Goal: Task Accomplishment & Management: Complete application form

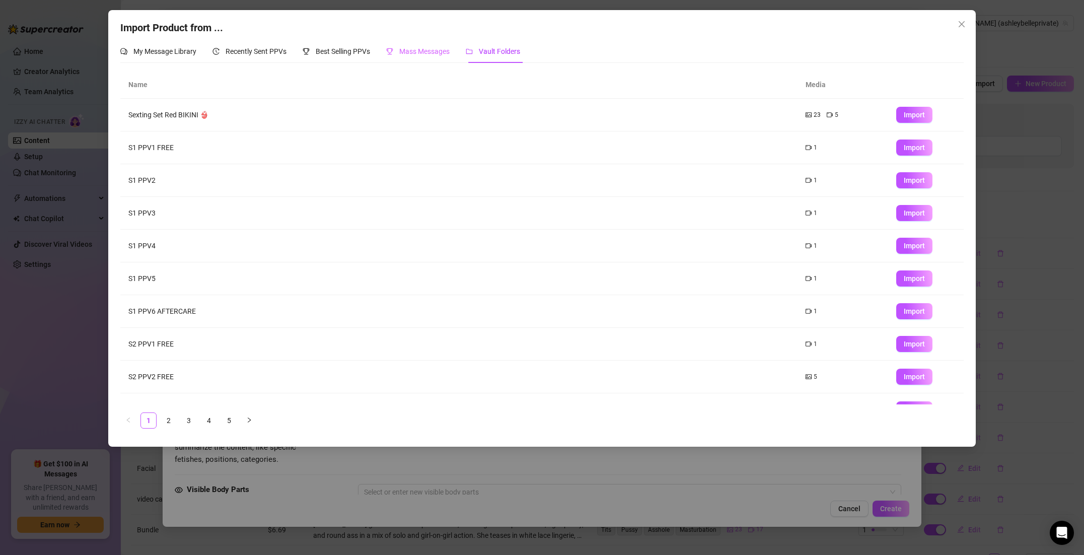
click at [423, 59] on div "Mass Messages" at bounding box center [417, 51] width 63 height 23
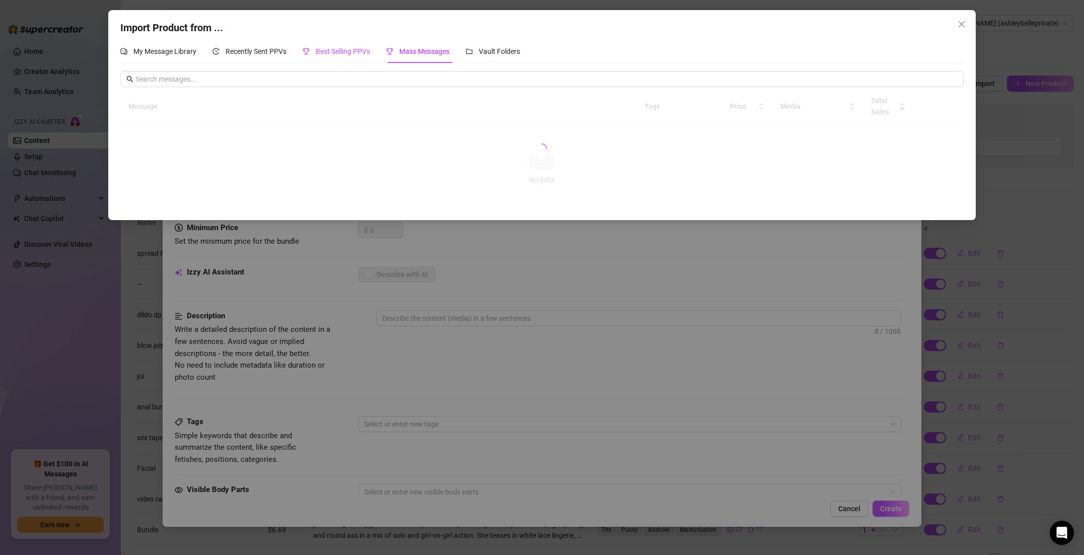
click at [369, 55] on span "Best Selling PPVs" at bounding box center [343, 51] width 54 height 8
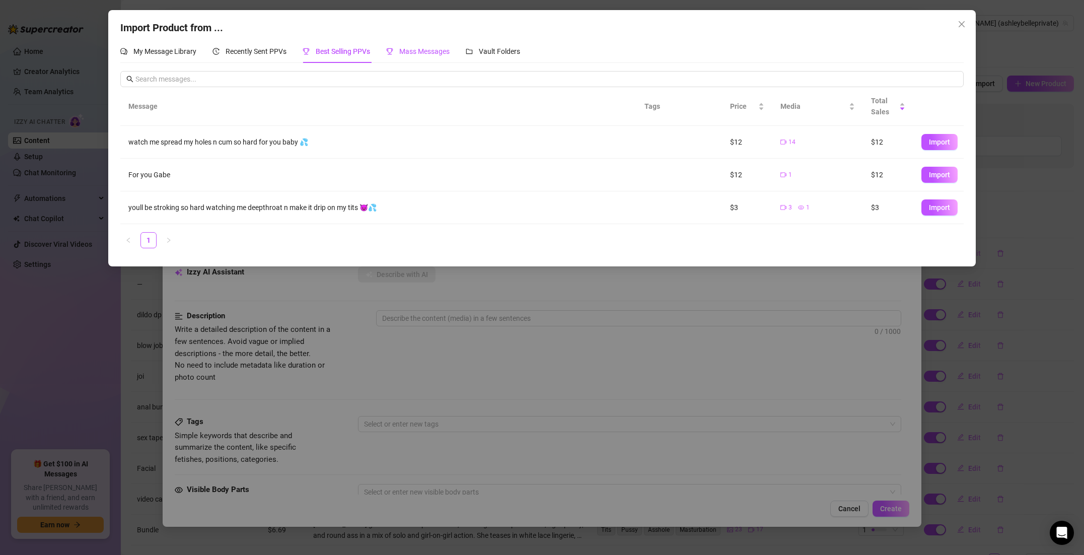
click at [402, 49] on span "Mass Messages" at bounding box center [424, 51] width 50 height 8
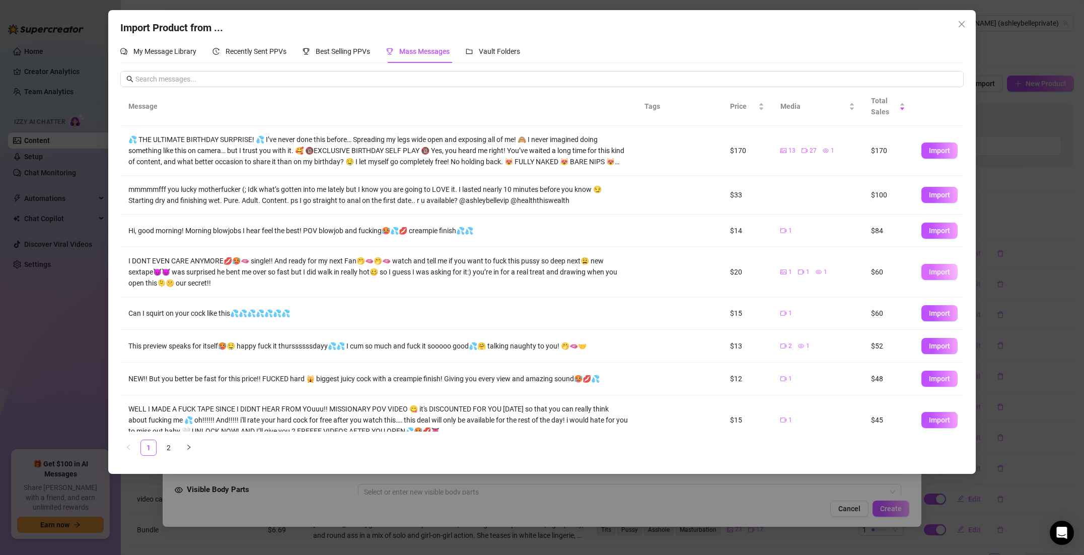
click at [936, 270] on span "Import" at bounding box center [939, 272] width 21 height 8
type textarea "I DONT EVEN CARE ANYMORE💋🥵🫦 single!! And ready for my next Fan🤭🫦🤭🫦 watch and te…"
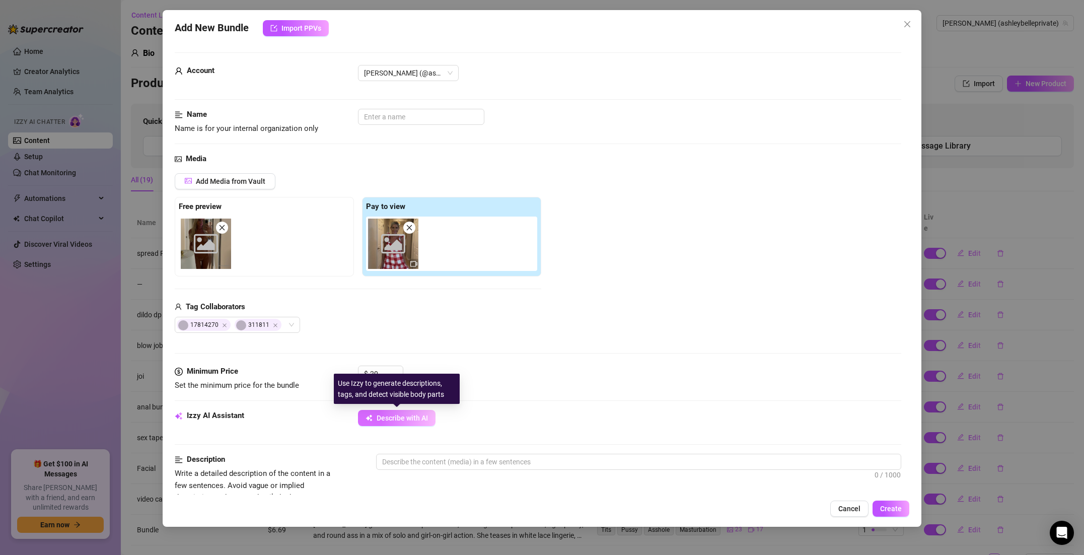
click at [409, 424] on button "Describe with AI" at bounding box center [397, 418] width 78 height 16
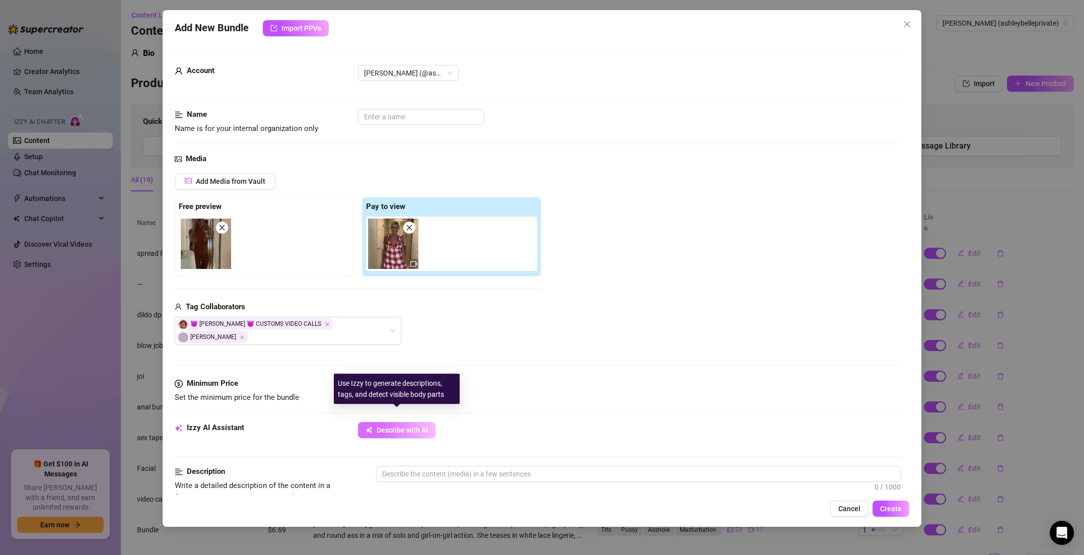
click at [409, 424] on button "Describe with AI" at bounding box center [397, 430] width 78 height 16
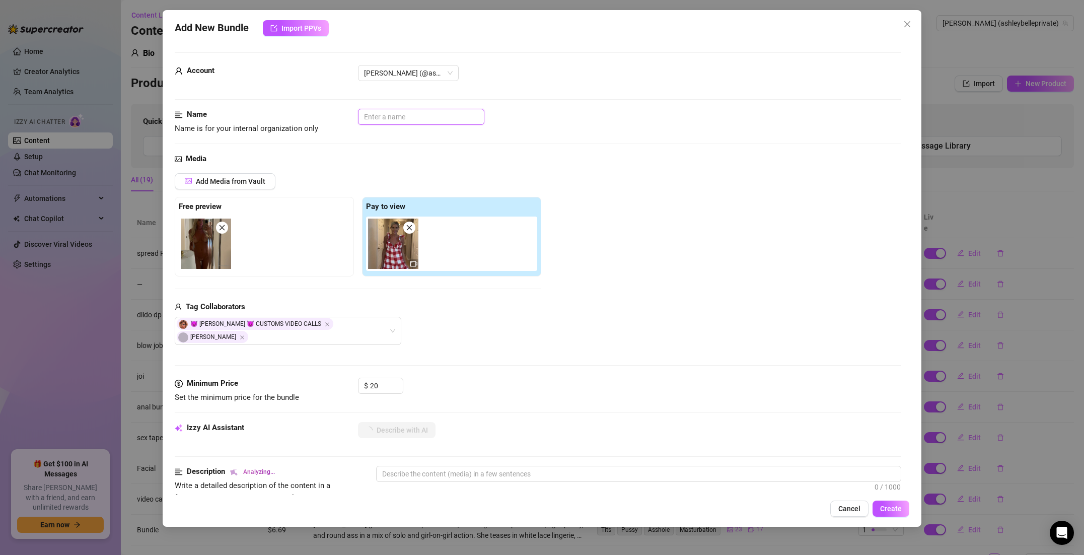
click at [406, 118] on input "text" at bounding box center [421, 117] width 126 height 16
type input "sex tape white checkered sundress"
click at [406, 422] on button "Describe with AI" at bounding box center [397, 430] width 78 height 16
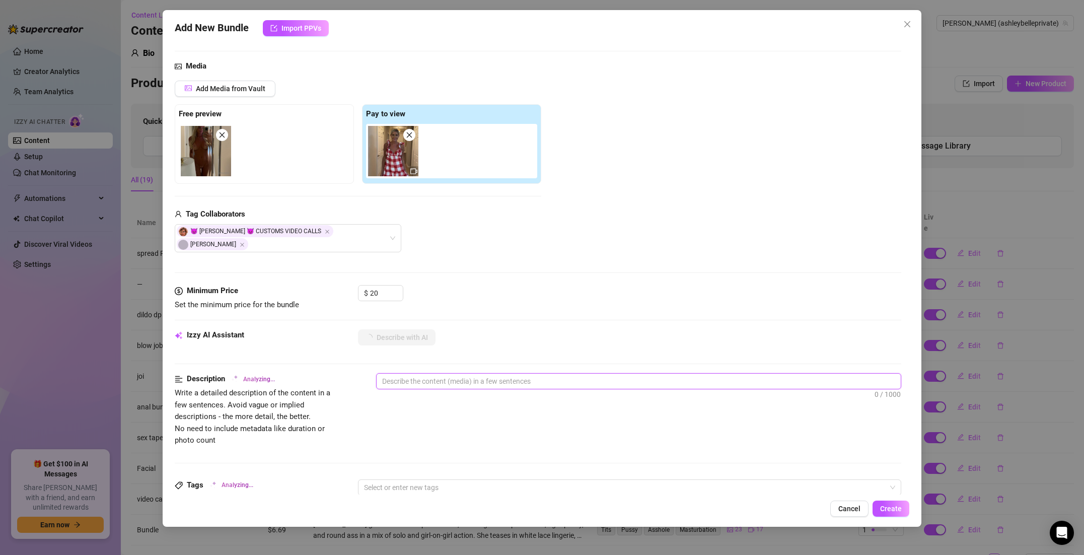
click at [427, 374] on textarea at bounding box center [639, 381] width 524 height 15
click at [1066, 537] on icon "Open Intercom Messenger" at bounding box center [1062, 532] width 12 height 13
click at [387, 374] on textarea at bounding box center [639, 381] width 524 height 15
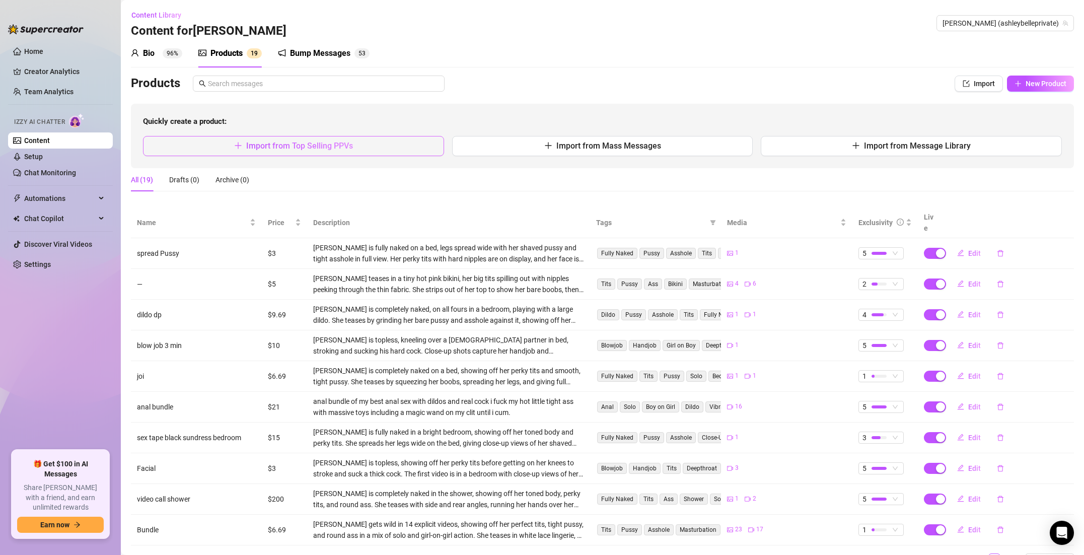
click at [333, 155] on button "Import from Top Selling PPVs" at bounding box center [293, 146] width 301 height 20
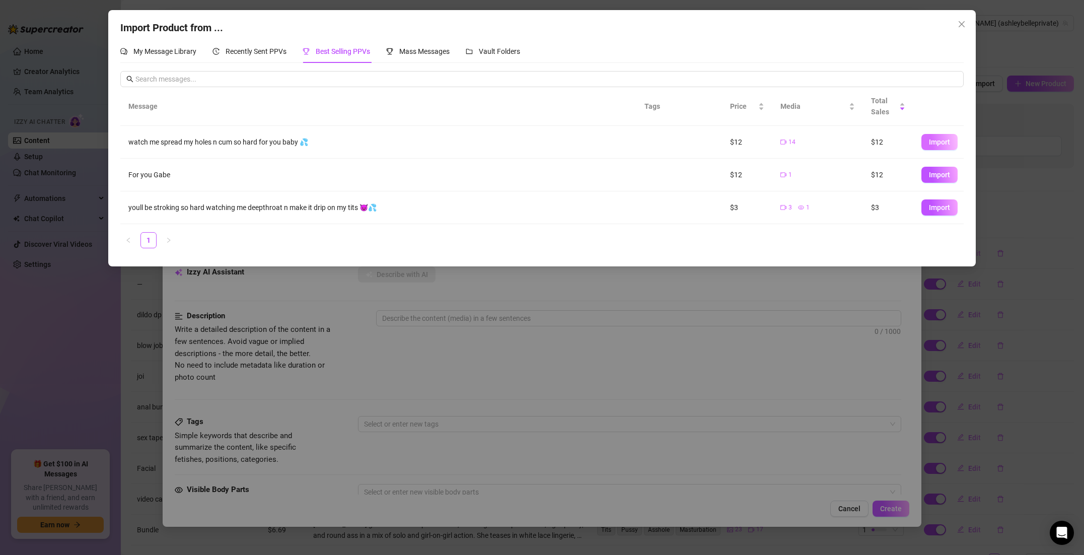
click at [934, 139] on span "Import" at bounding box center [939, 142] width 21 height 8
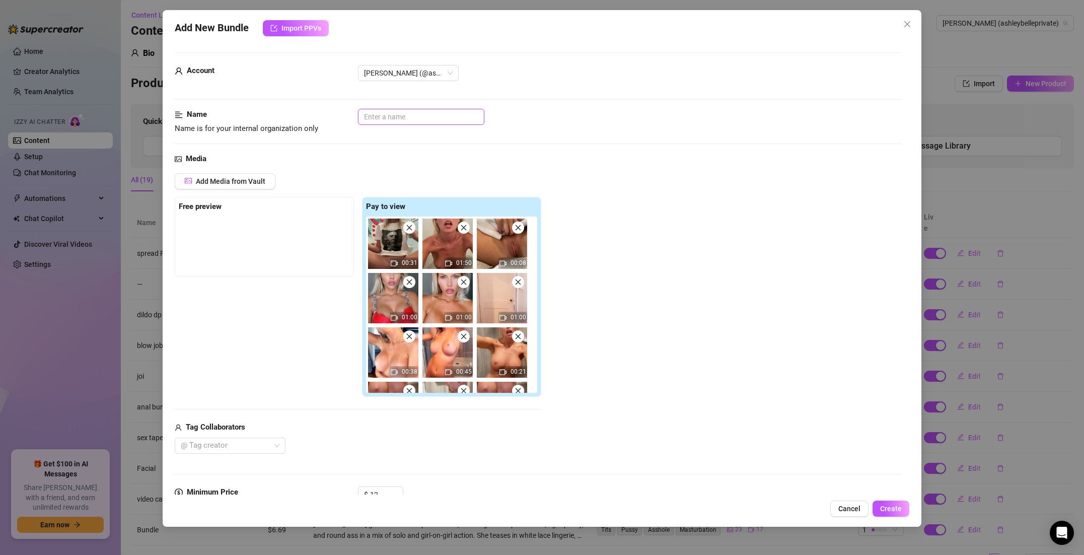
click at [404, 119] on input "text" at bounding box center [421, 117] width 126 height 16
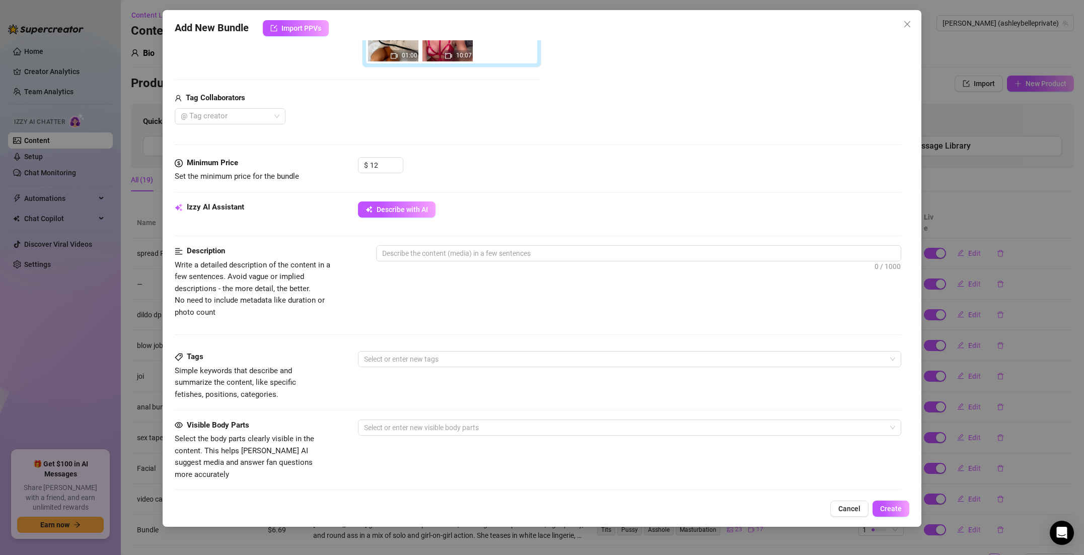
scroll to position [368, 0]
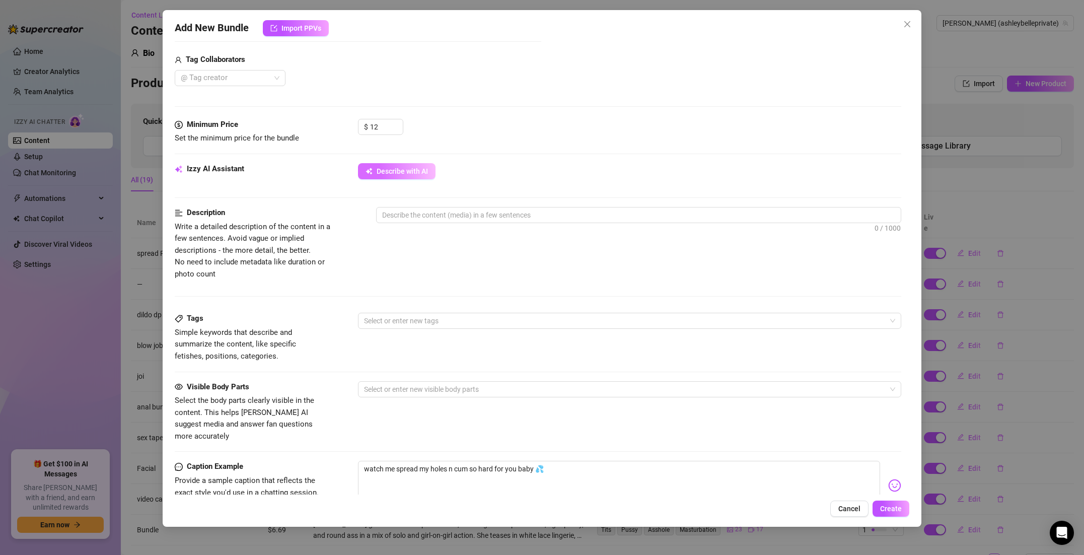
click at [375, 172] on button "Describe with AI" at bounding box center [397, 171] width 78 height 16
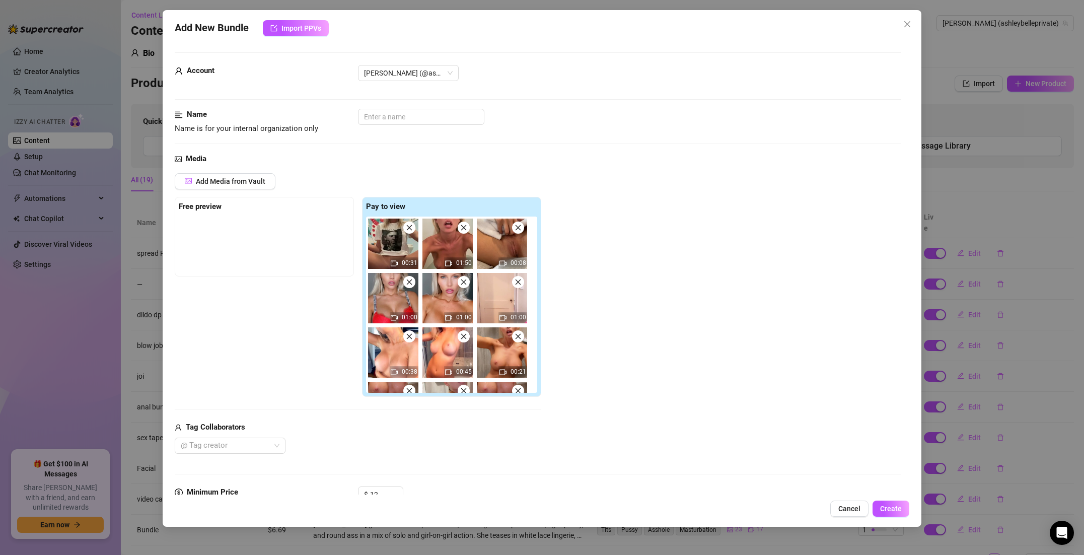
scroll to position [96, 0]
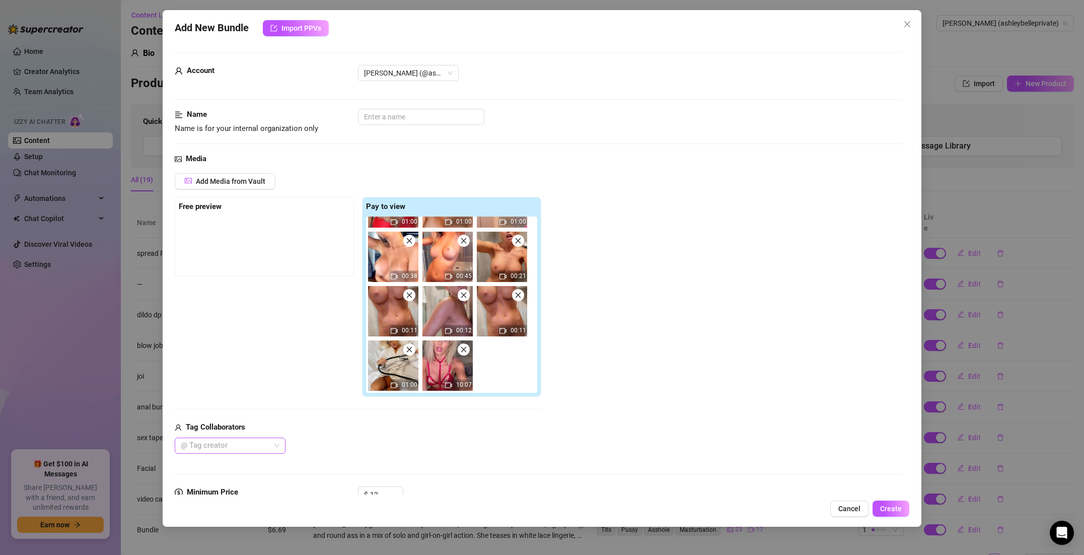
click at [233, 447] on div at bounding box center [225, 446] width 96 height 14
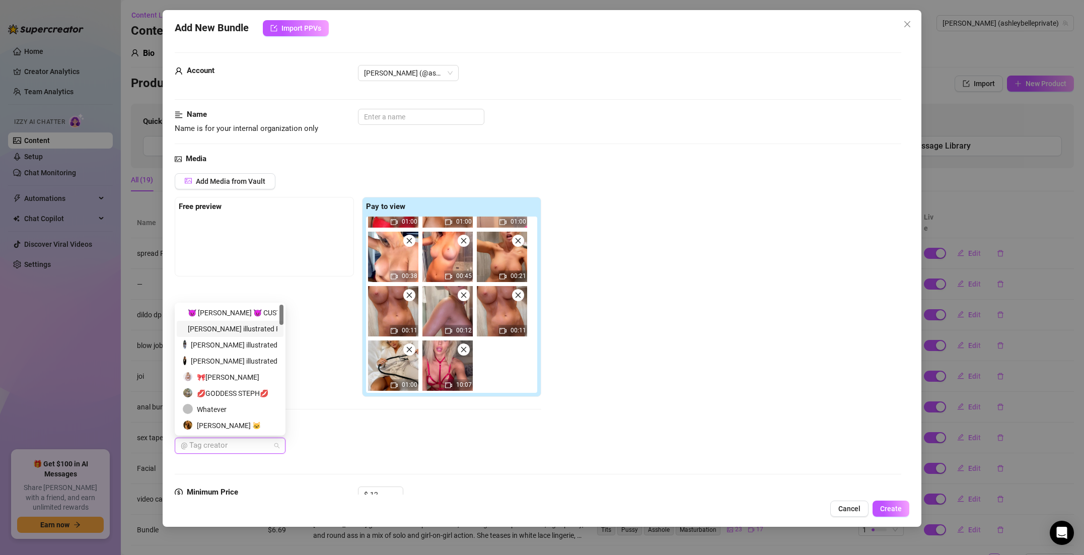
click at [242, 330] on div "Alex illustrated Presents" at bounding box center [230, 328] width 95 height 11
click at [230, 345] on div "alex illustrated" at bounding box center [230, 344] width 95 height 11
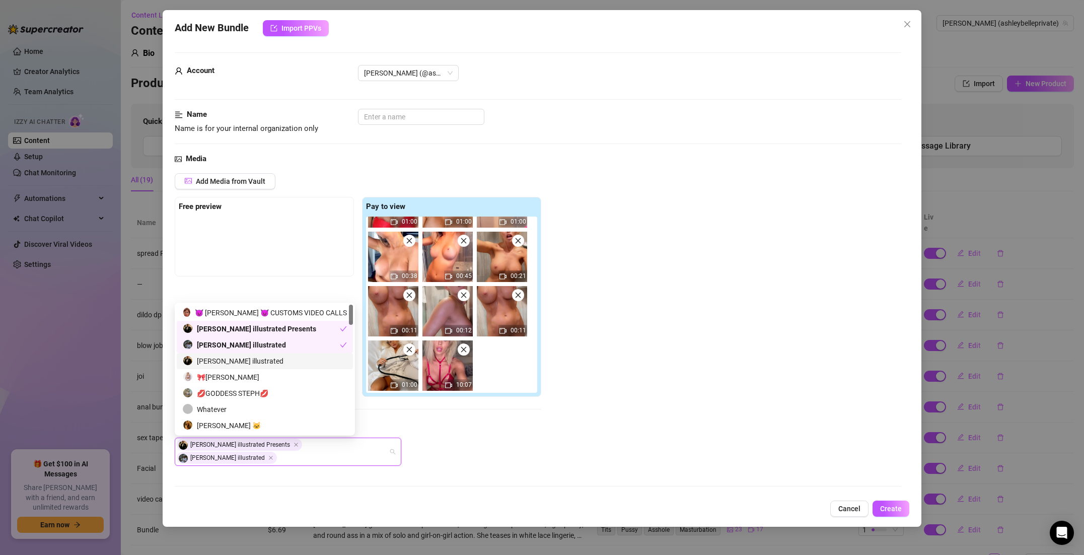
click at [223, 357] on div "alex illustrated" at bounding box center [265, 361] width 164 height 11
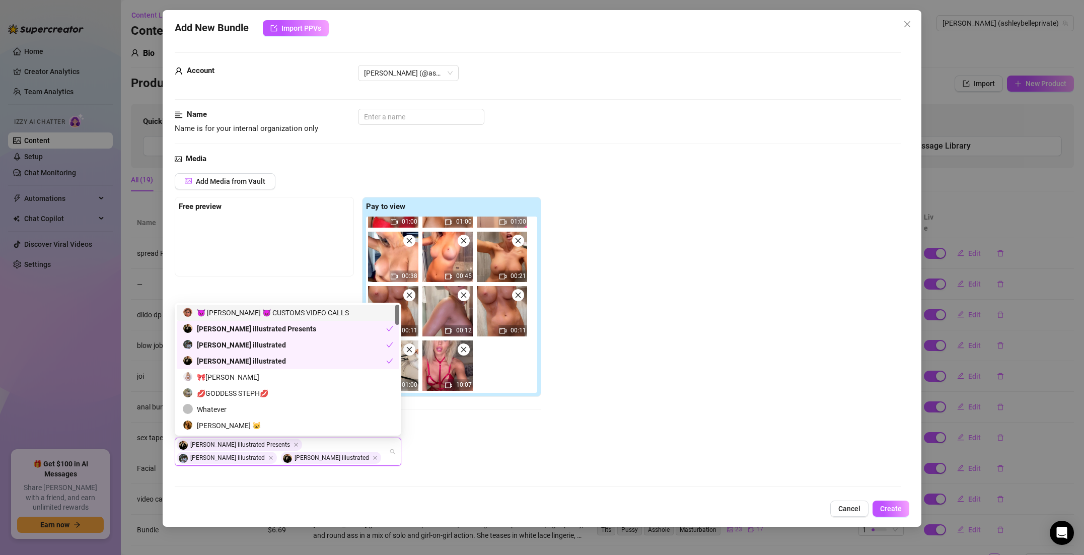
click at [258, 313] on div "😈 [PERSON_NAME] 😈 CUSTOMS VIDEO CALLS" at bounding box center [288, 312] width 210 height 11
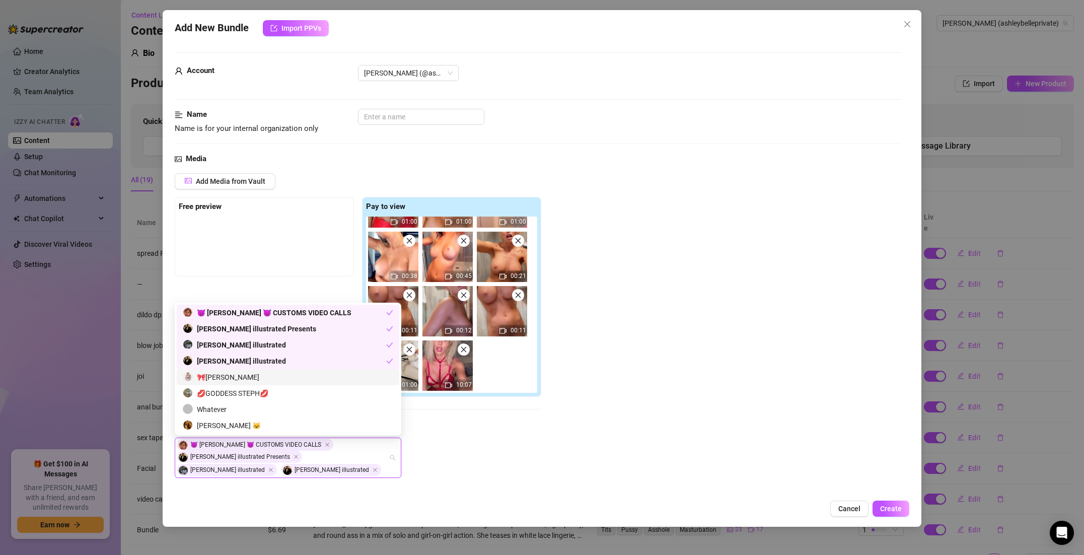
click at [228, 376] on div "🎀Ashley Belle" at bounding box center [288, 377] width 210 height 11
click at [482, 441] on div "😈 Ashley Belle 😈 CUSTOMS VIDEO CALLS, Alex illustrated Presents, alex illustrat…" at bounding box center [358, 464] width 367 height 52
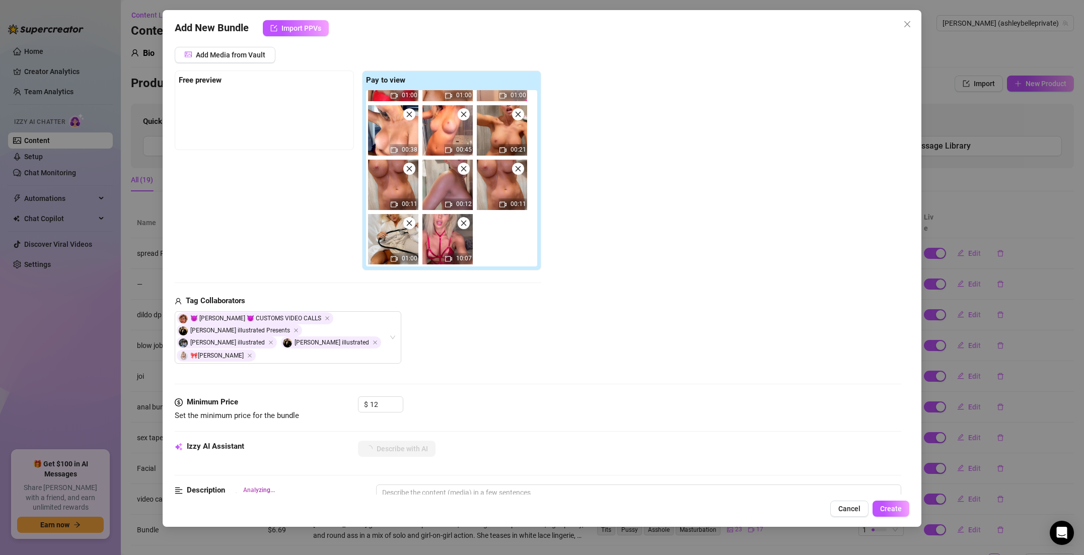
scroll to position [200, 0]
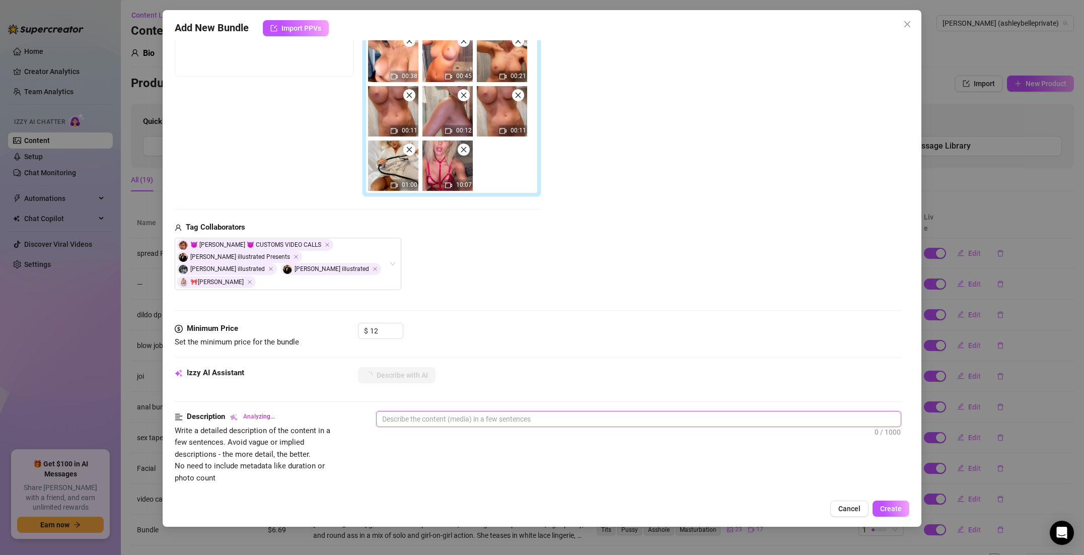
click at [460, 412] on textarea at bounding box center [639, 418] width 524 height 15
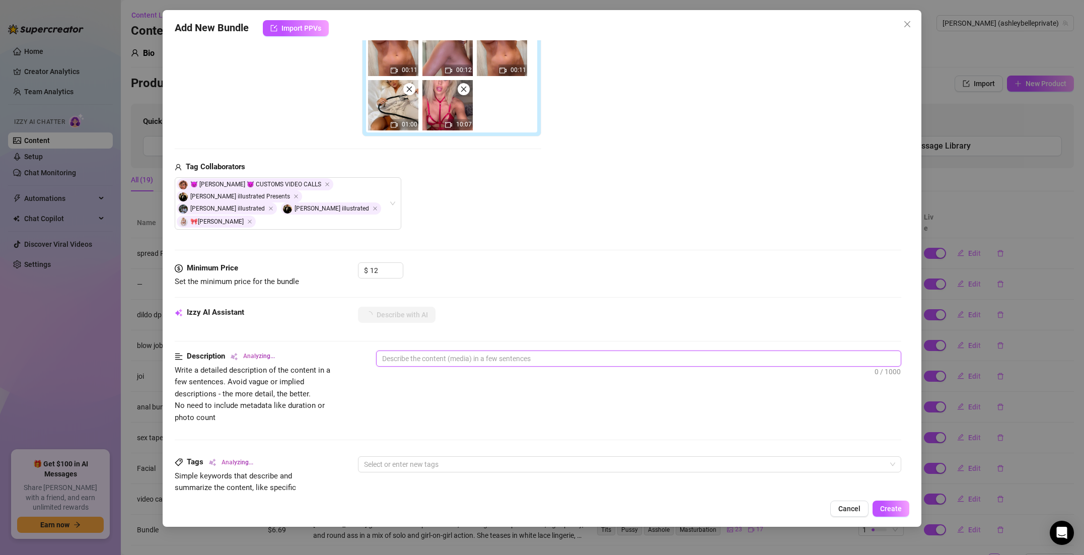
scroll to position [389, 0]
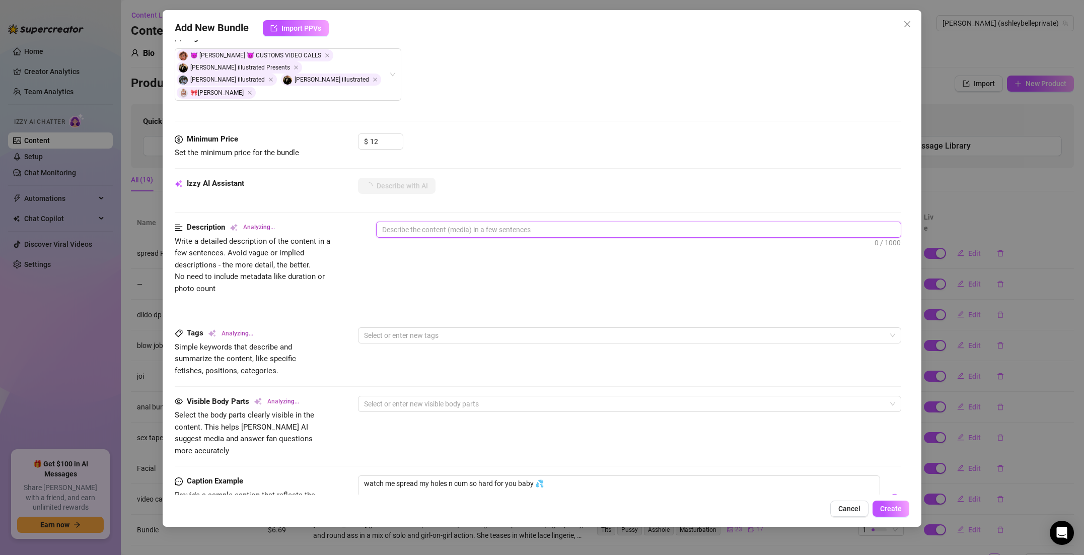
type textarea "[PERSON_NAME]"
type textarea "Ashley Belle shows"
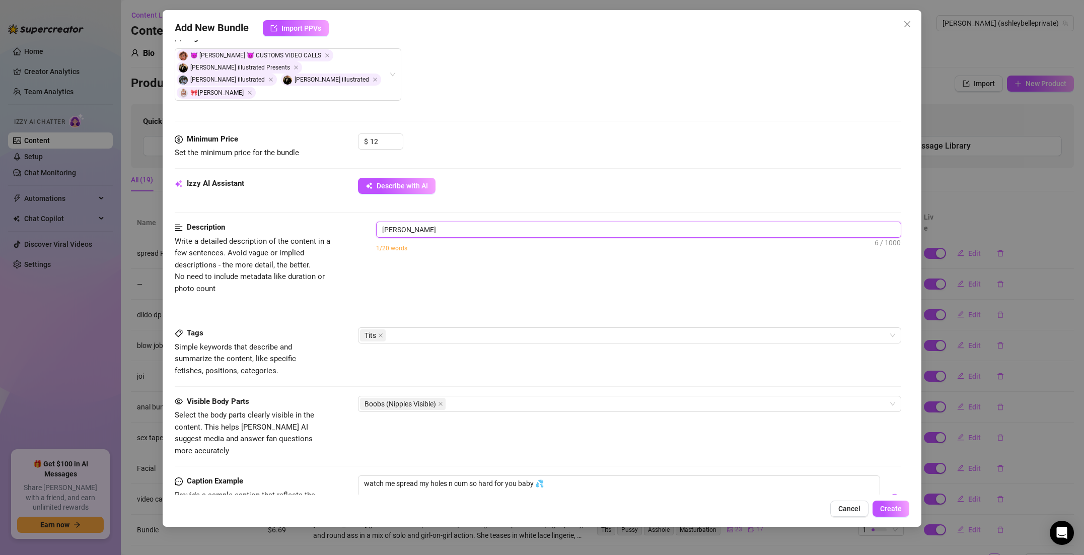
type textarea "Ashley Belle shows"
type textarea "Ashley Belle shows off"
type textarea "Ashley Belle shows off her"
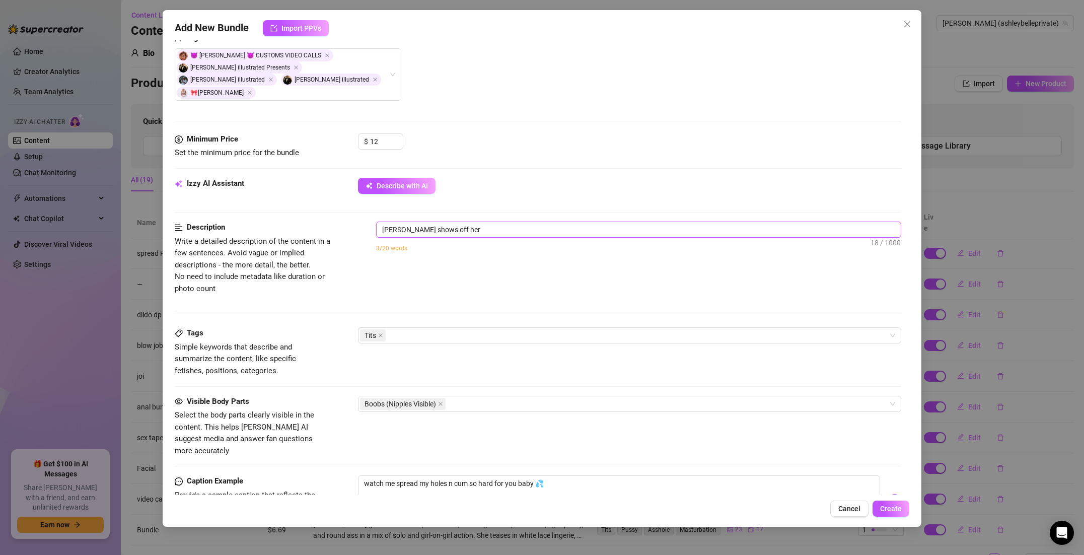
type textarea "Ashley Belle shows off her tight,"
type textarea "Ashley Belle shows off her tight, toned"
type textarea "Ashley Belle shows off her tight, toned body"
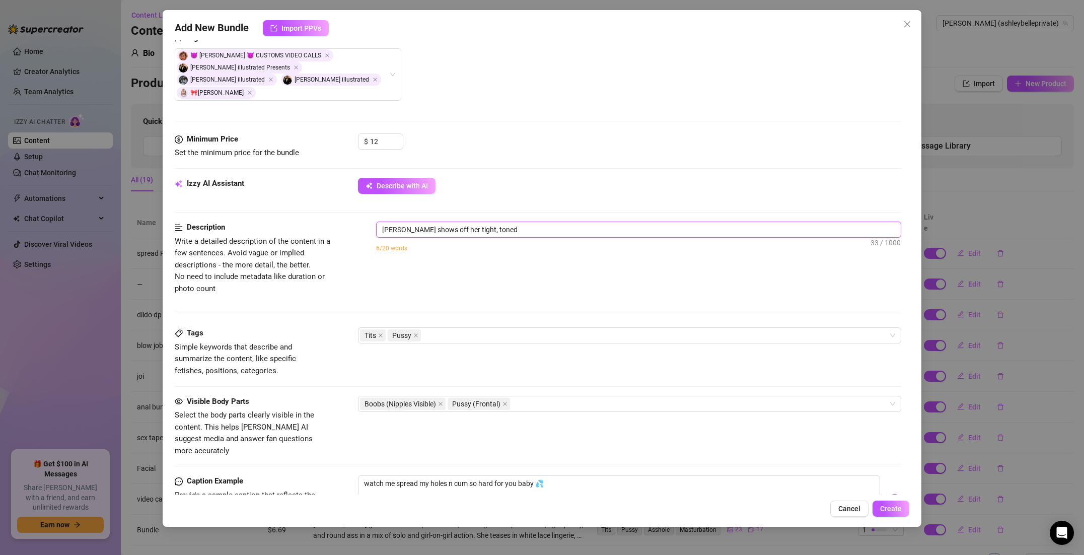
type textarea "Ashley Belle shows off her tight, toned body"
type textarea "Ashley Belle shows off her tight, toned body in"
type textarea "Ashley Belle shows off her tight, toned body in a"
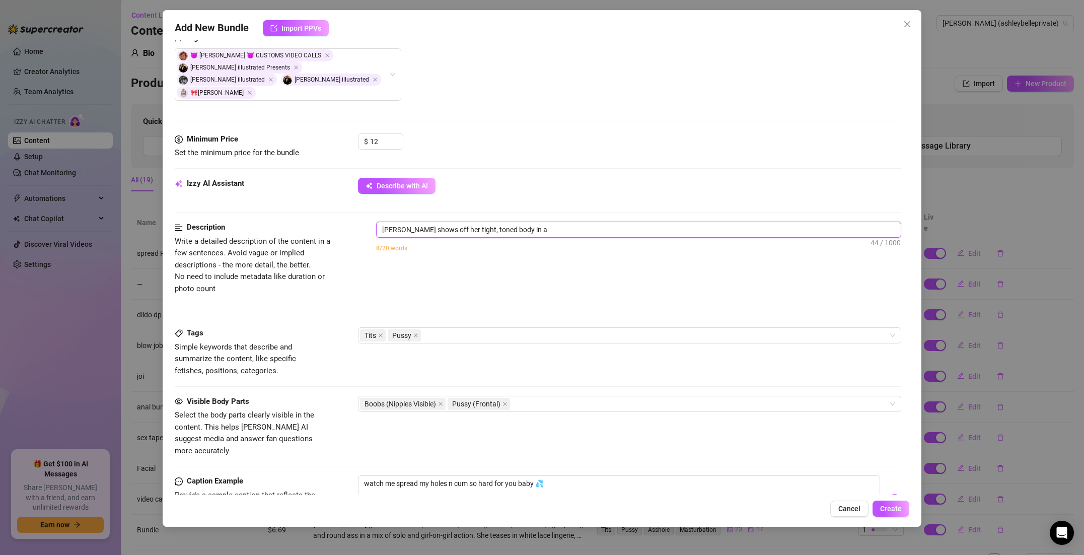
type textarea "Ashley Belle shows off her tight, toned body in a variety"
type textarea "Ashley Belle shows off her tight, toned body in a variety of"
type textarea "Ashley Belle shows off her tight, toned body in a variety of erotic"
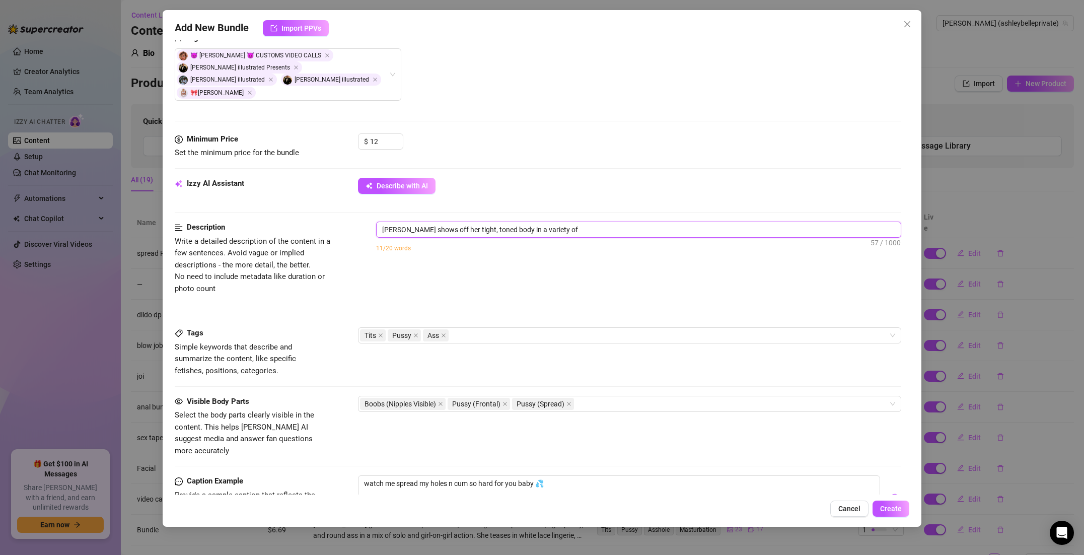
type textarea "Ashley Belle shows off her tight, toned body in a variety of erotic"
type textarea "Ashley Belle shows off her tight, toned body in a variety of erotic settings."
type textarea "Ashley Belle shows off her tight, toned body in a variety of erotic settings. F…"
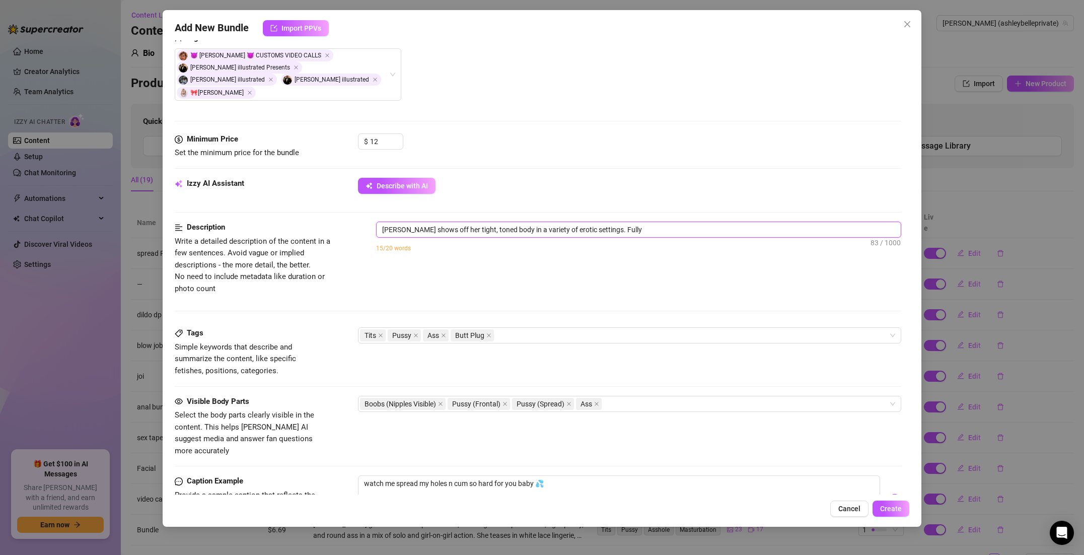
type textarea "Ashley Belle shows off her tight, toned body in a variety of erotic settings. F…"
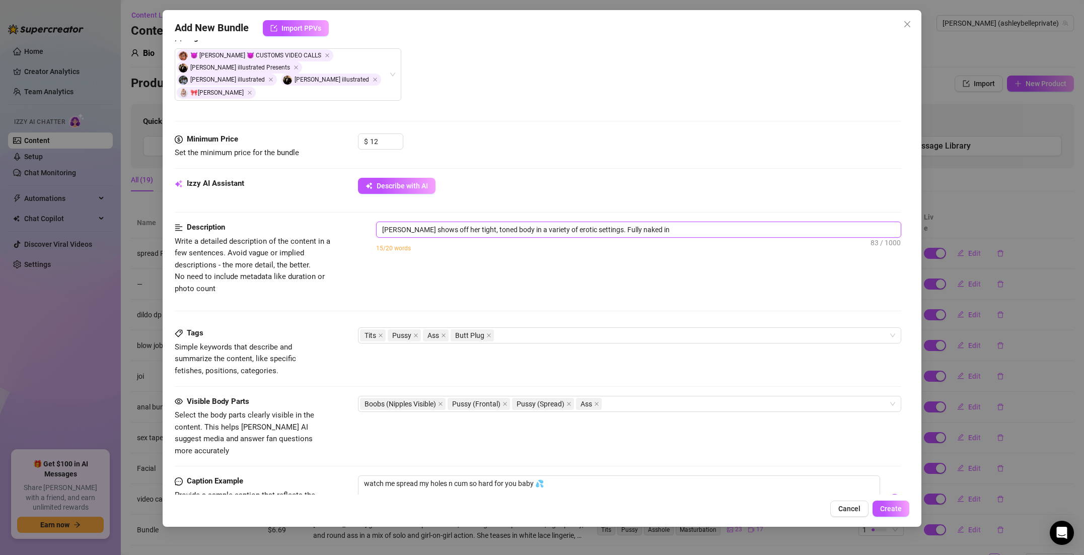
type textarea "Ashley Belle shows off her tight, toned body in a variety of erotic settings. F…"
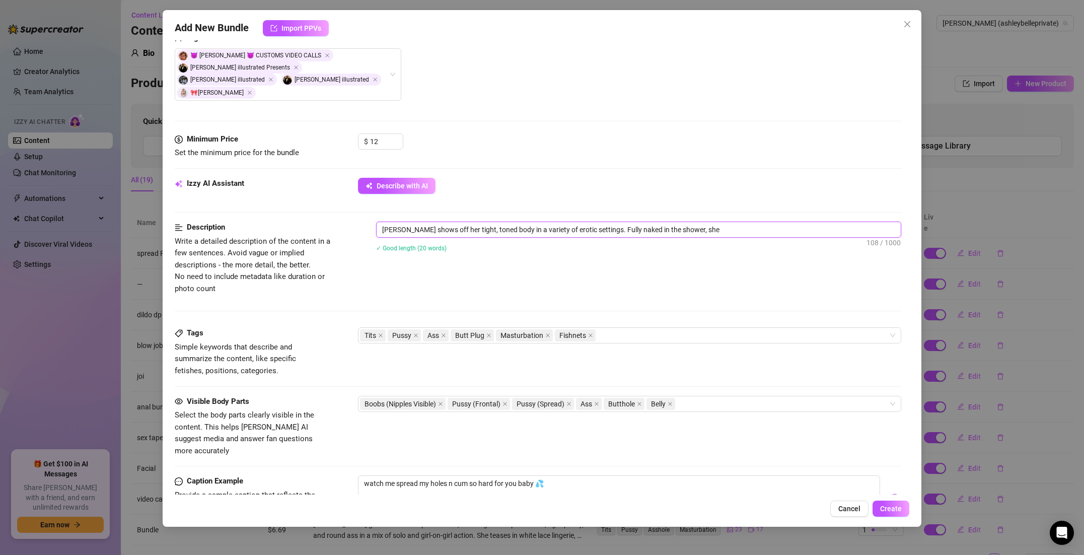
type textarea "Ashley Belle shows off her tight, toned body in a variety of erotic settings. F…"
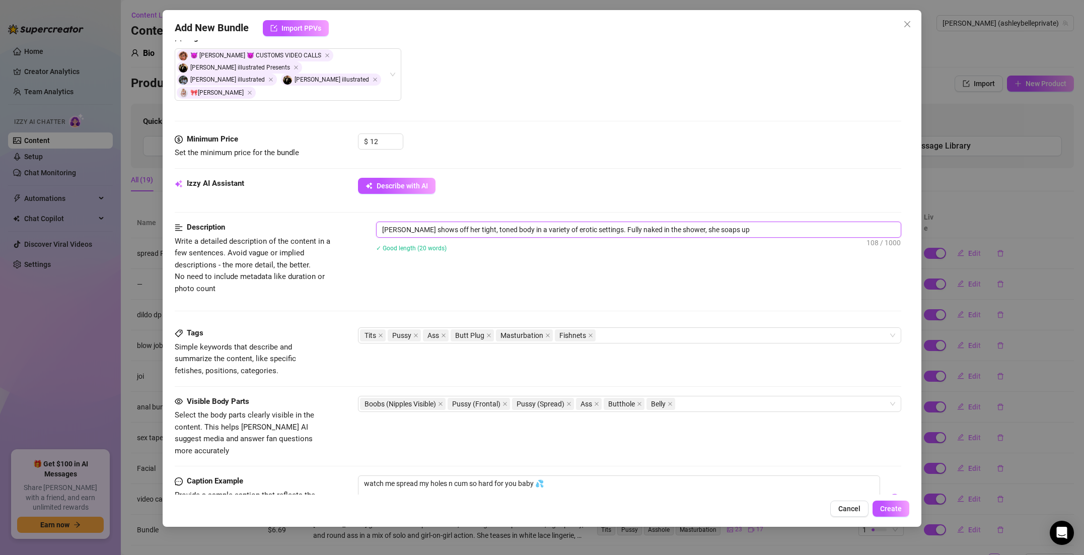
type textarea "Ashley Belle shows off her tight, toned body in a variety of erotic settings. F…"
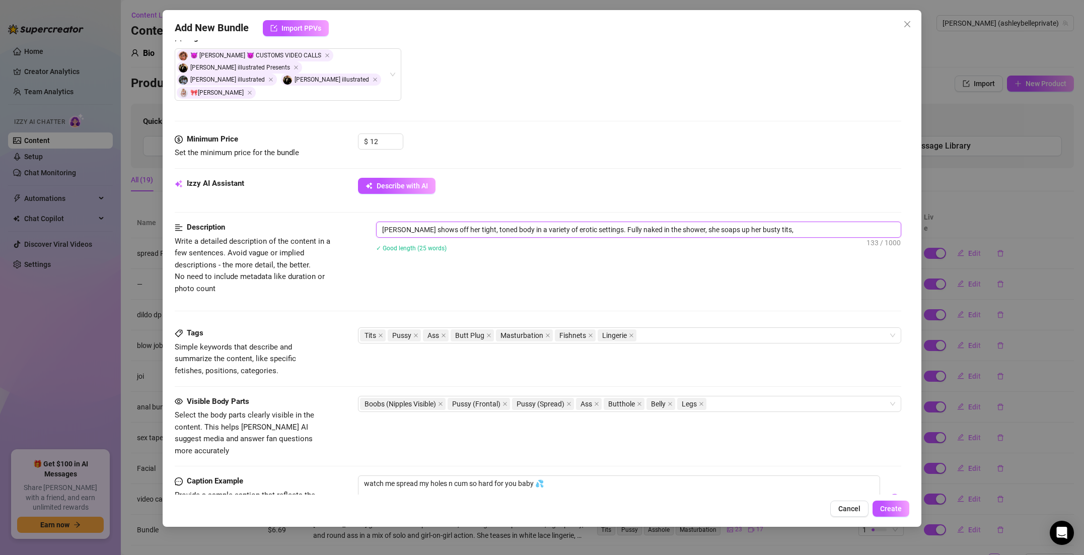
type textarea "Ashley Belle shows off her tight, toned body in a variety of erotic settings. F…"
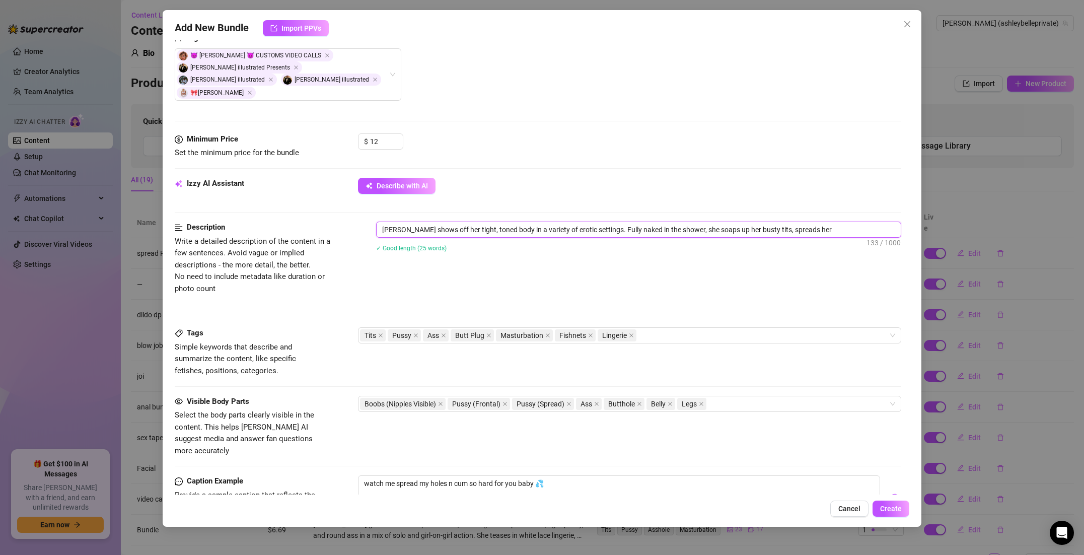
type textarea "Ashley Belle shows off her tight, toned body in a variety of erotic settings. F…"
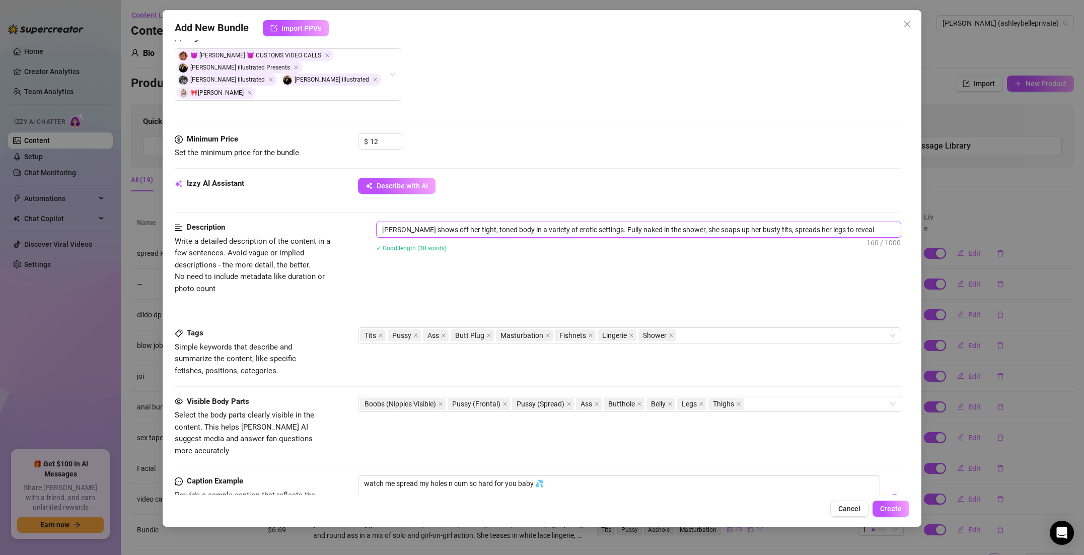
type textarea "Ashley Belle shows off her tight, toned body in a variety of erotic settings. F…"
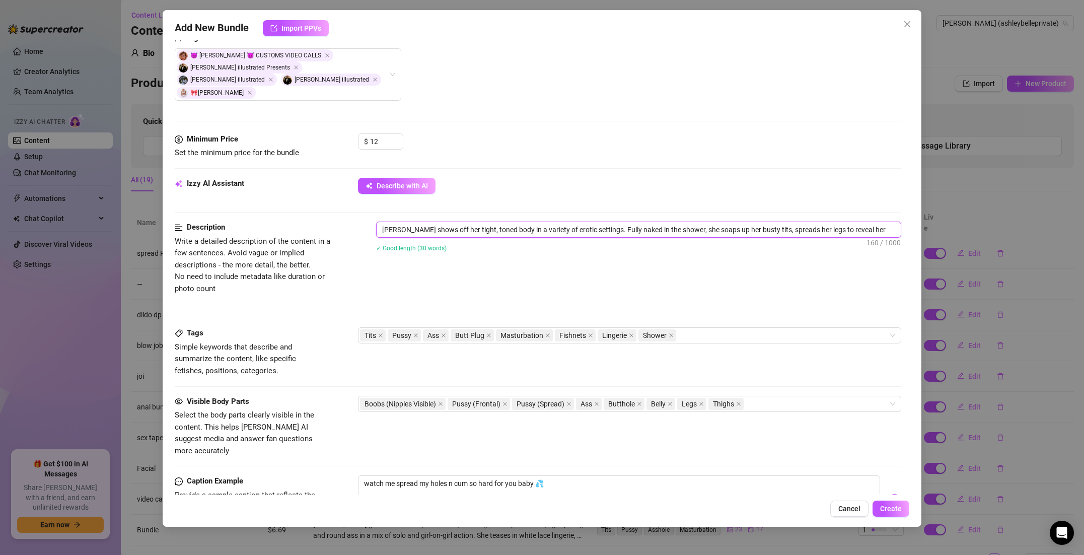
type textarea "Ashley Belle shows off her tight, toned body in a variety of erotic settings. F…"
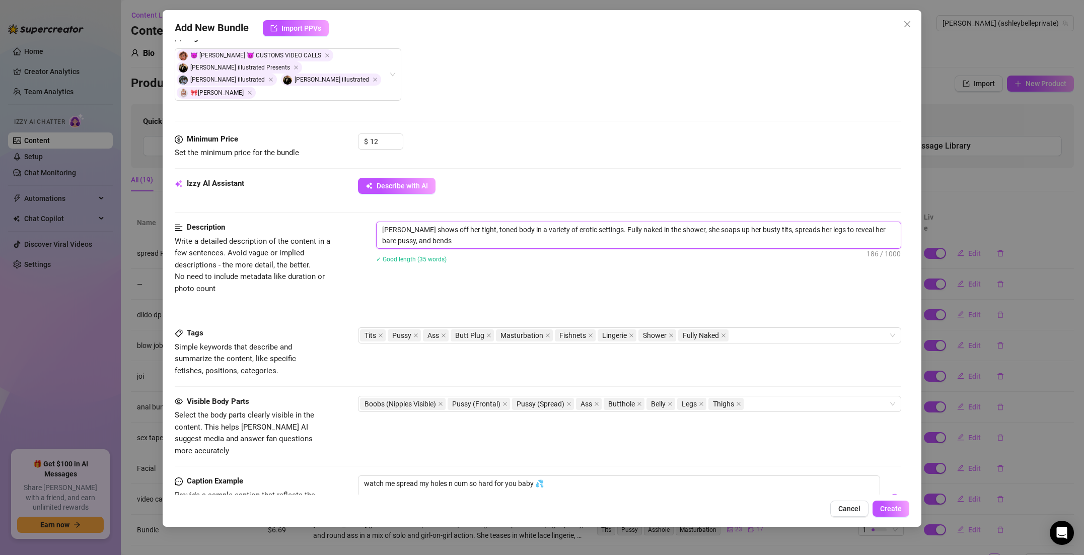
type textarea "Ashley Belle shows off her tight, toned body in a variety of erotic settings. F…"
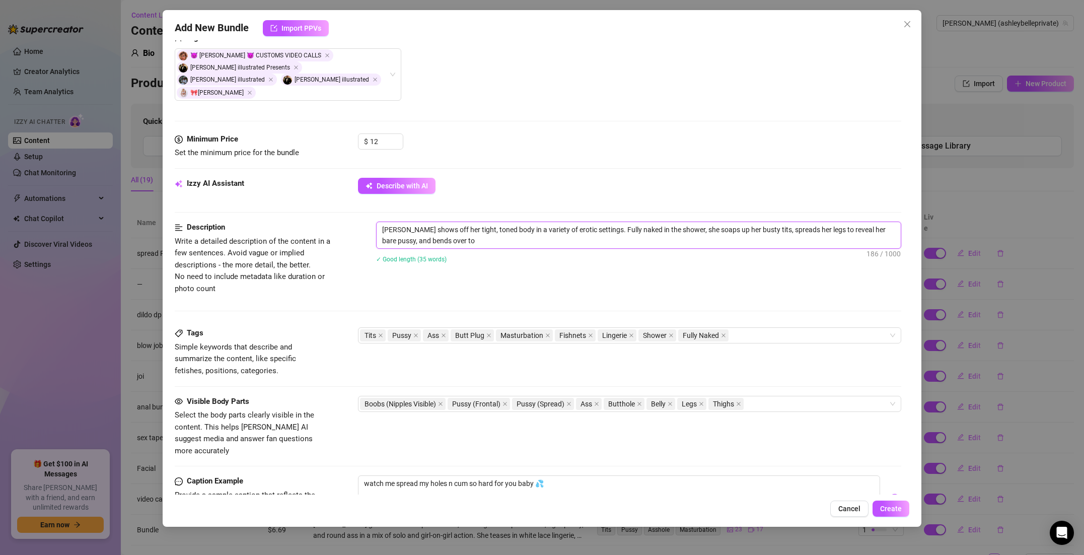
type textarea "Ashley Belle shows off her tight, toned body in a variety of erotic settings. F…"
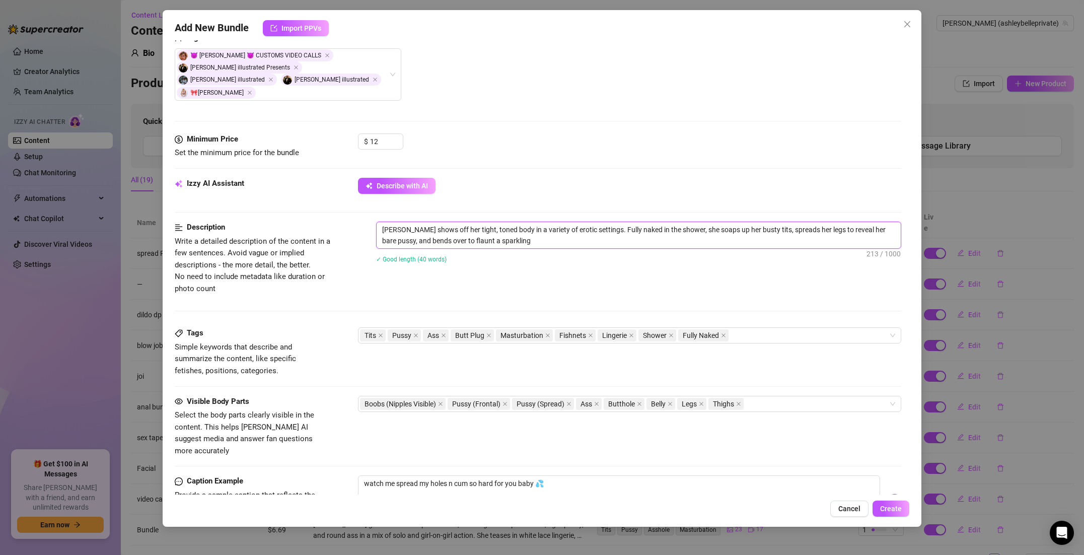
type textarea "Ashley Belle shows off her tight, toned body in a variety of erotic settings. F…"
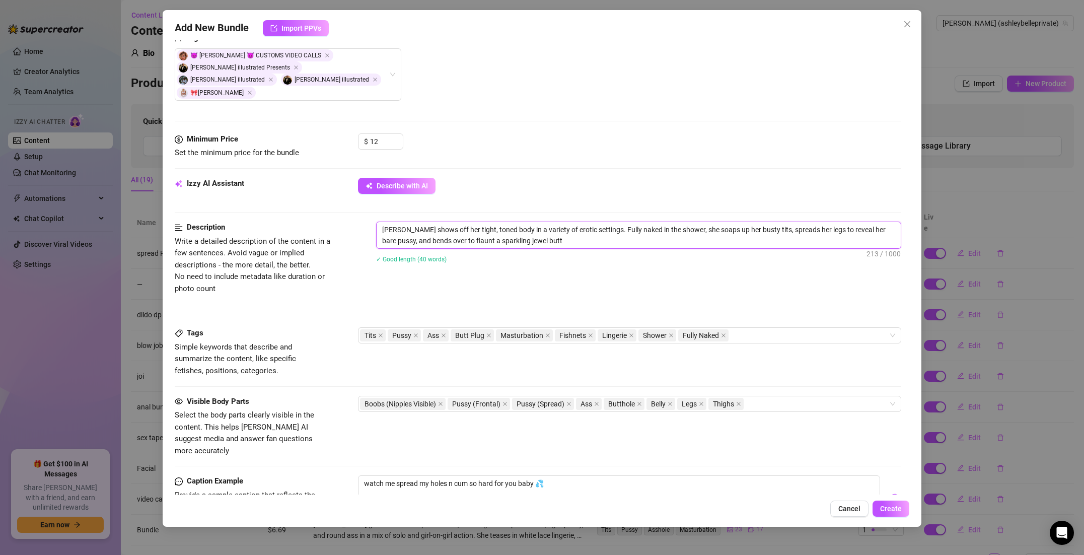
type textarea "Ashley Belle shows off her tight, toned body in a variety of erotic settings. F…"
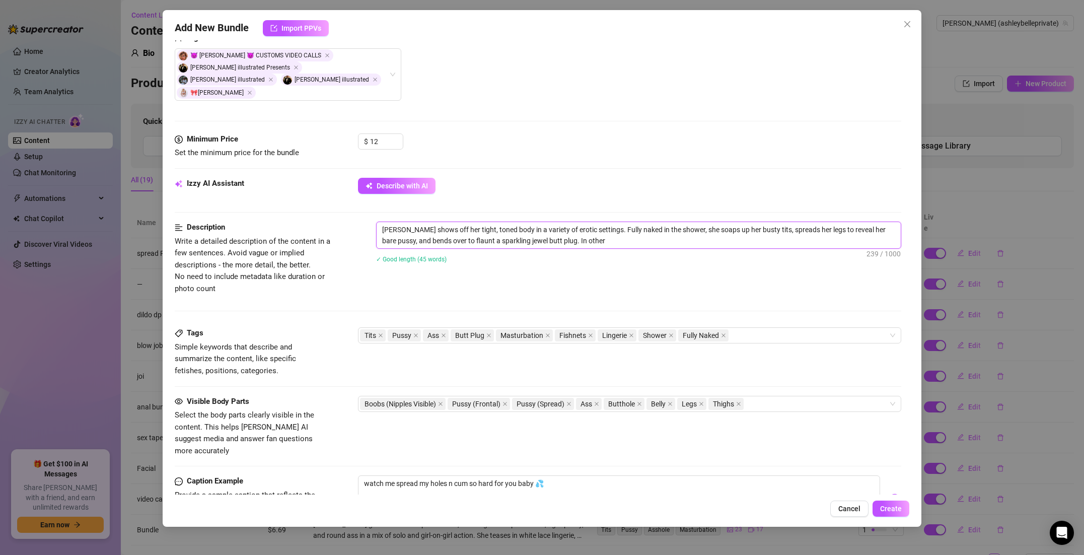
type textarea "Ashley Belle shows off her tight, toned body in a variety of erotic settings. F…"
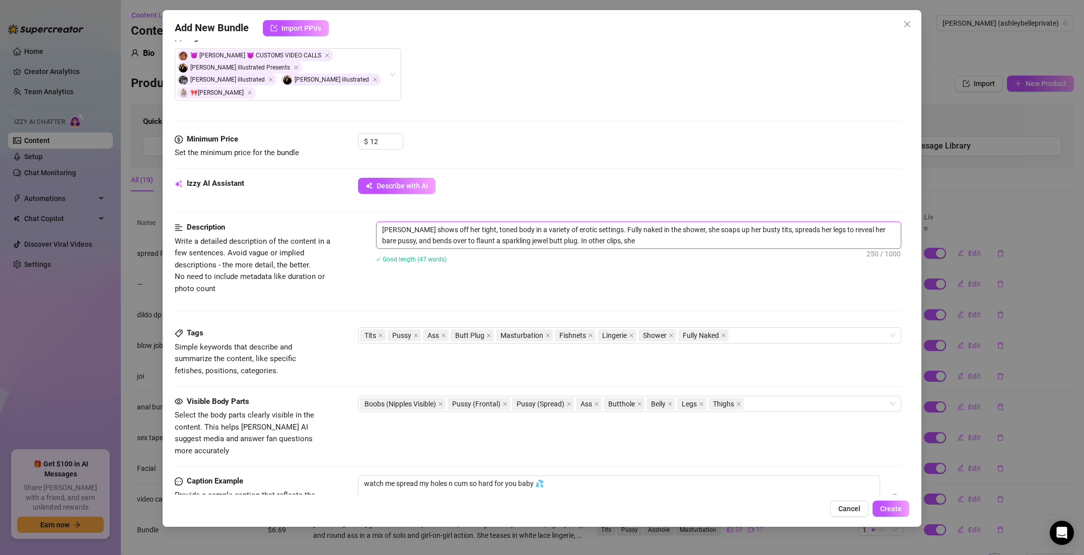
type textarea "Ashley Belle shows off her tight, toned body in a variety of erotic settings. F…"
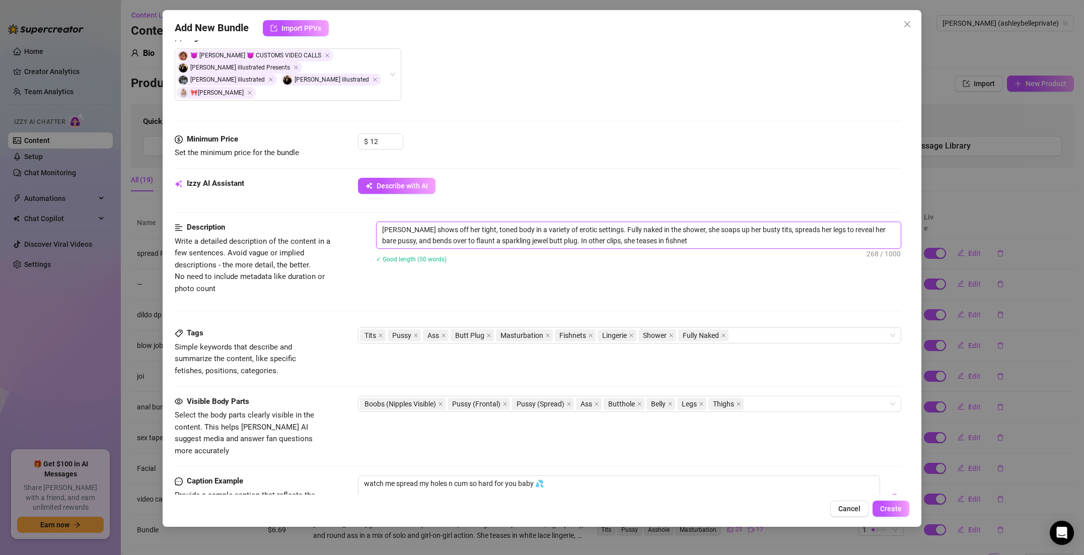
type textarea "Ashley Belle shows off her tight, toned body in a variety of erotic settings. F…"
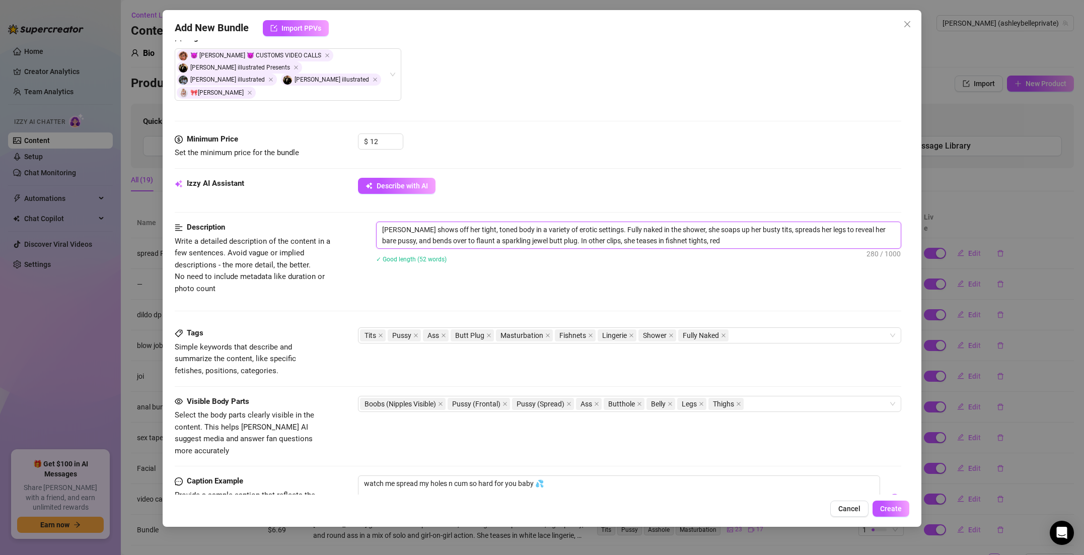
type textarea "Ashley Belle shows off her tight, toned body in a variety of erotic settings. F…"
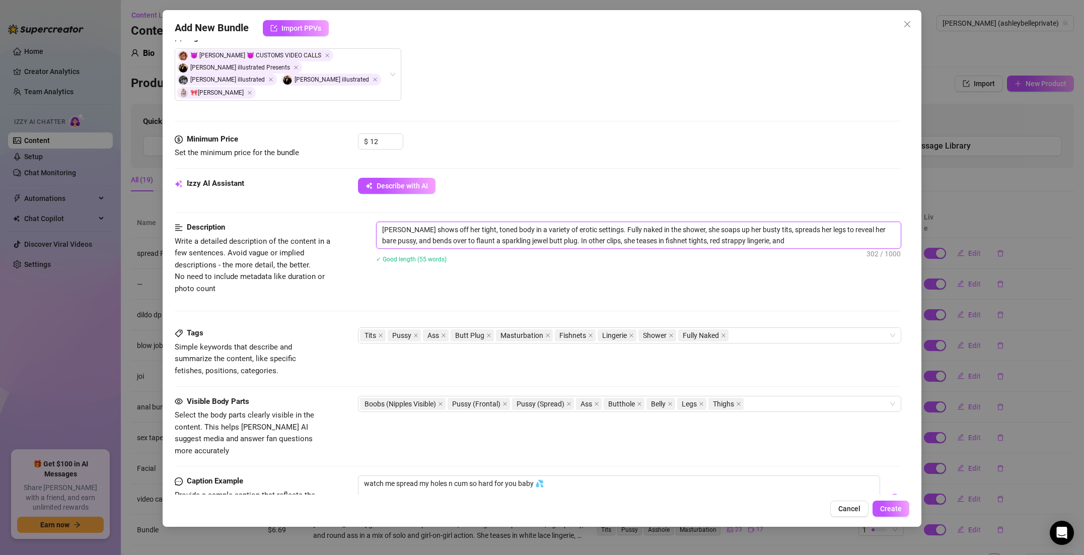
type textarea "Ashley Belle shows off her tight, toned body in a variety of erotic settings. F…"
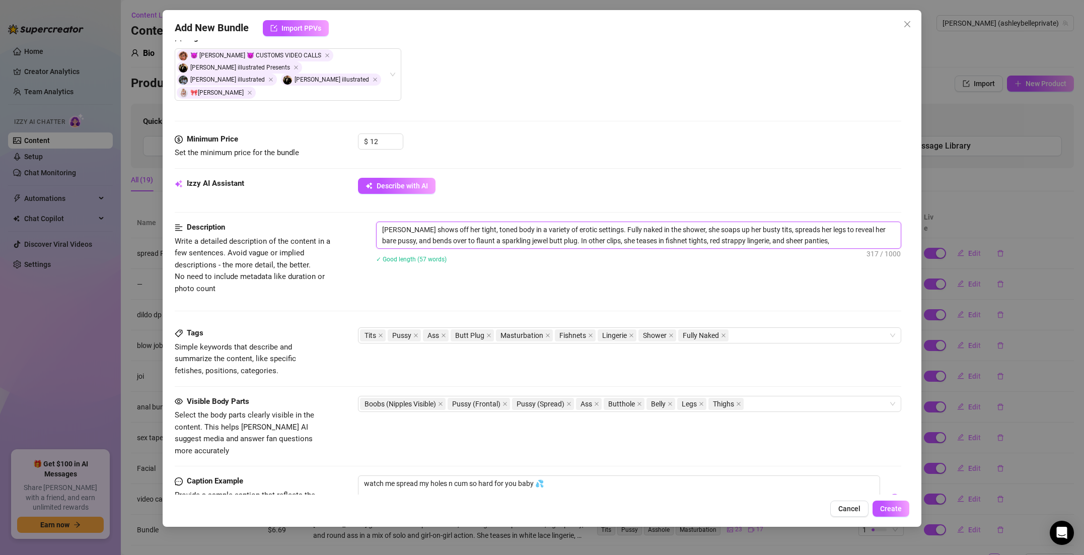
type textarea "Ashley Belle shows off her tight, toned body in a variety of erotic settings. F…"
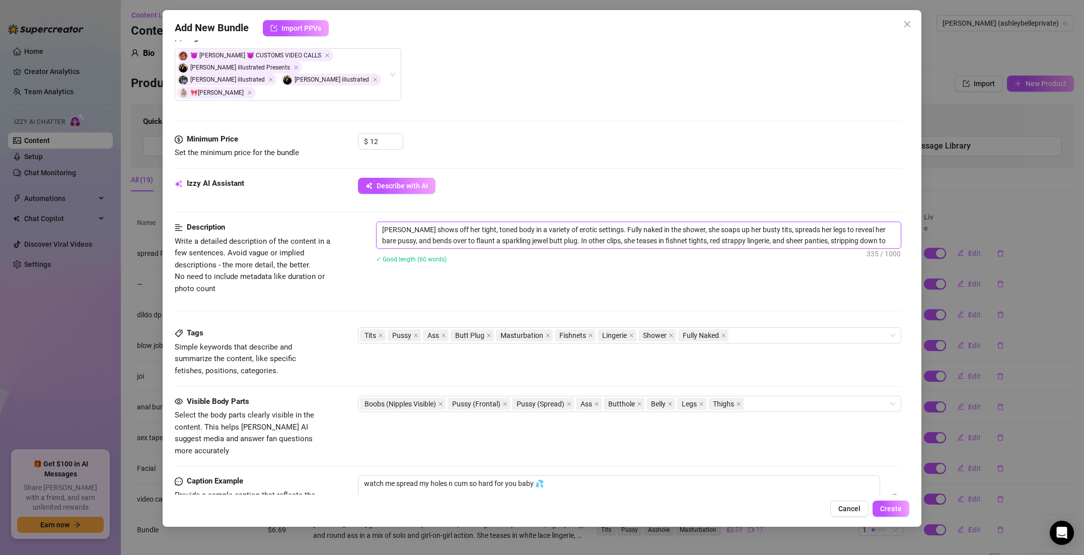
type textarea "Ashley Belle shows off her tight, toned body in a variety of erotic settings. F…"
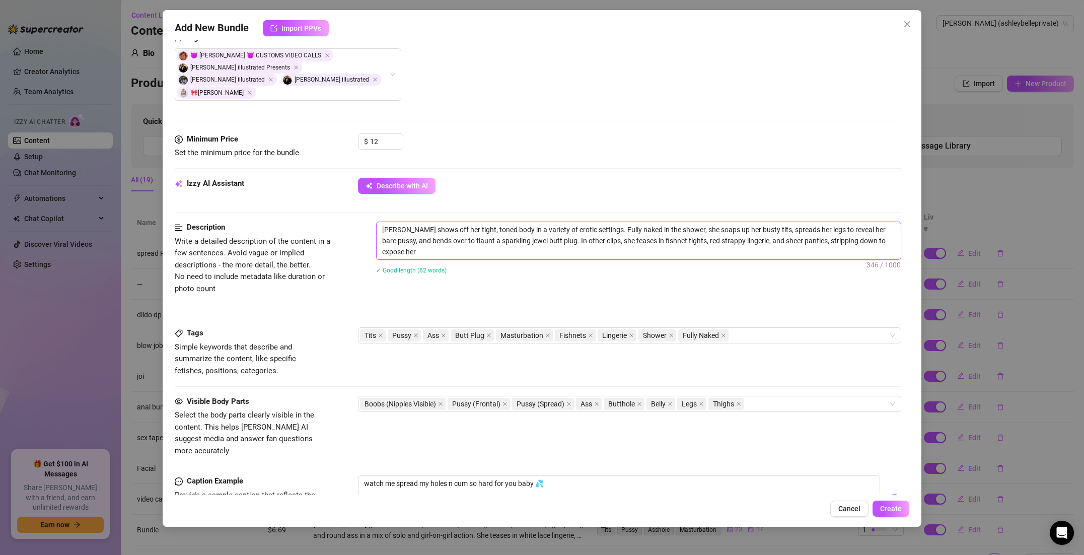
type textarea "Ashley Belle shows off her tight, toned body in a variety of erotic settings. F…"
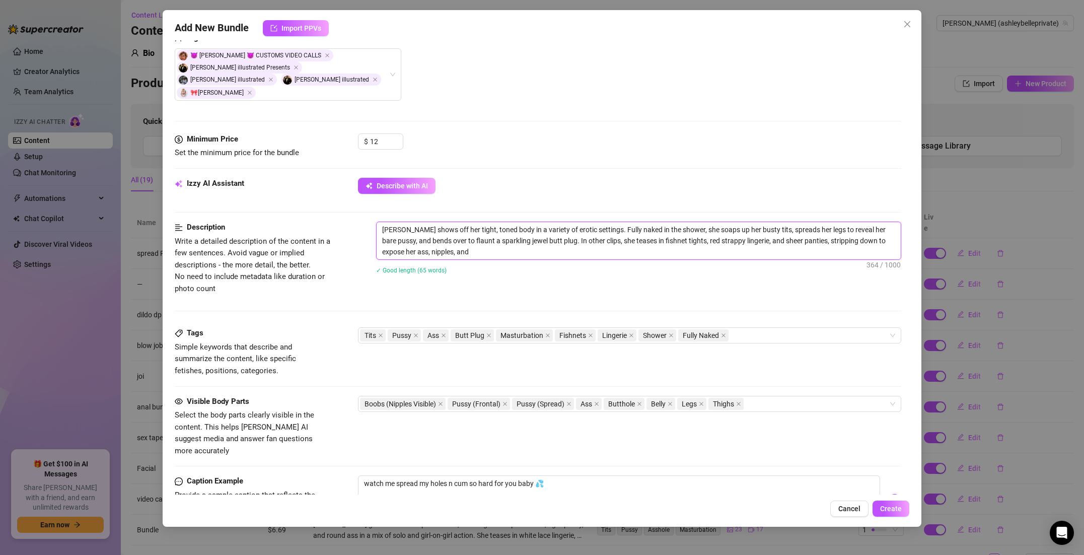
type textarea "Ashley Belle shows off her tight, toned body in a variety of erotic settings. F…"
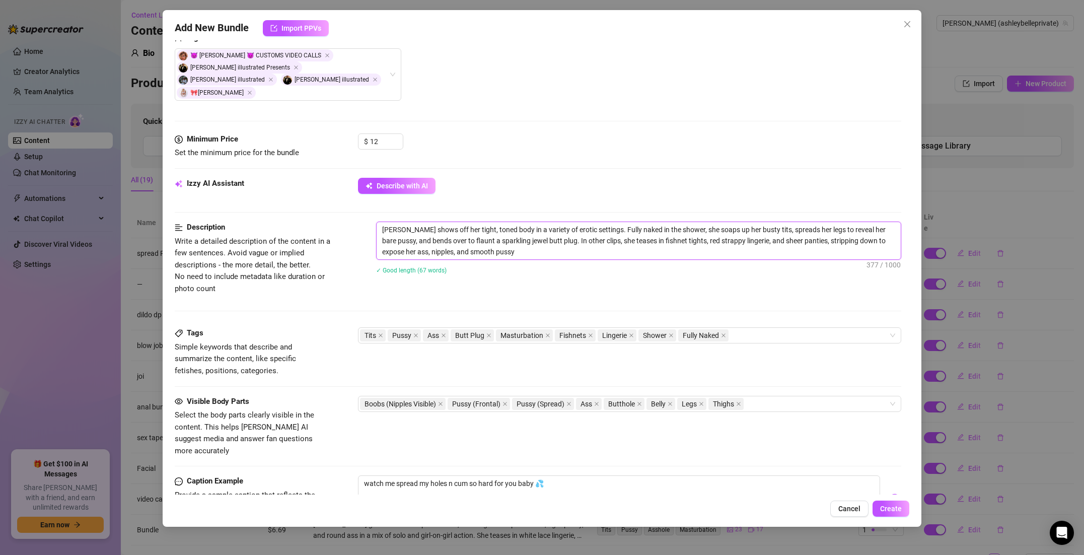
type textarea "Ashley Belle shows off her tight, toned body in a variety of erotic settings. F…"
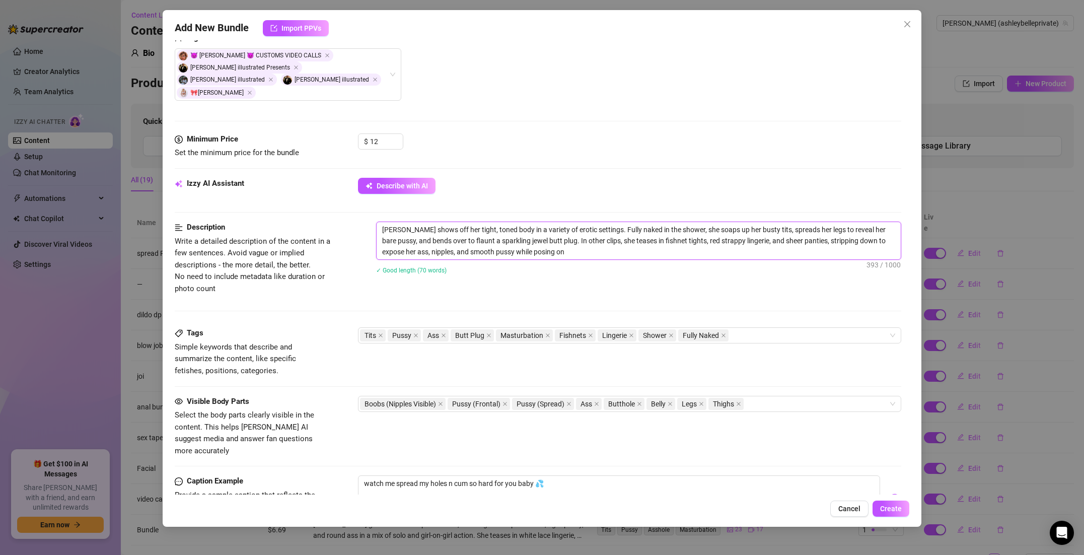
type textarea "Ashley Belle shows off her tight, toned body in a variety of erotic settings. F…"
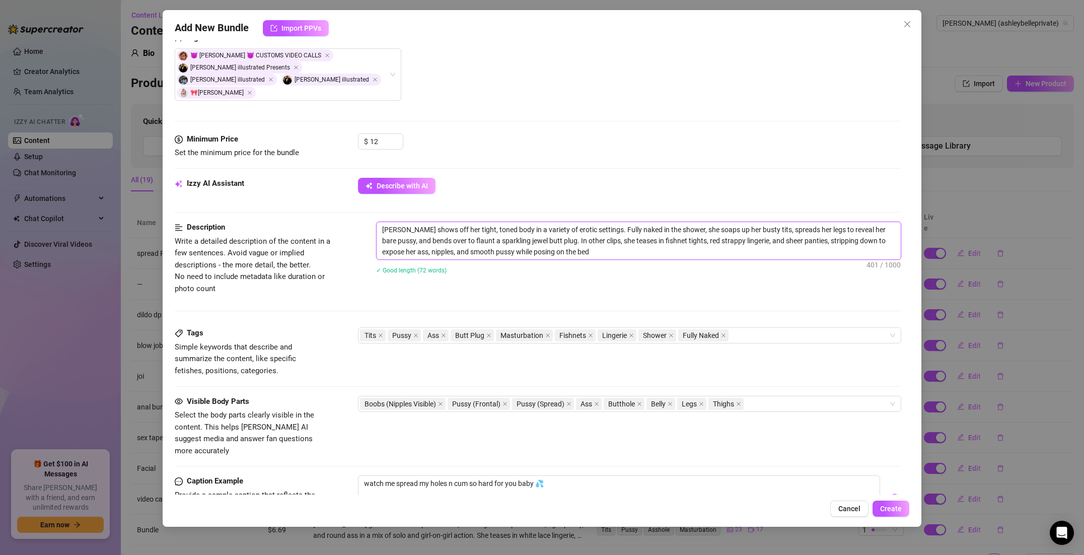
type textarea "Ashley Belle shows off her tight, toned body in a variety of erotic settings. F…"
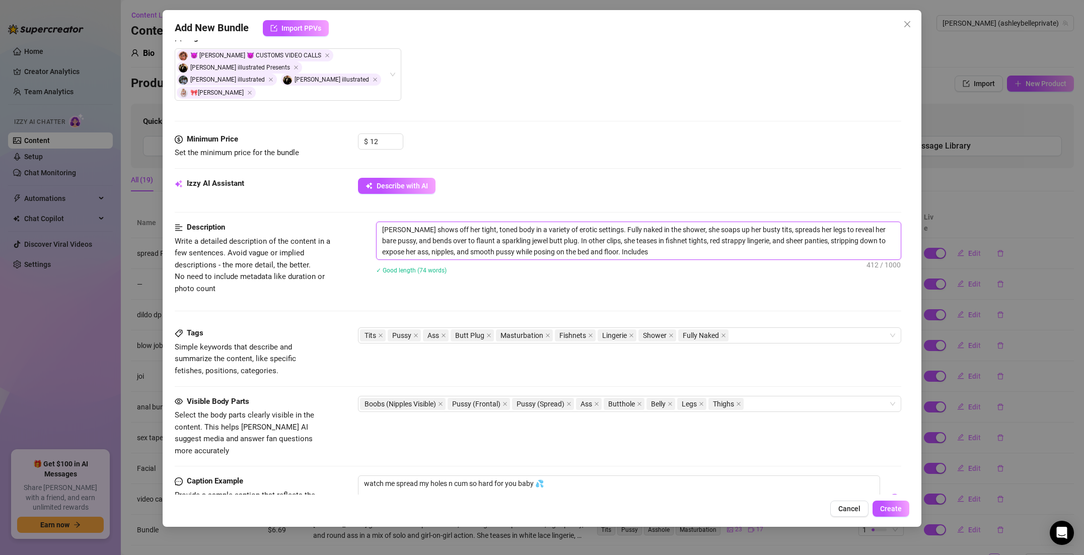
type textarea "Ashley Belle shows off her tight, toned body in a variety of erotic settings. F…"
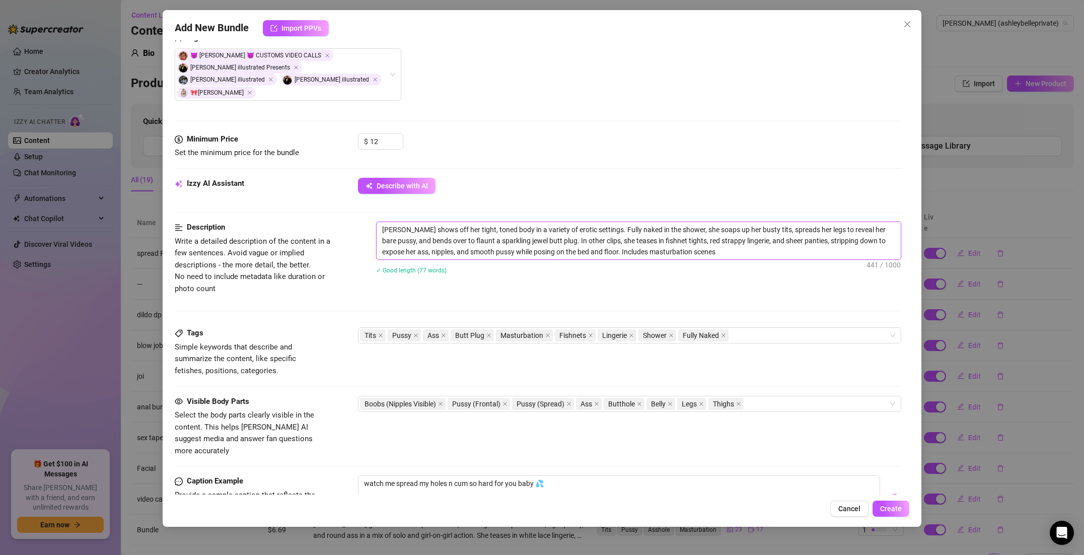
type textarea "Ashley Belle shows off her tight, toned body in a variety of erotic settings. F…"
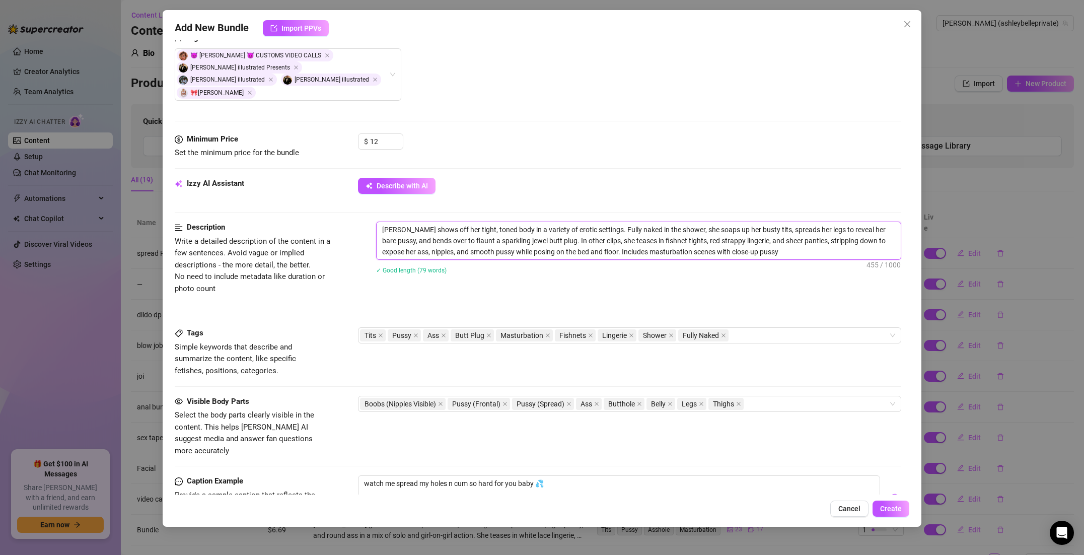
type textarea "Ashley Belle shows off her tight, toned body in a variety of erotic settings. F…"
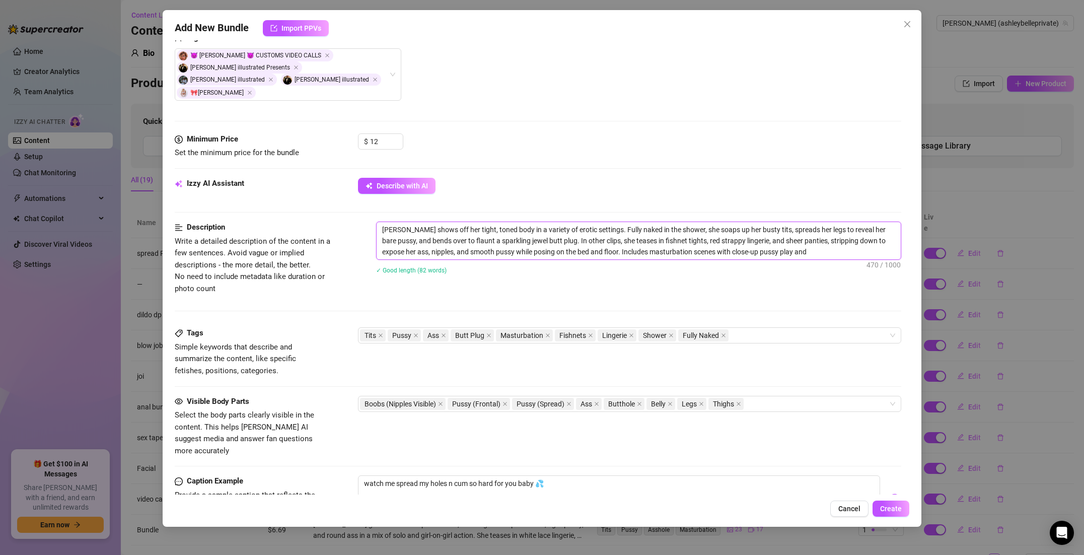
type textarea "Ashley Belle shows off her tight, toned body in a variety of erotic settings. F…"
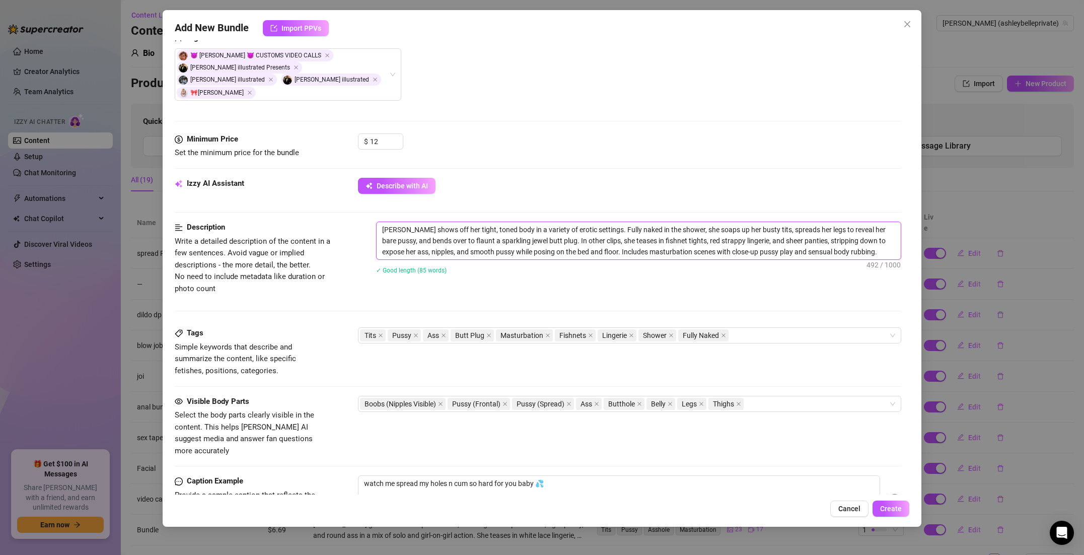
type textarea "Ashley Belle shows off her tight, toned body in a variety of erotic settings. F…"
click at [890, 505] on span "Create" at bounding box center [891, 509] width 22 height 8
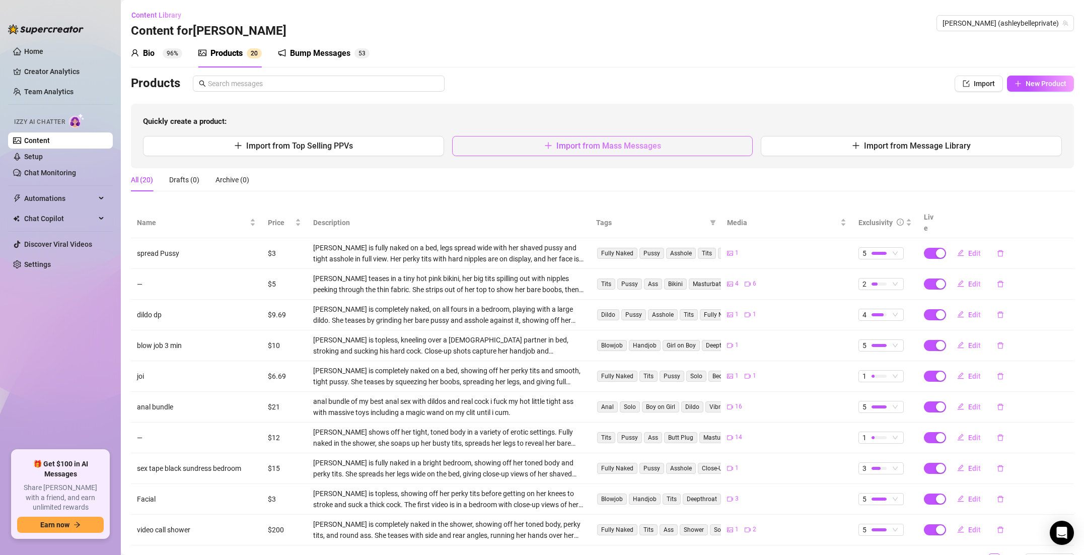
click at [504, 150] on button "Import from Mass Messages" at bounding box center [602, 146] width 301 height 20
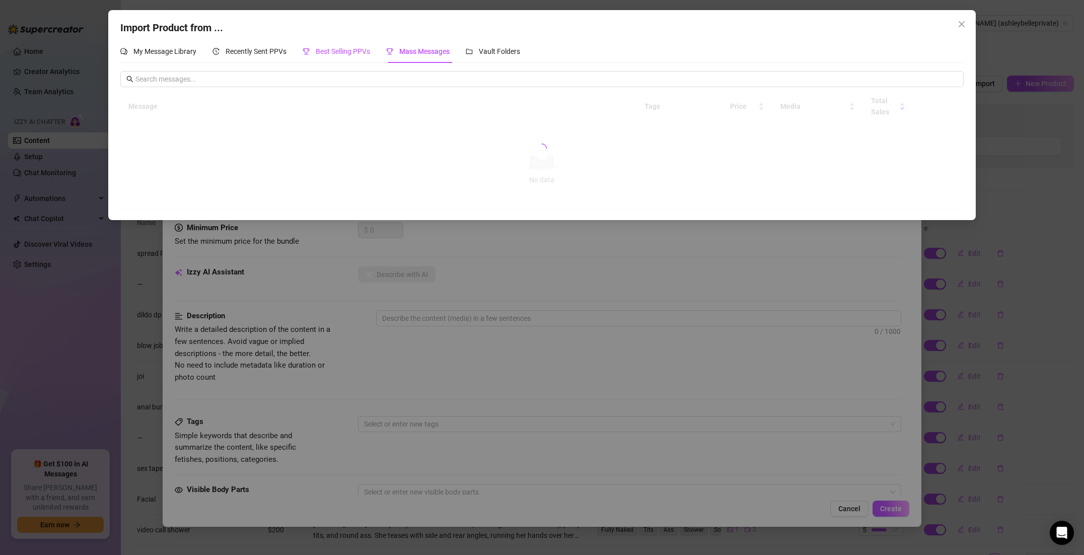
click at [348, 46] on div "Best Selling PPVs" at bounding box center [336, 51] width 67 height 11
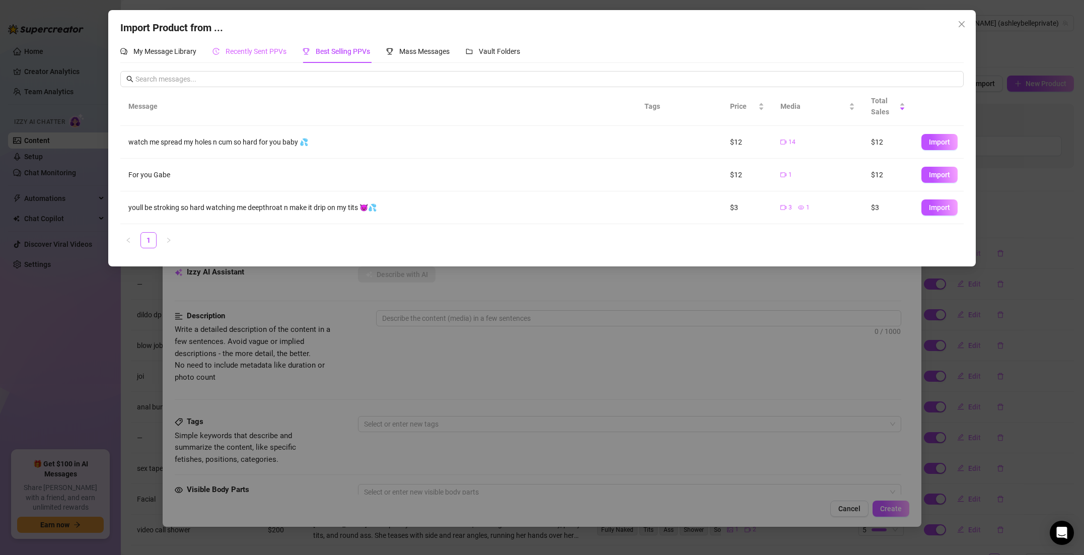
click at [266, 59] on div "Recently Sent PPVs" at bounding box center [249, 51] width 74 height 23
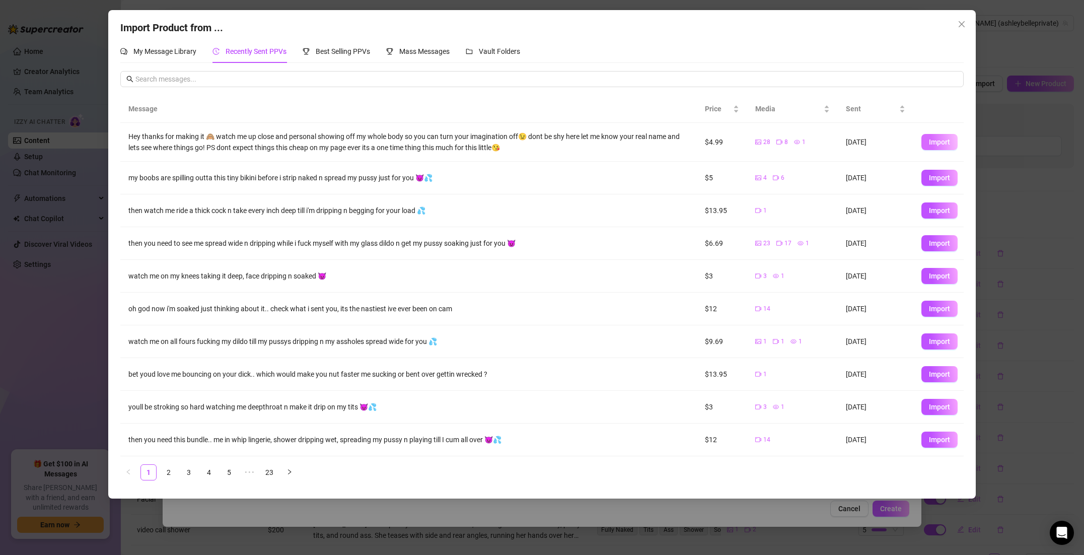
click at [941, 142] on span "Import" at bounding box center [939, 142] width 21 height 8
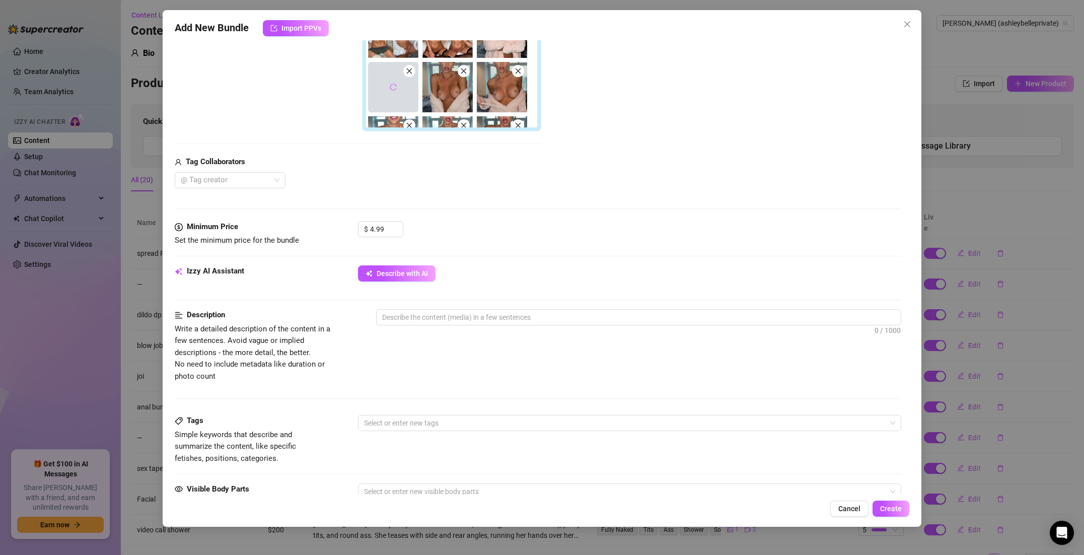
scroll to position [527, 0]
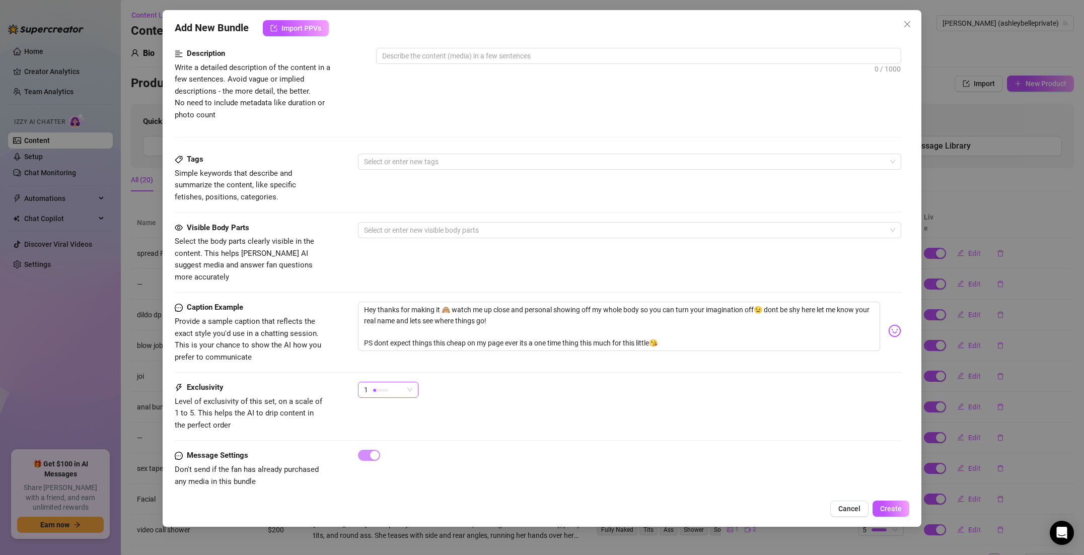
click at [411, 382] on span "1" at bounding box center [388, 389] width 48 height 15
click at [387, 428] on span "3" at bounding box center [398, 430] width 65 height 11
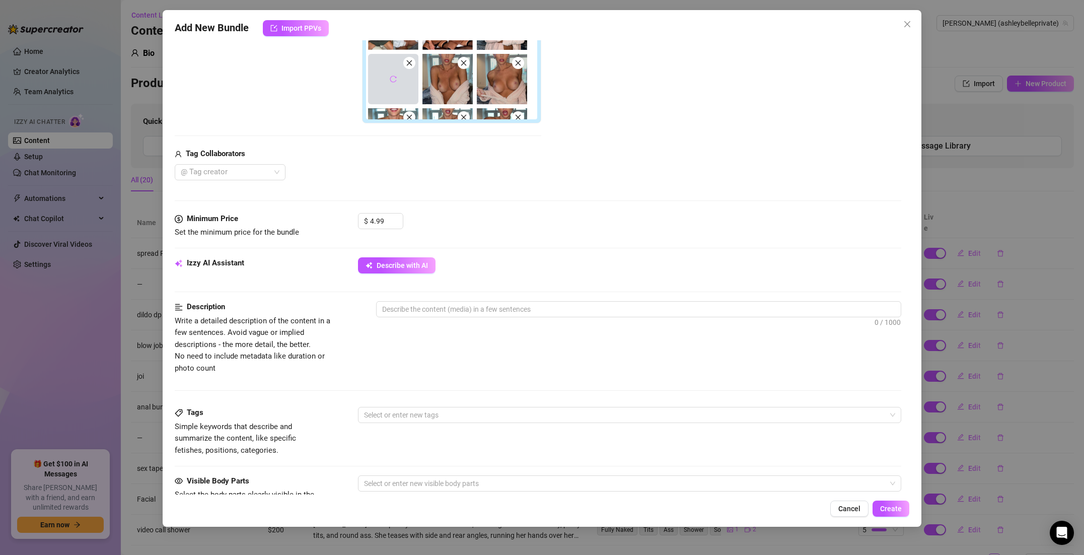
scroll to position [237, 0]
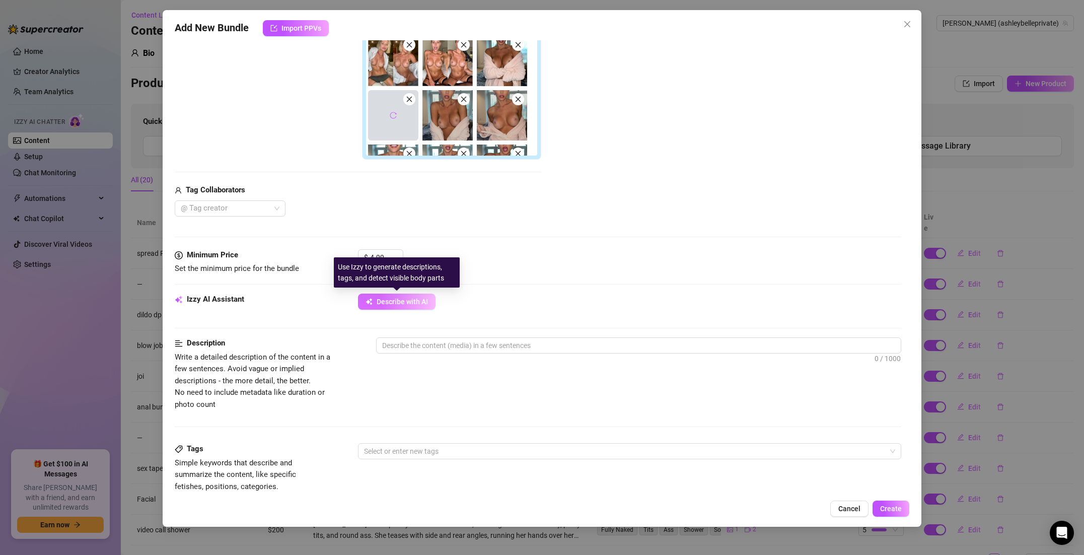
click at [406, 303] on span "Describe with AI" at bounding box center [402, 302] width 51 height 8
click at [384, 302] on span "Describe with AI" at bounding box center [402, 302] width 51 height 8
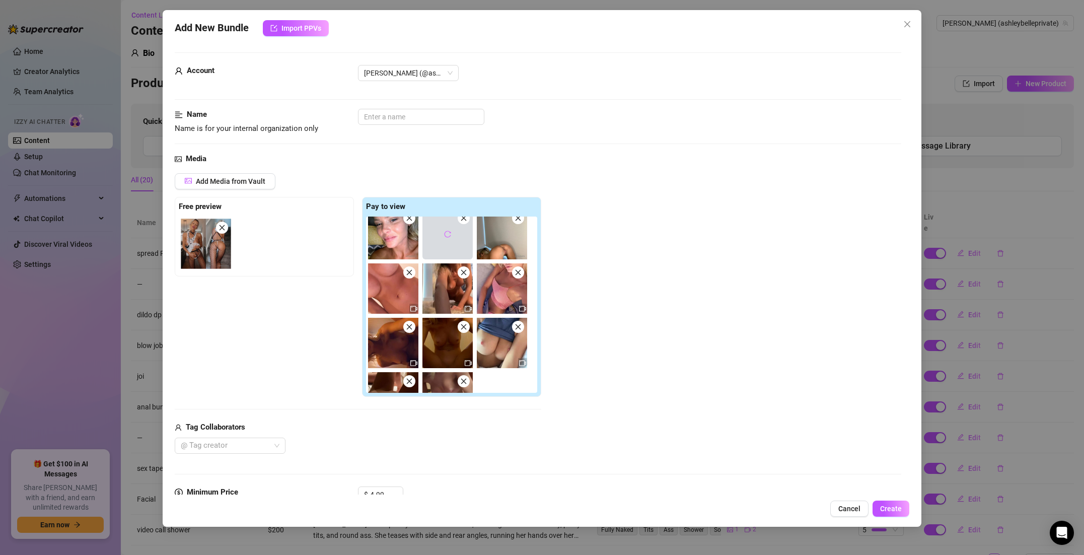
scroll to position [476, 0]
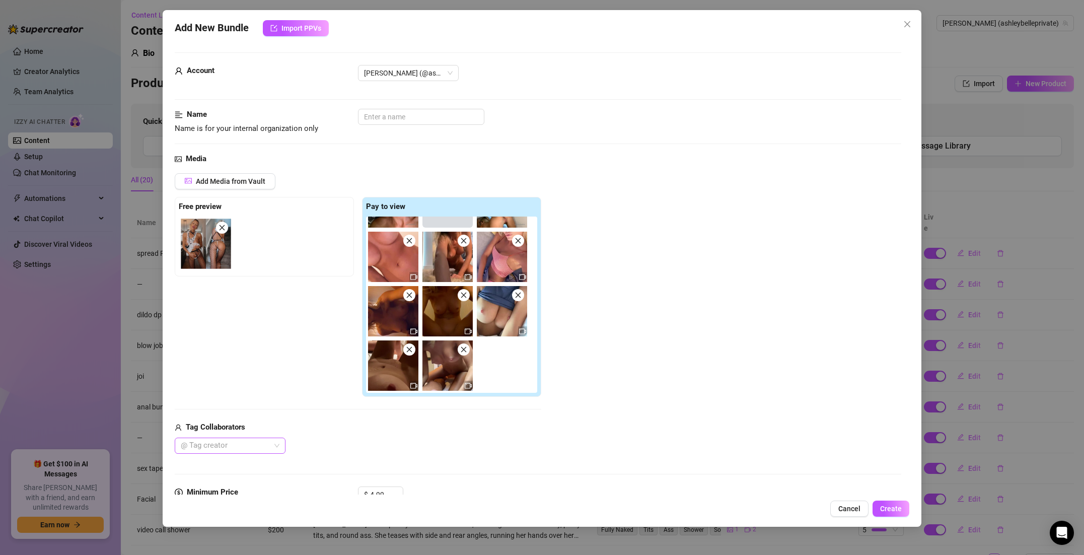
click at [236, 444] on div at bounding box center [225, 446] width 96 height 14
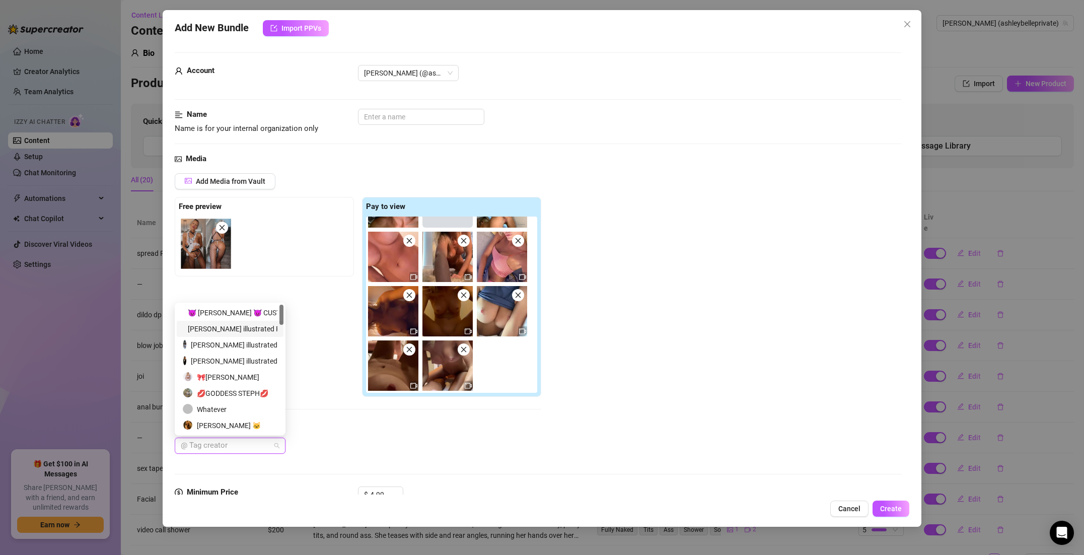
click at [240, 328] on div "Alex illustrated Presents" at bounding box center [230, 328] width 95 height 11
click at [228, 345] on div "alex illustrated" at bounding box center [230, 344] width 95 height 11
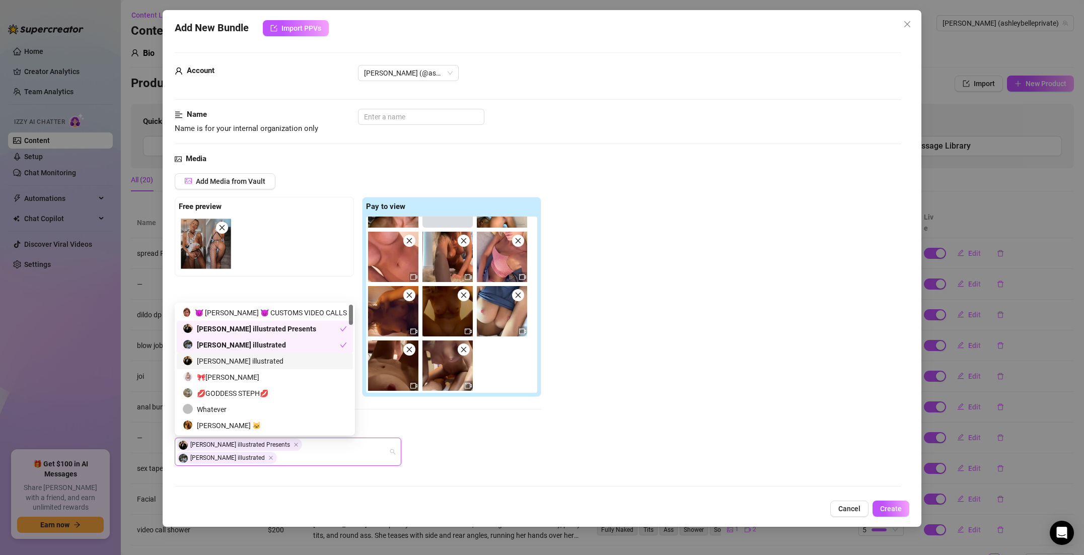
click at [225, 357] on div "alex illustrated" at bounding box center [265, 361] width 164 height 11
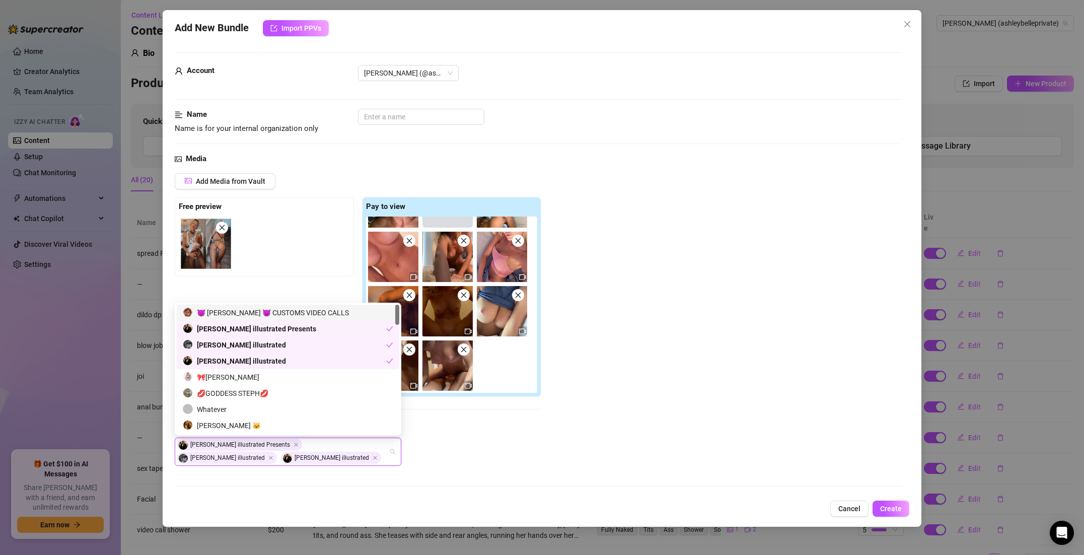
drag, startPoint x: 254, startPoint y: 312, endPoint x: 249, endPoint y: 318, distance: 7.8
click at [254, 312] on div "😈 [PERSON_NAME] 😈 CUSTOMS VIDEO CALLS" at bounding box center [288, 312] width 210 height 11
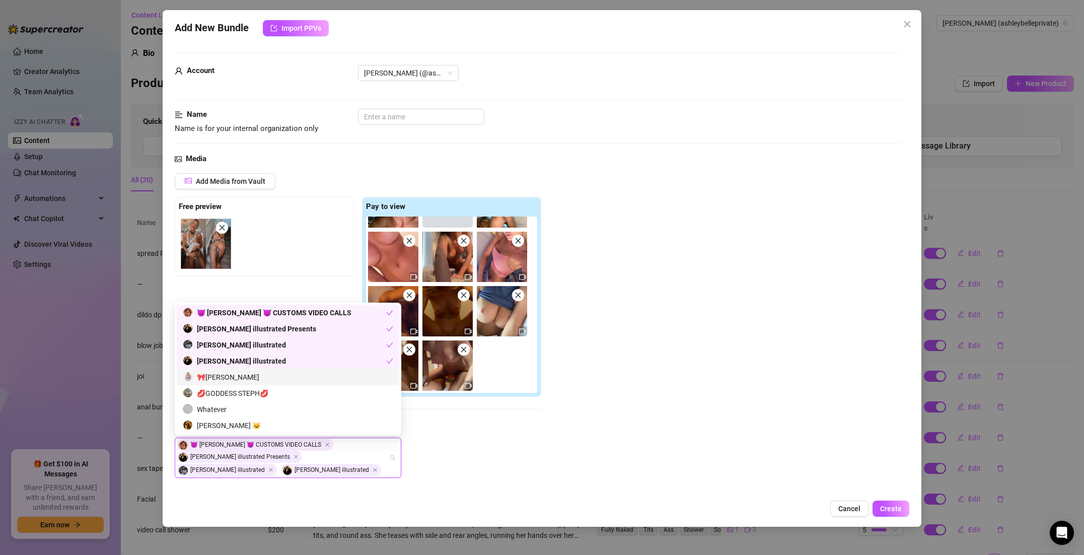
click at [234, 375] on div "🎀Ashley Belle" at bounding box center [288, 377] width 210 height 11
click at [454, 440] on div "😈 Ashley Belle 😈 CUSTOMS VIDEO CALLS Alex illustrated Presents alex illustrated…" at bounding box center [358, 464] width 367 height 52
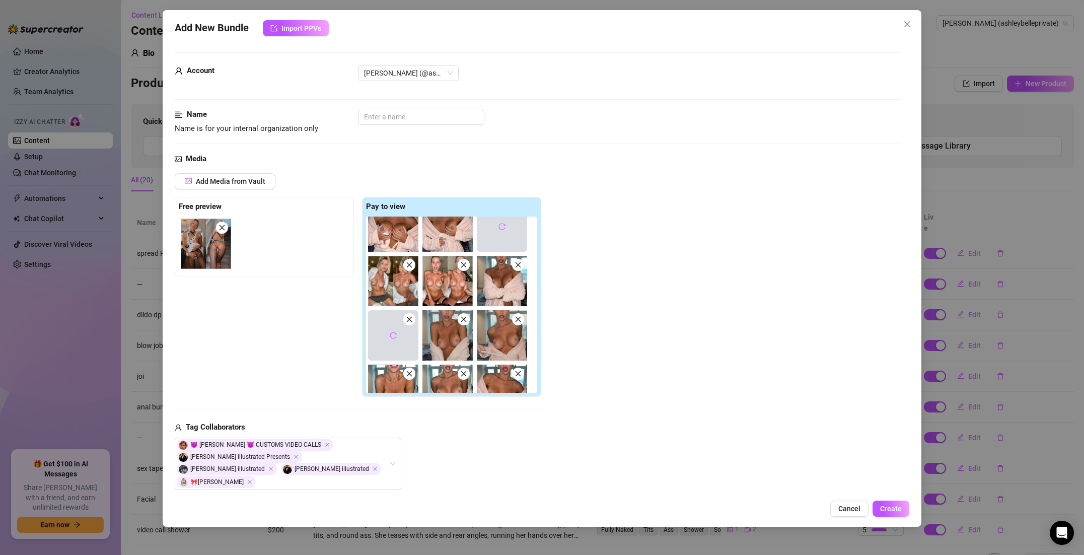
scroll to position [0, 0]
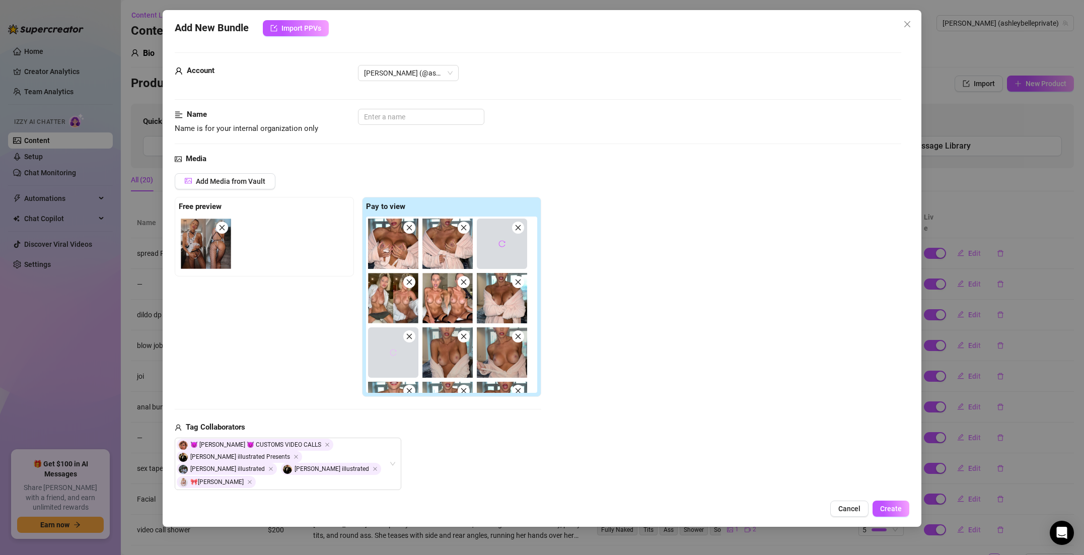
click at [394, 356] on span "button" at bounding box center [393, 352] width 7 height 8
click at [499, 241] on icon "reload" at bounding box center [502, 243] width 7 height 7
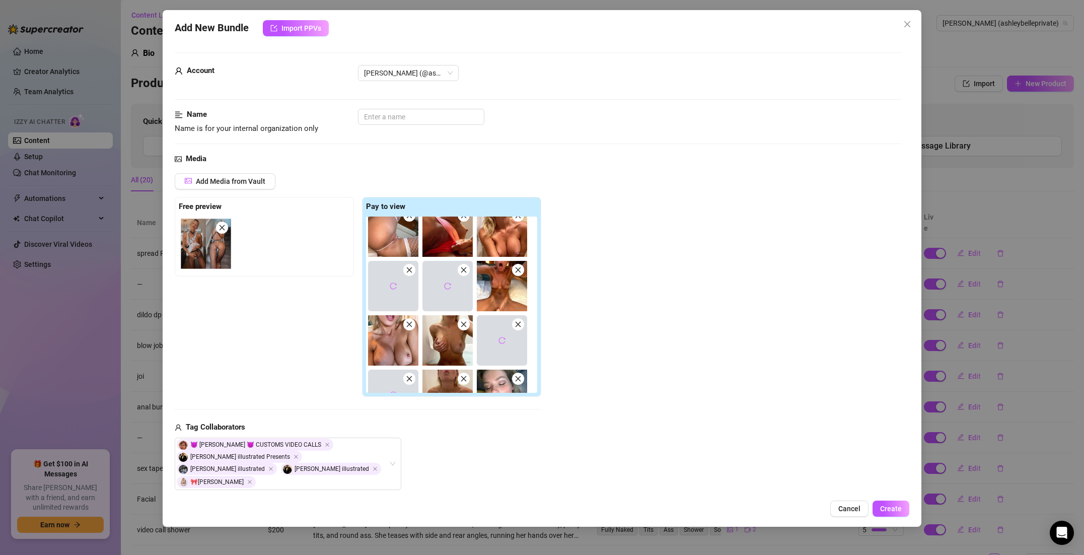
scroll to position [231, 0]
click at [445, 281] on icon "reload" at bounding box center [447, 284] width 7 height 7
click at [395, 286] on icon "reload" at bounding box center [393, 284] width 7 height 7
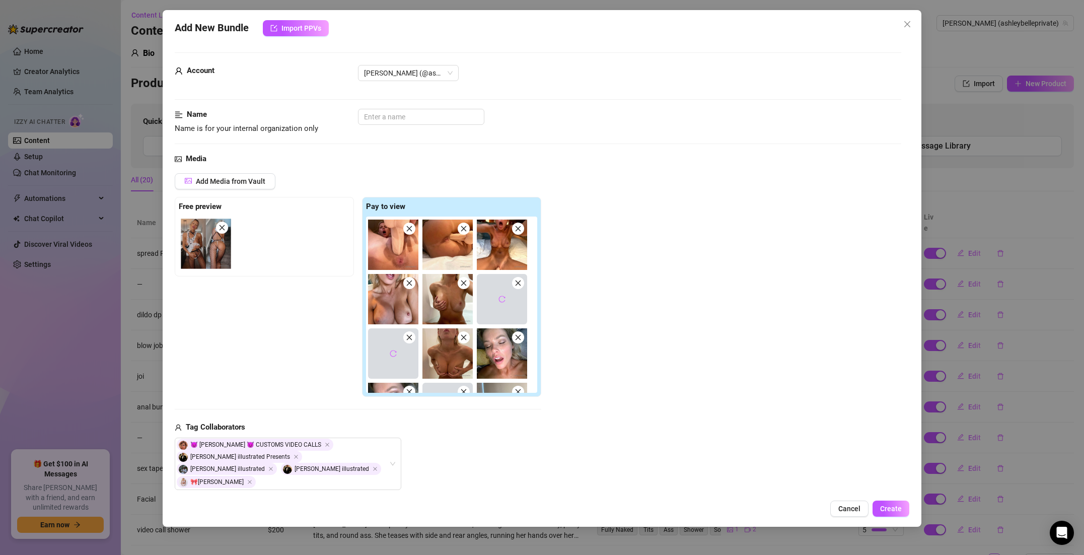
scroll to position [270, 0]
click at [504, 298] on icon "reload" at bounding box center [502, 300] width 7 height 7
click at [394, 352] on icon "reload" at bounding box center [393, 354] width 7 height 7
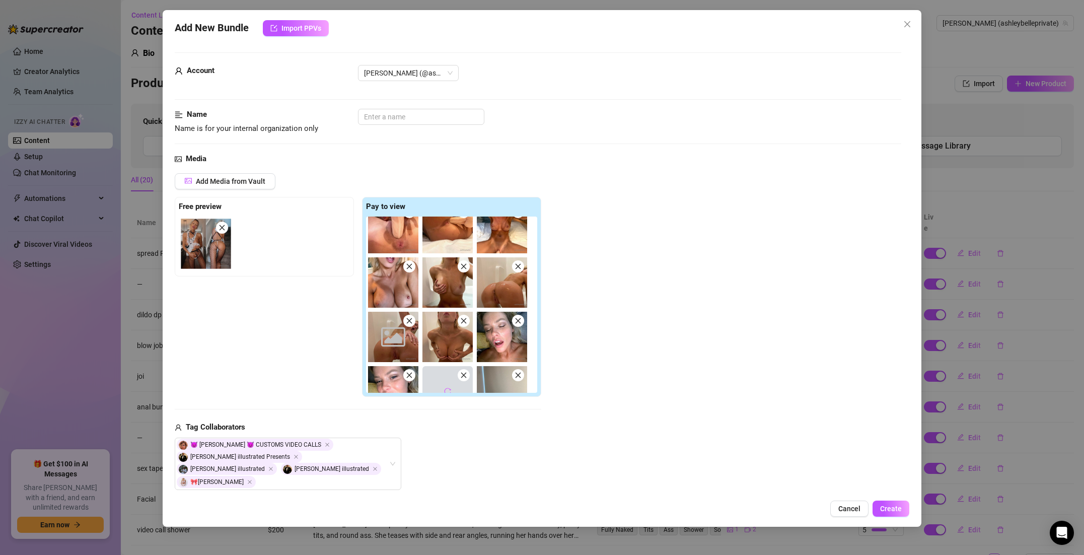
scroll to position [311, 0]
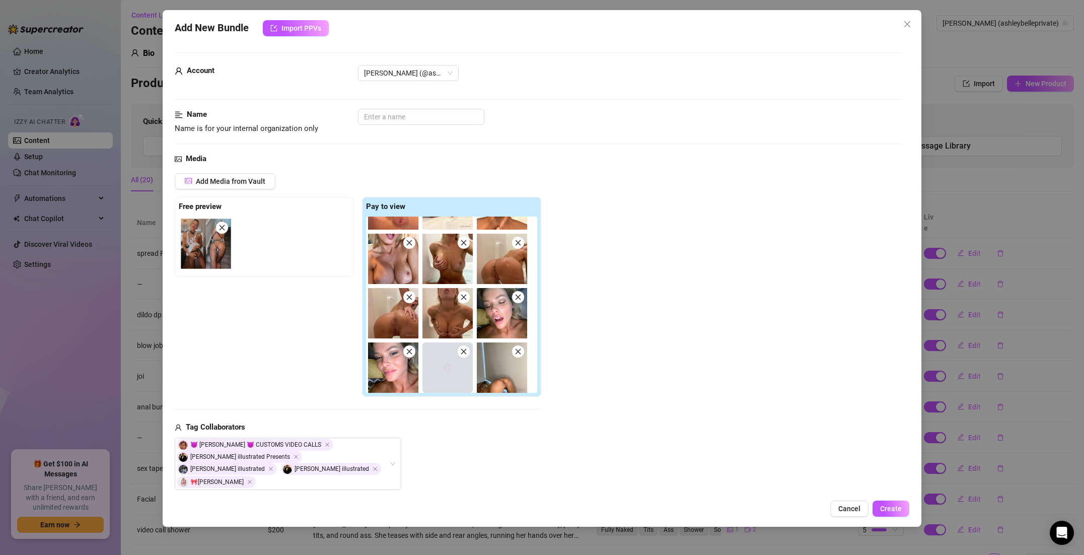
click at [446, 365] on icon "reload" at bounding box center [448, 367] width 7 height 7
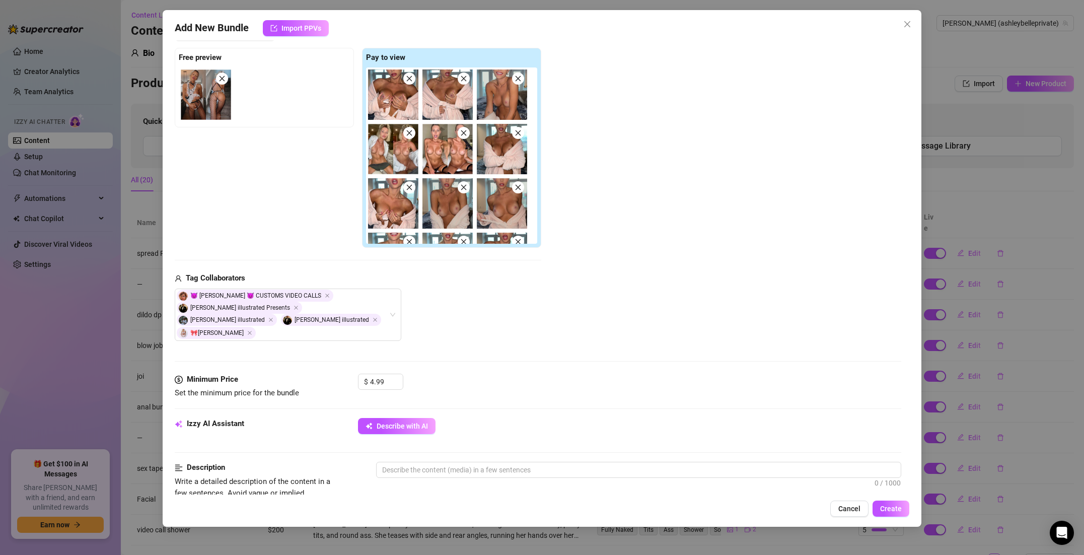
scroll to position [211, 0]
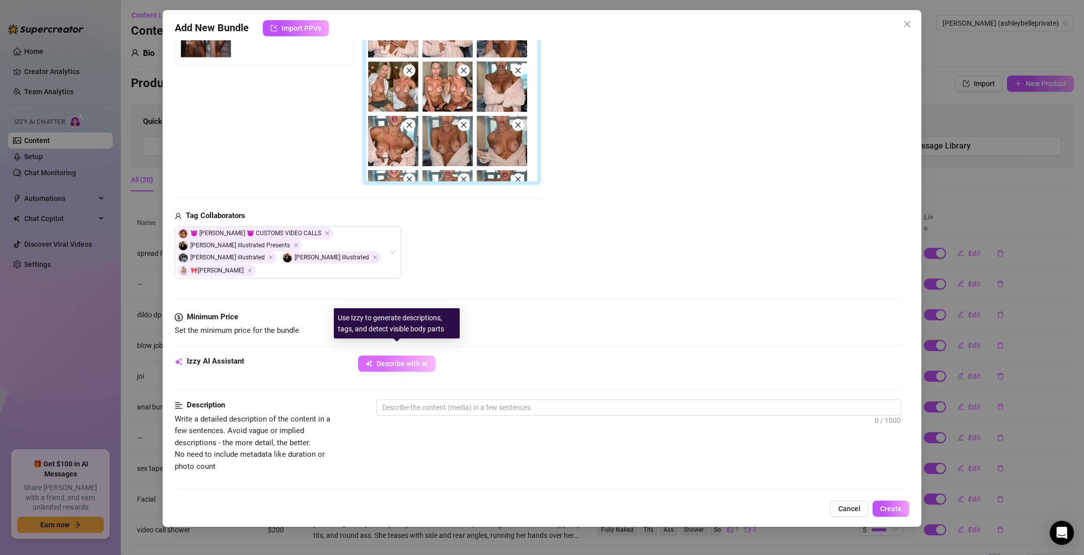
click at [415, 358] on button "Describe with AI" at bounding box center [397, 364] width 78 height 16
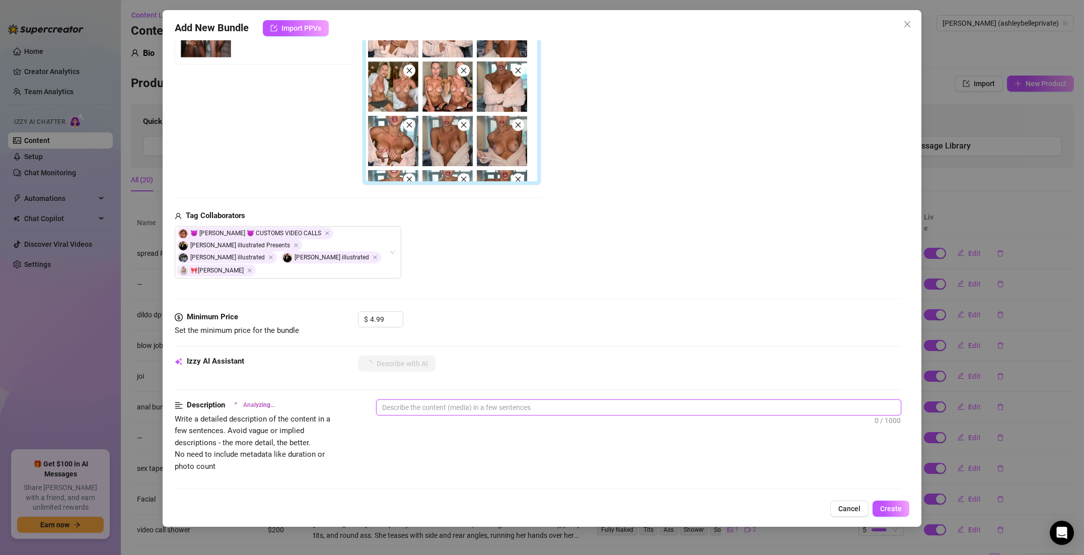
click at [438, 400] on textarea at bounding box center [639, 407] width 524 height 15
type textarea "p"
type textarea "pi"
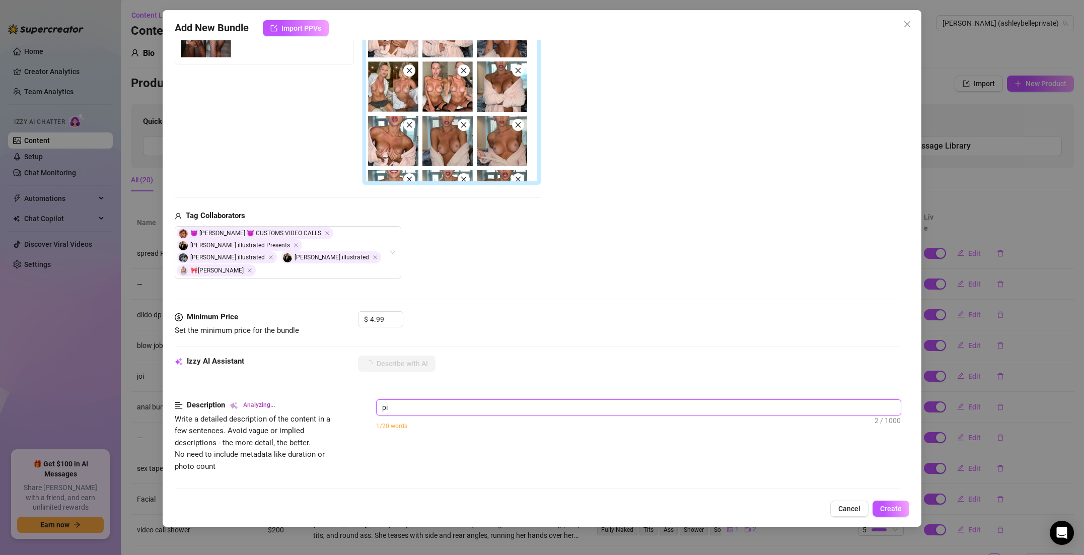
type textarea "pin"
type textarea "pink"
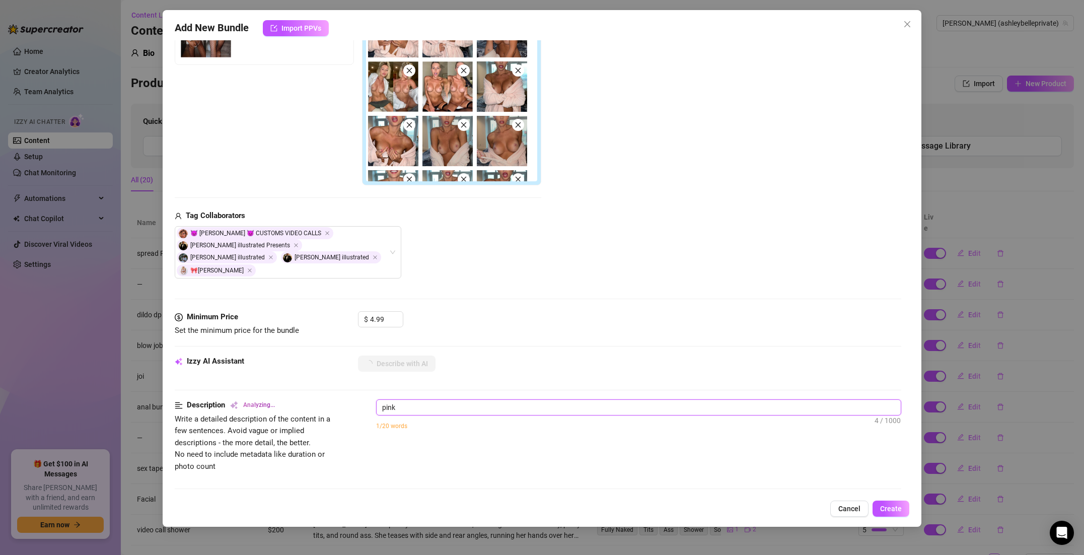
type textarea "pink"
type textarea "pink r"
type textarea "pink ro"
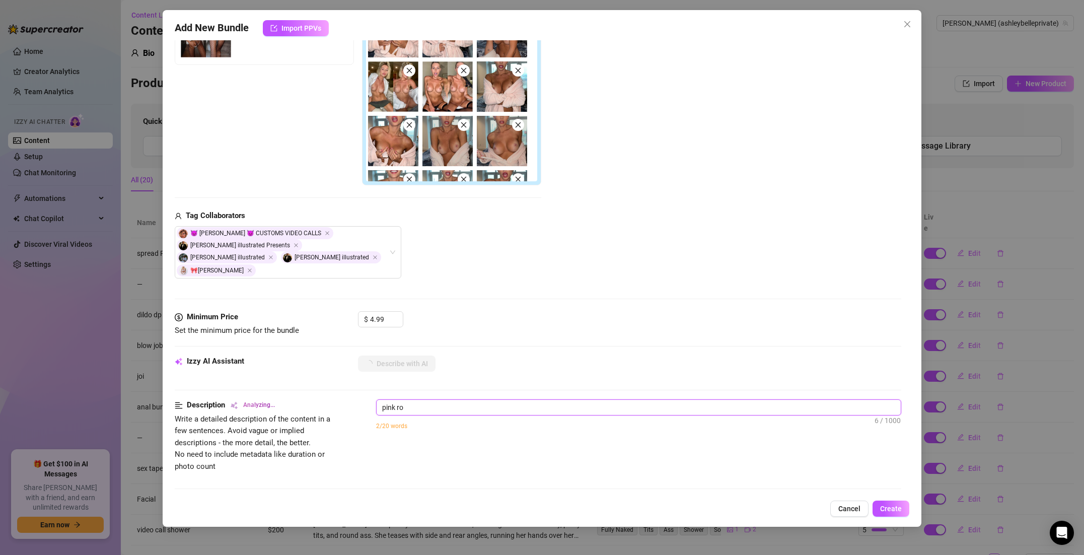
type textarea "pink rop"
type textarea "pink rope"
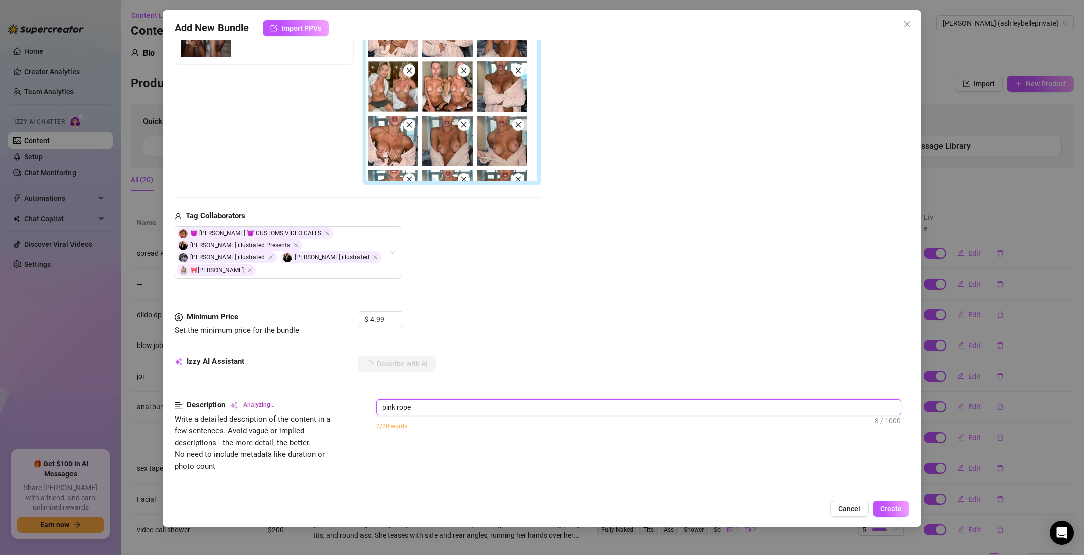
type textarea "pink rope"
type textarea "pink rope r"
type textarea "pink rope rt"
type textarea "pink rope rti"
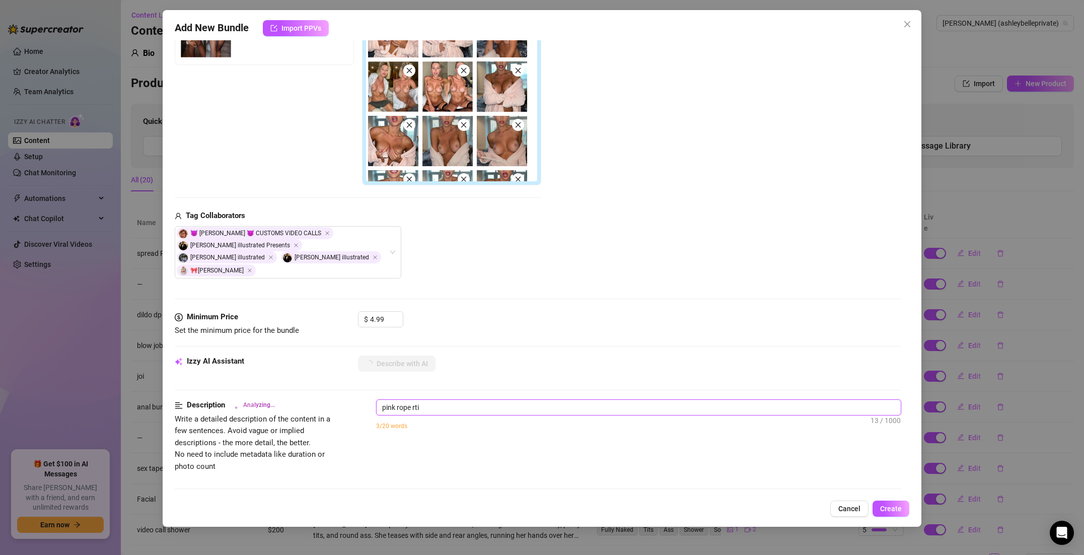
type textarea "pink rope rt"
type textarea "pink rope r"
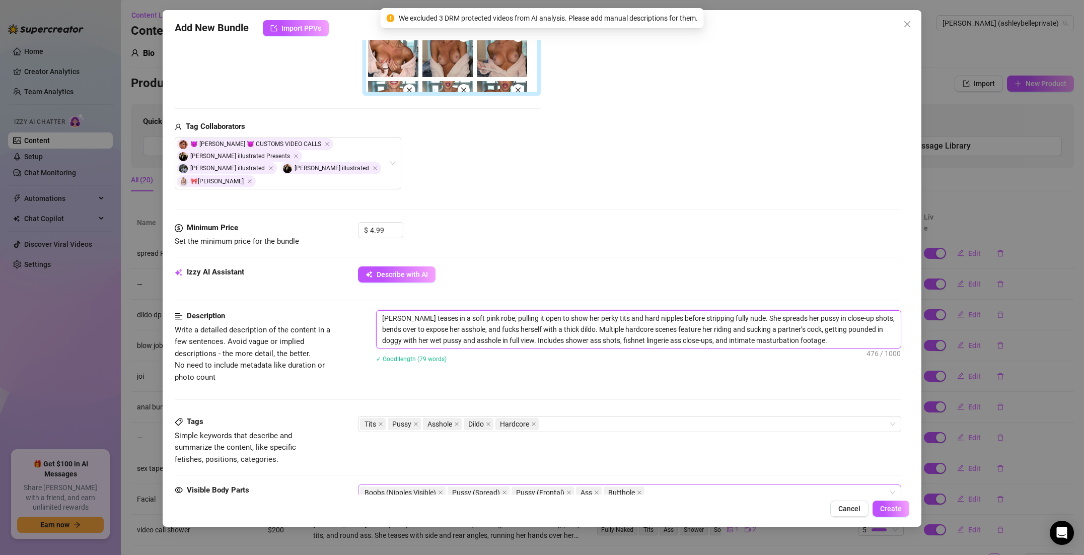
scroll to position [384, 0]
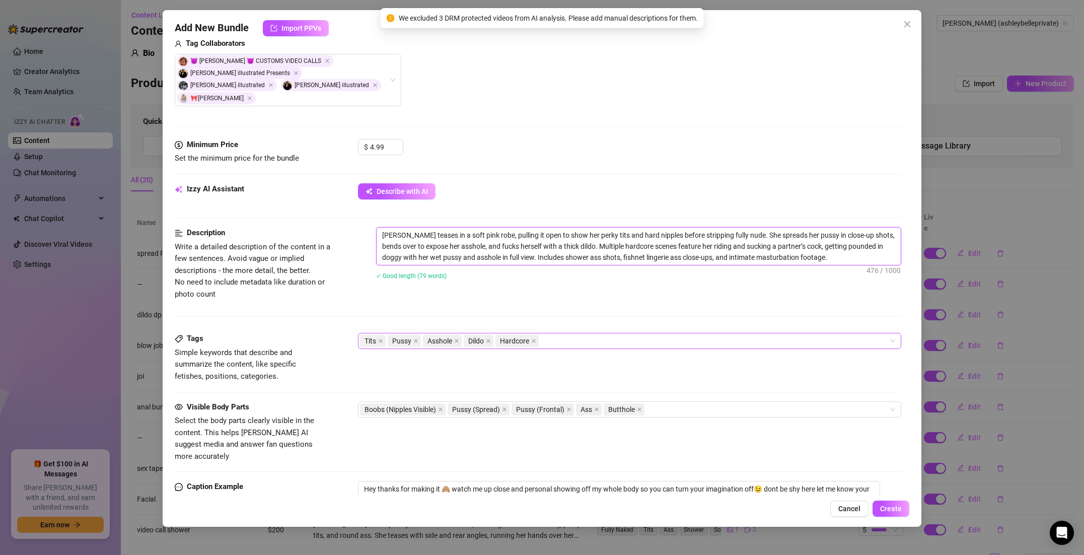
click at [548, 334] on div "Tits Pussy Asshole Dildo Hardcore" at bounding box center [624, 341] width 529 height 14
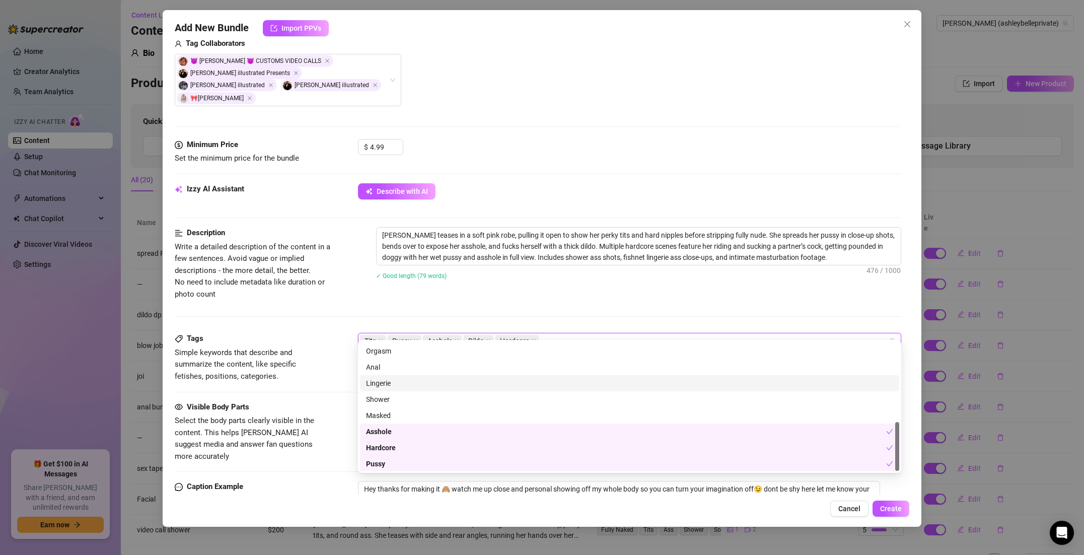
scroll to position [209, 0]
click at [507, 487] on textarea "Hey thanks for making it 🙈 watch me up close and personal showing off my whole …" at bounding box center [619, 505] width 522 height 49
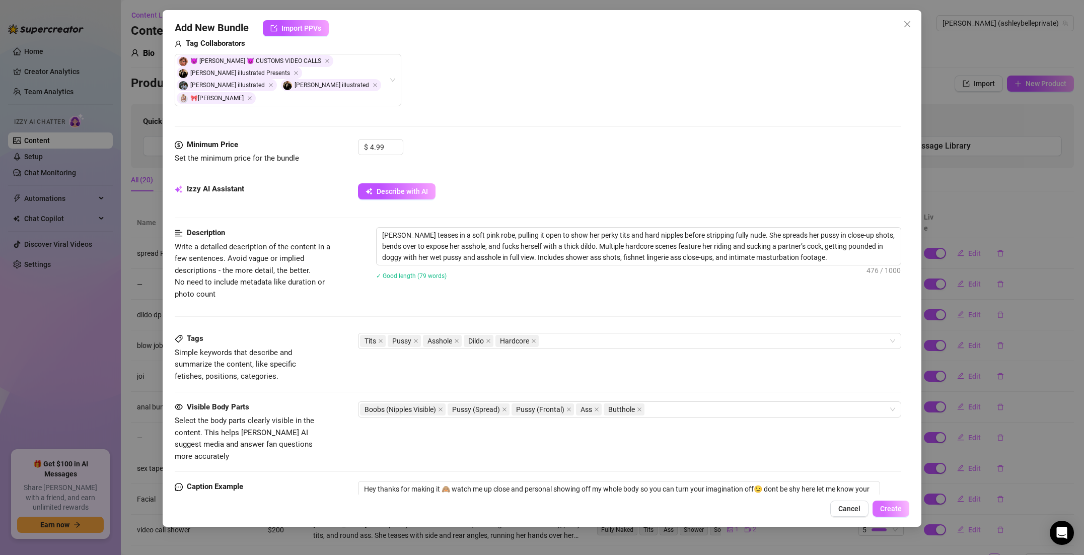
click at [891, 505] on span "Create" at bounding box center [891, 509] width 22 height 8
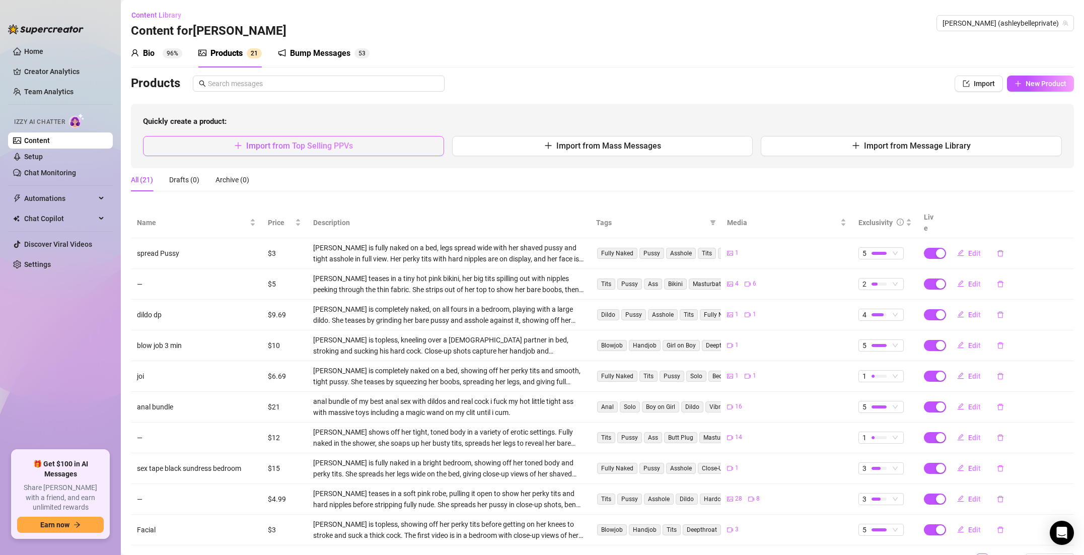
click at [349, 151] on button "Import from Top Selling PPVs" at bounding box center [293, 146] width 301 height 20
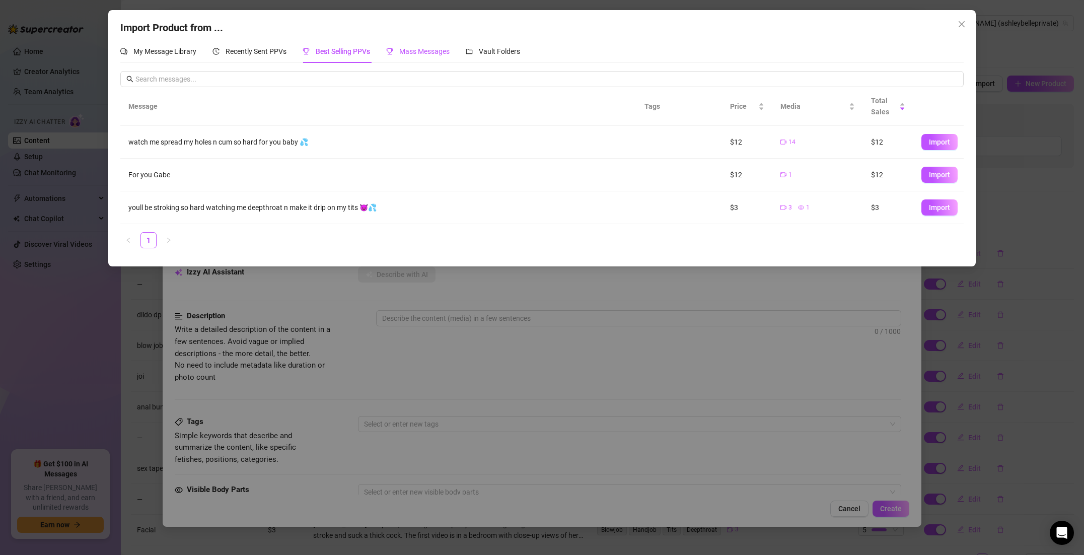
click at [422, 48] on span "Mass Messages" at bounding box center [424, 51] width 50 height 8
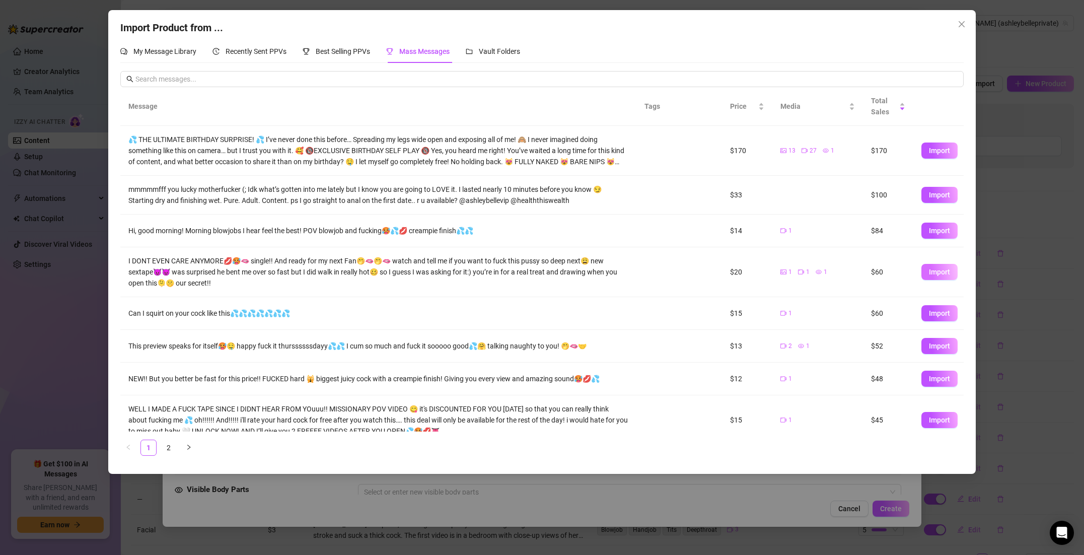
click at [928, 269] on button "Import" at bounding box center [939, 272] width 36 height 16
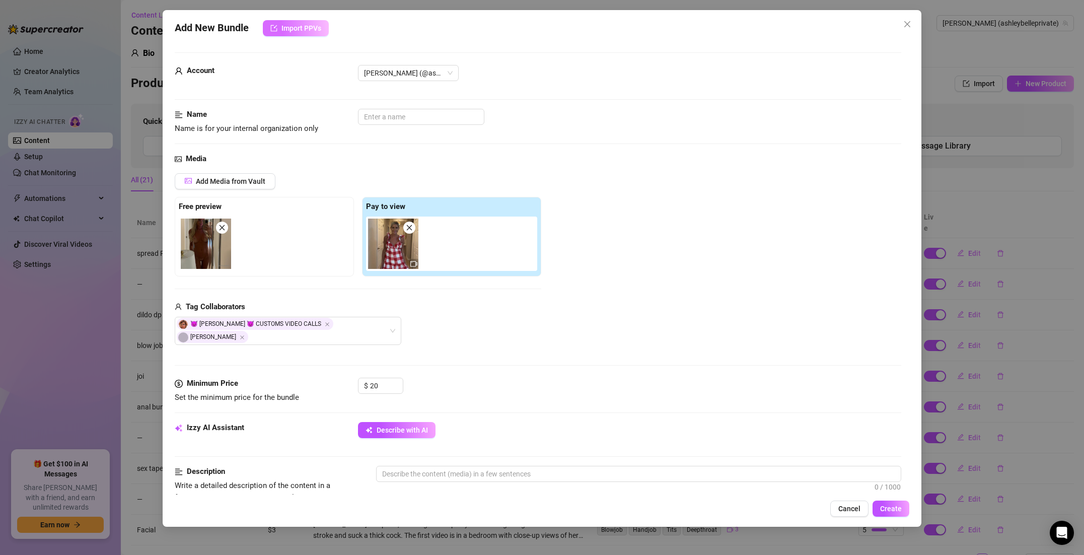
click at [312, 25] on span "Import PPVs" at bounding box center [301, 28] width 40 height 8
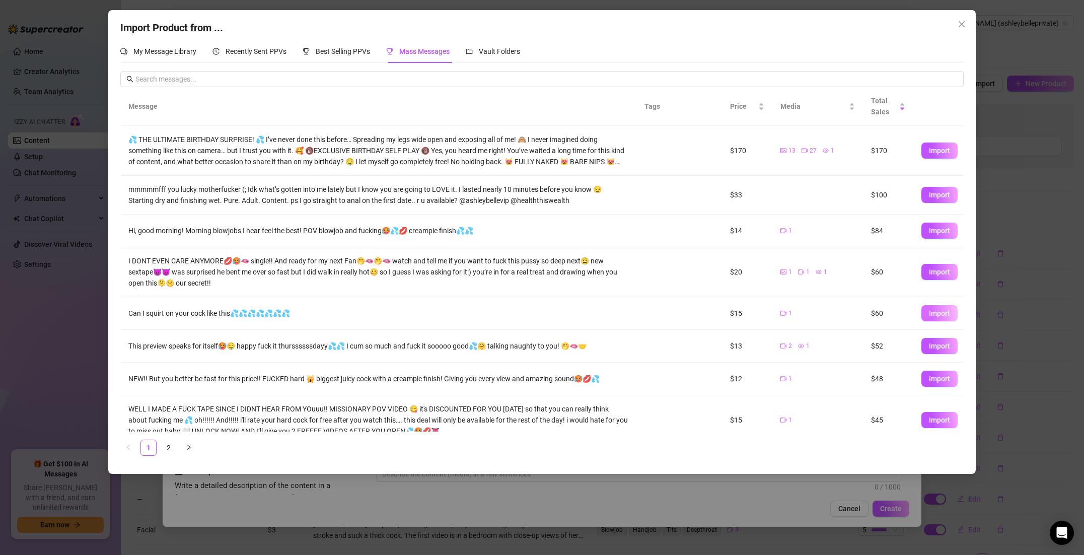
click at [927, 312] on button "Import" at bounding box center [939, 313] width 36 height 16
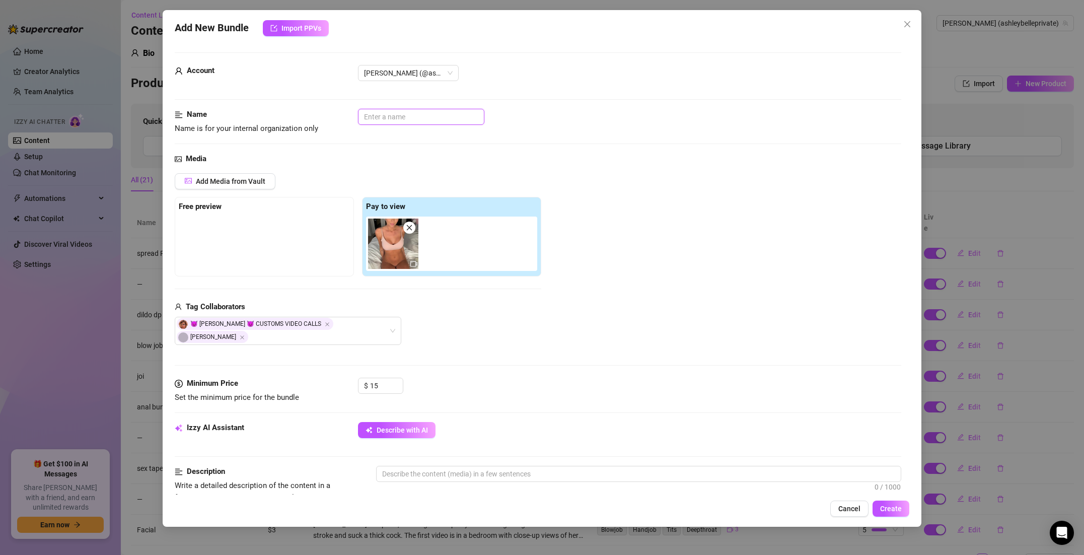
click at [381, 112] on input "text" at bounding box center [421, 117] width 126 height 16
drag, startPoint x: 336, startPoint y: 116, endPoint x: 300, endPoint y: 115, distance: 36.3
click at [300, 115] on div "Name Name is for your internal organization only squirtiung" at bounding box center [538, 122] width 727 height 26
click at [380, 426] on span "Describe with AI" at bounding box center [402, 430] width 51 height 8
click at [407, 422] on button "Describe with AI" at bounding box center [397, 430] width 78 height 16
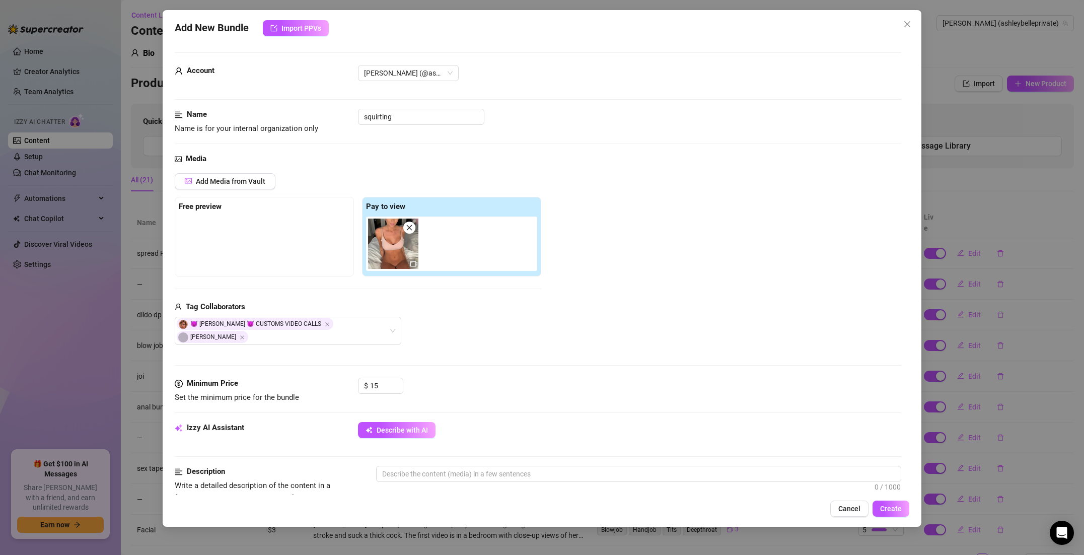
click at [458, 470] on div "0 / 1000" at bounding box center [638, 487] width 525 height 43
click at [462, 466] on textarea at bounding box center [639, 473] width 524 height 15
click at [412, 262] on icon "video-camera" at bounding box center [413, 263] width 7 height 7
click at [400, 251] on img at bounding box center [393, 244] width 50 height 50
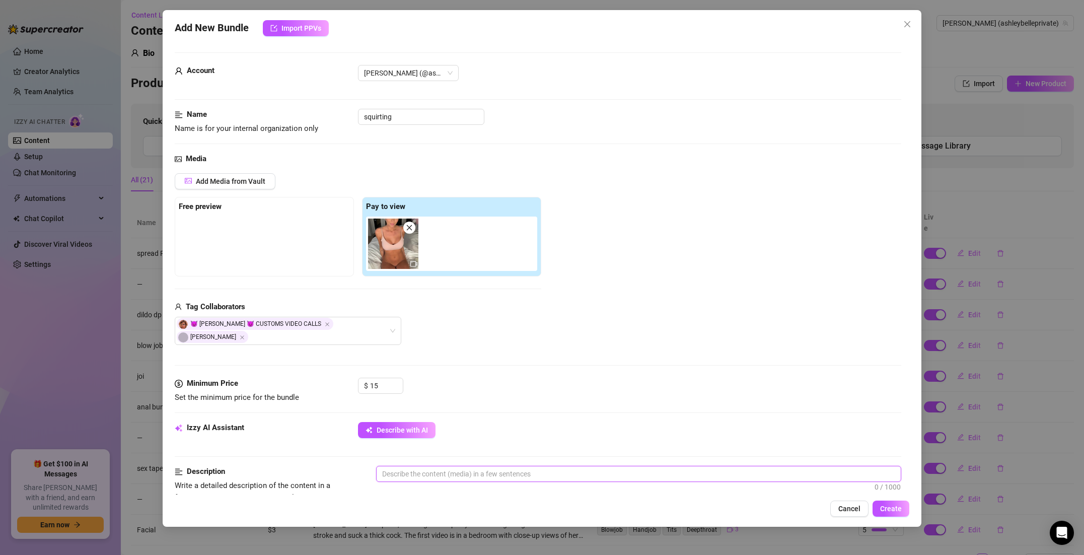
click at [400, 251] on img at bounding box center [393, 244] width 50 height 50
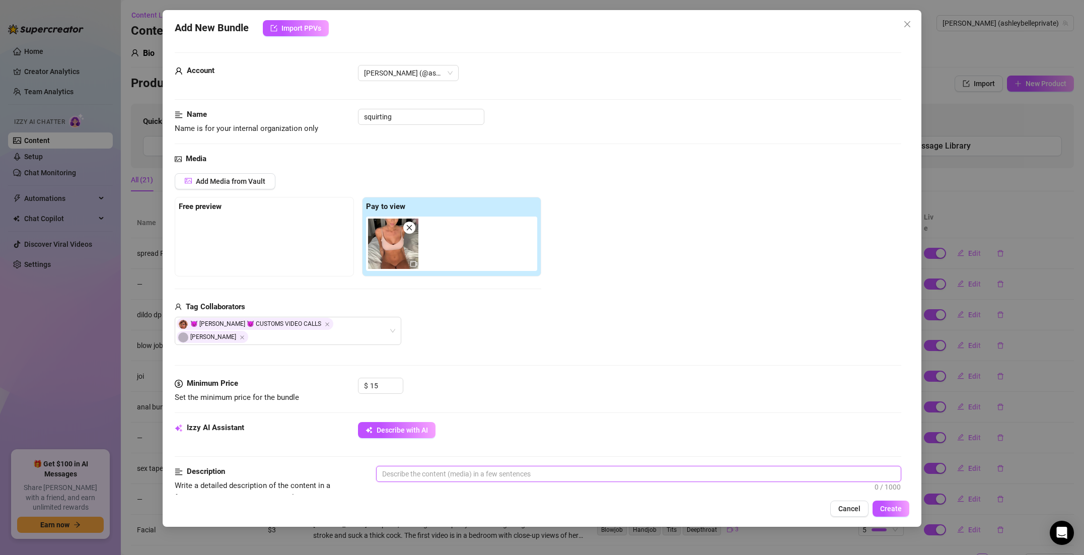
click at [400, 251] on img at bounding box center [393, 244] width 50 height 50
click at [419, 422] on button "Describe with AI" at bounding box center [397, 430] width 78 height 16
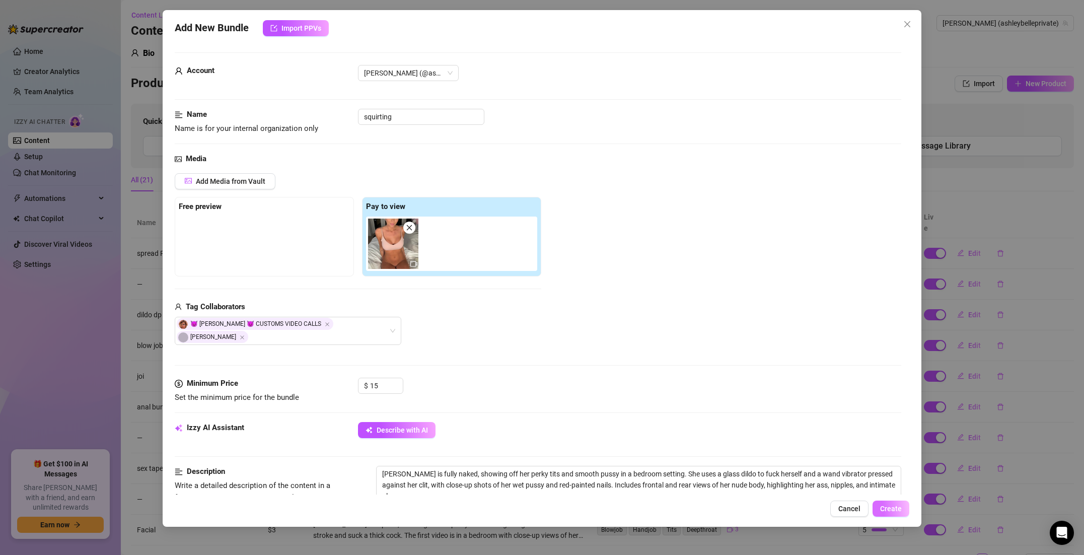
click at [899, 509] on span "Create" at bounding box center [891, 509] width 22 height 8
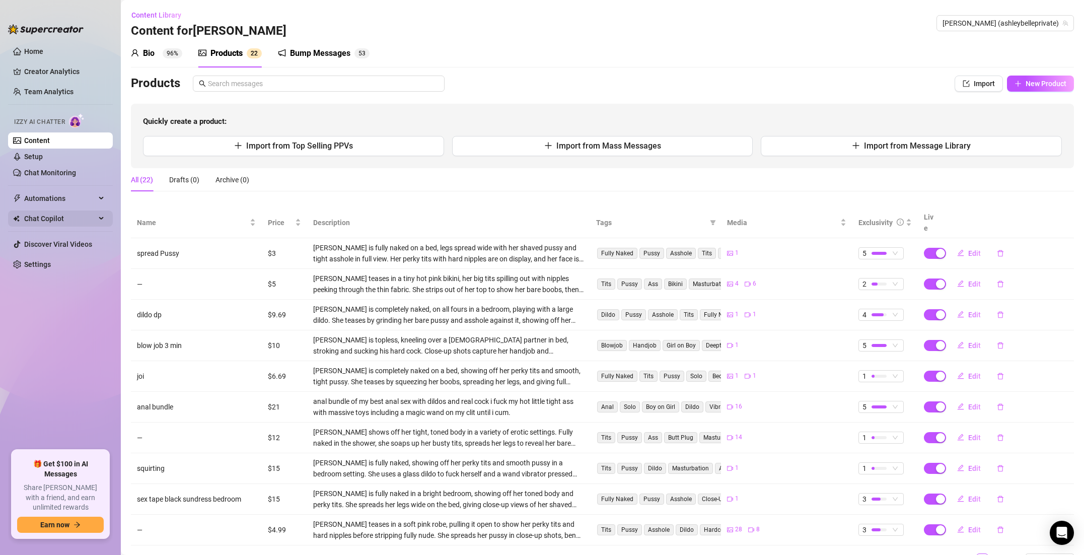
click at [56, 215] on span "Chat Copilot" at bounding box center [60, 218] width 72 height 16
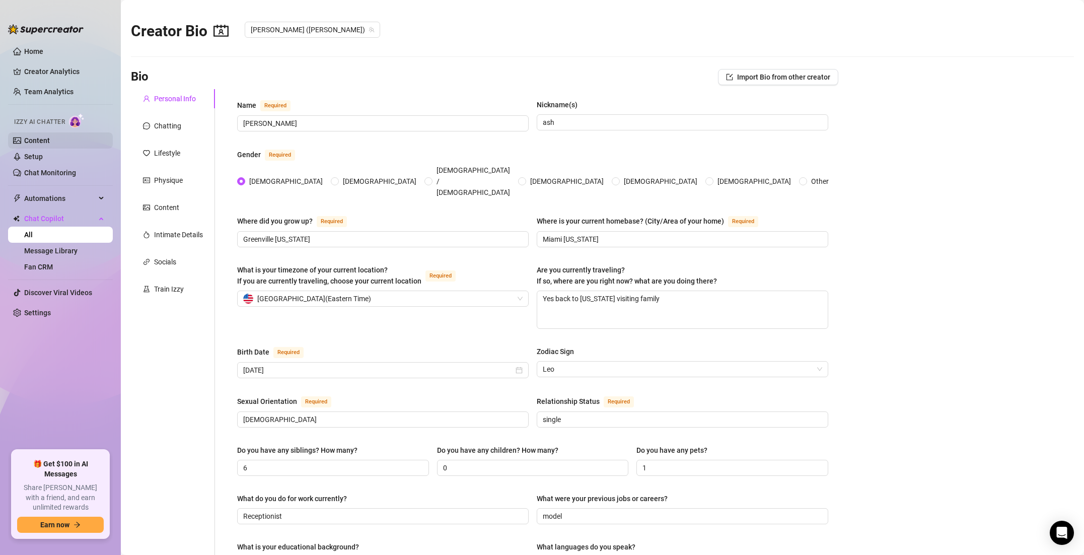
click at [50, 140] on link "Content" at bounding box center [37, 140] width 26 height 8
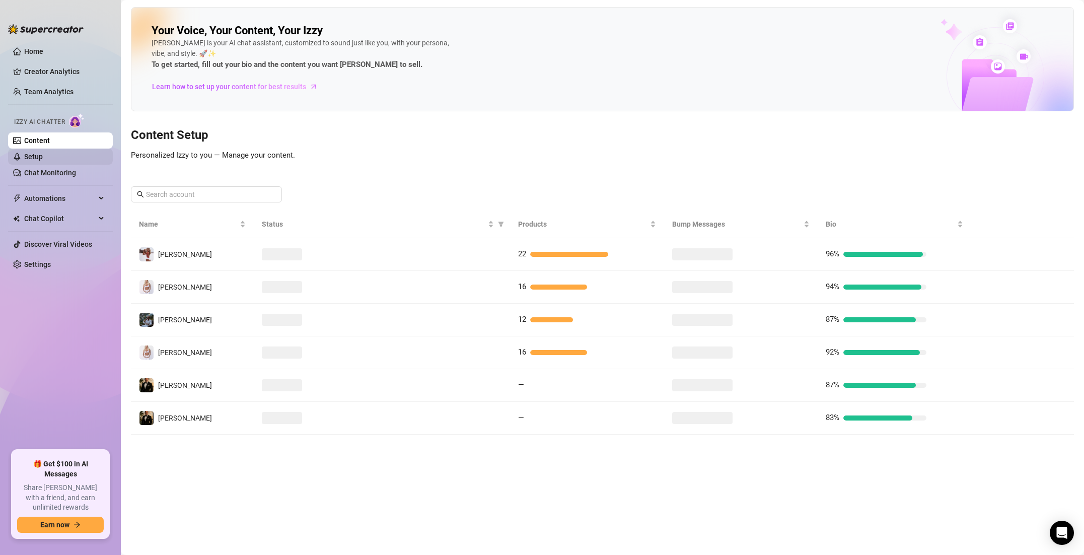
click at [43, 156] on link "Setup" at bounding box center [33, 157] width 19 height 8
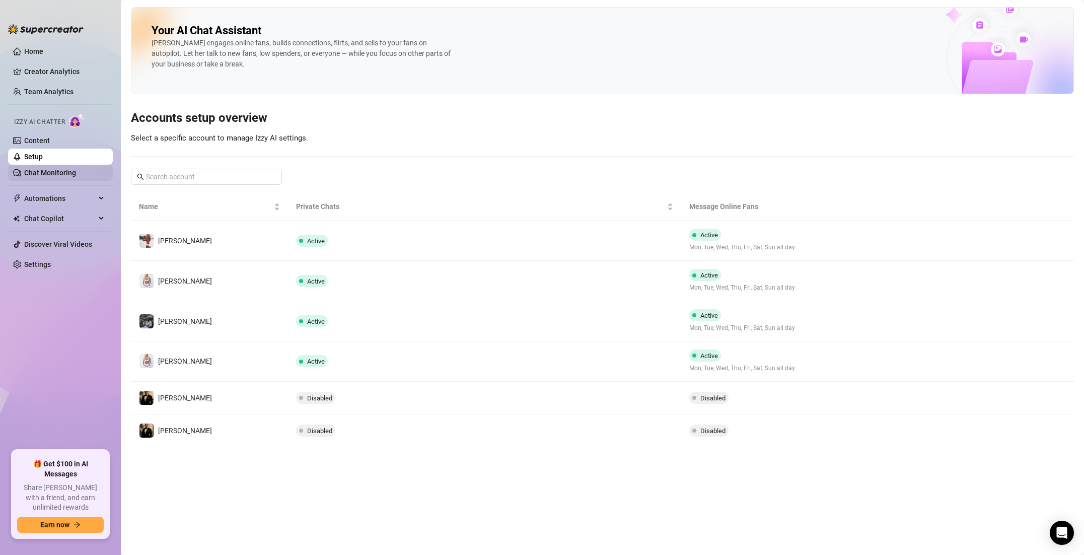
click at [76, 171] on link "Chat Monitoring" at bounding box center [50, 173] width 52 height 8
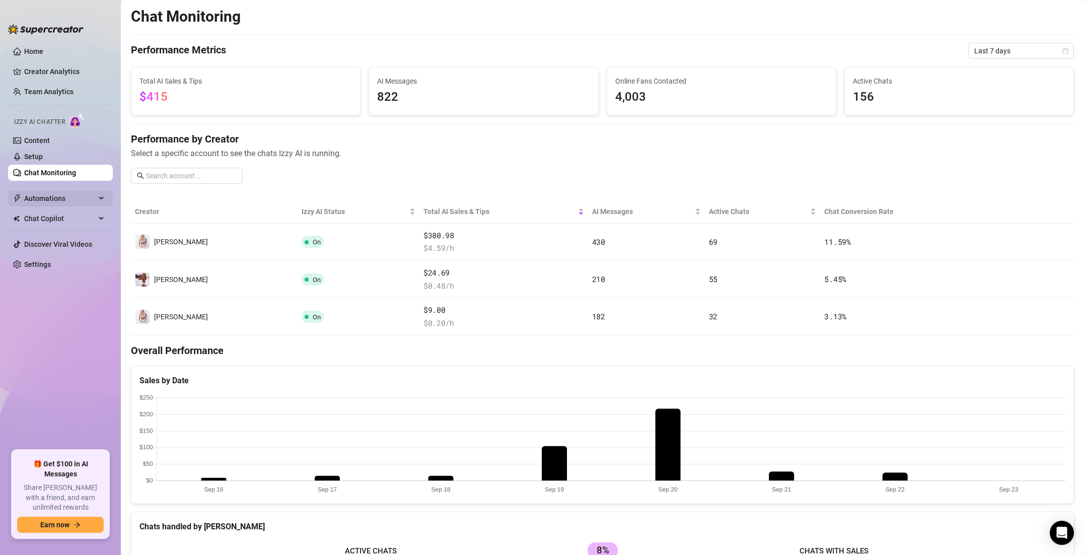
click at [57, 196] on span "Automations" at bounding box center [60, 198] width 72 height 16
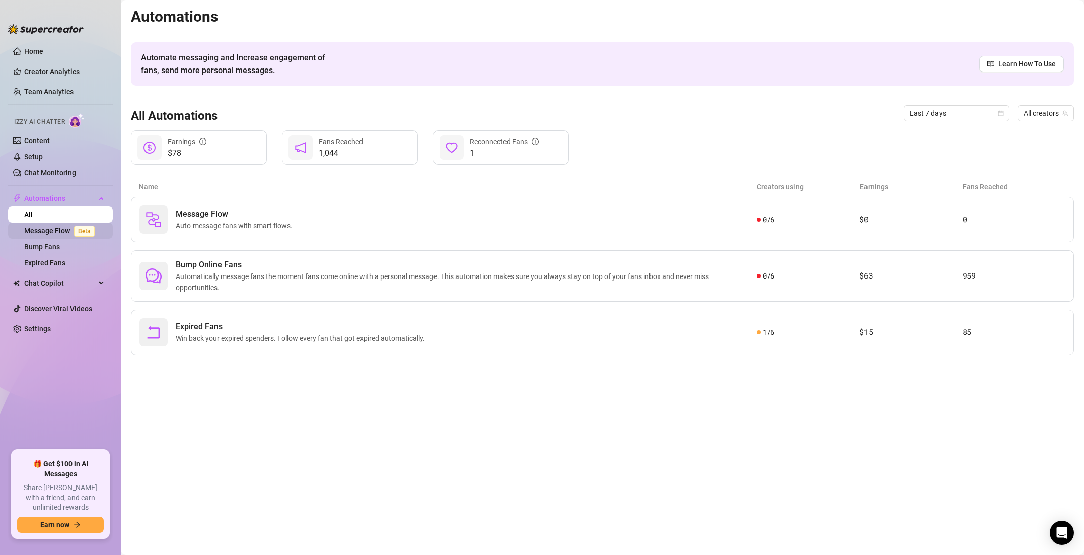
drag, startPoint x: 50, startPoint y: 232, endPoint x: 50, endPoint y: 239, distance: 7.0
click at [50, 232] on link "Message Flow Beta" at bounding box center [61, 231] width 75 height 8
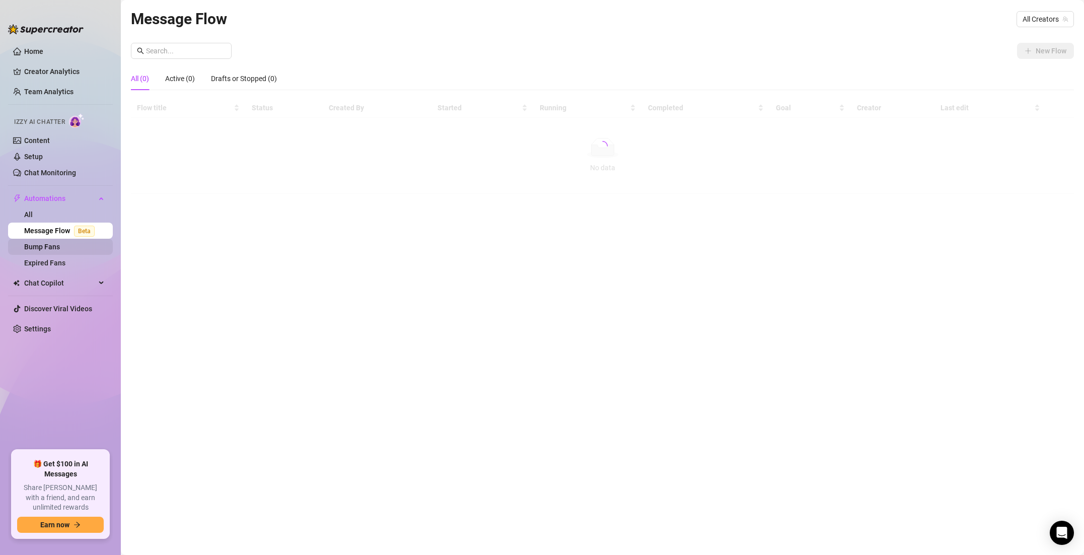
click at [51, 243] on link "Bump Fans" at bounding box center [42, 247] width 36 height 8
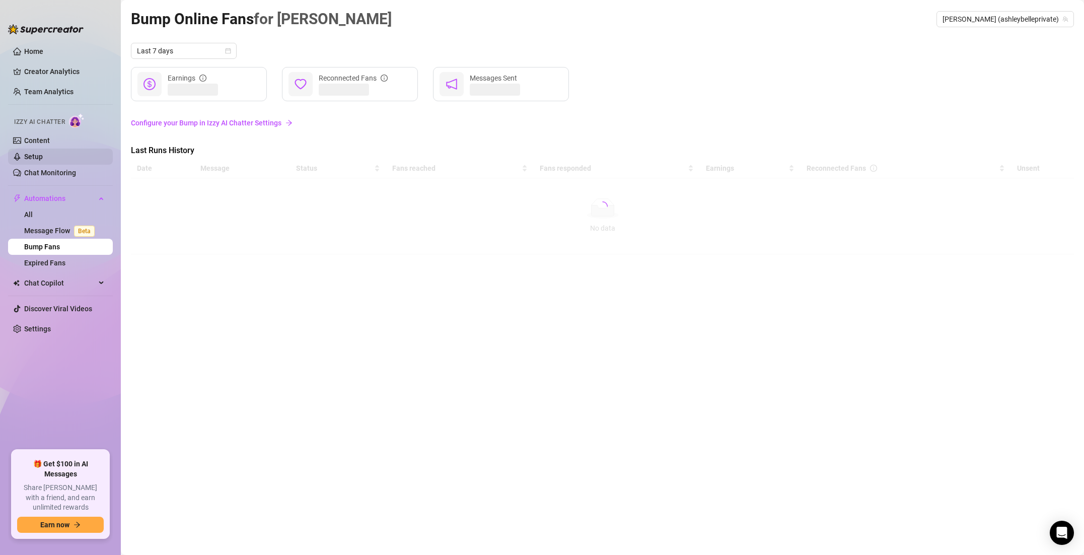
click at [43, 159] on link "Setup" at bounding box center [33, 157] width 19 height 8
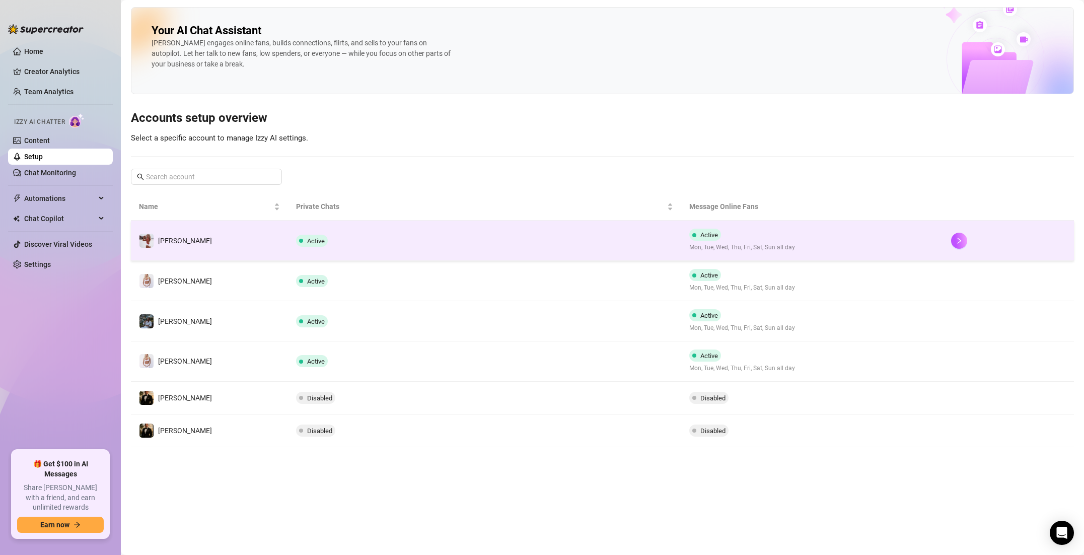
click at [411, 250] on td "Active" at bounding box center [484, 241] width 393 height 40
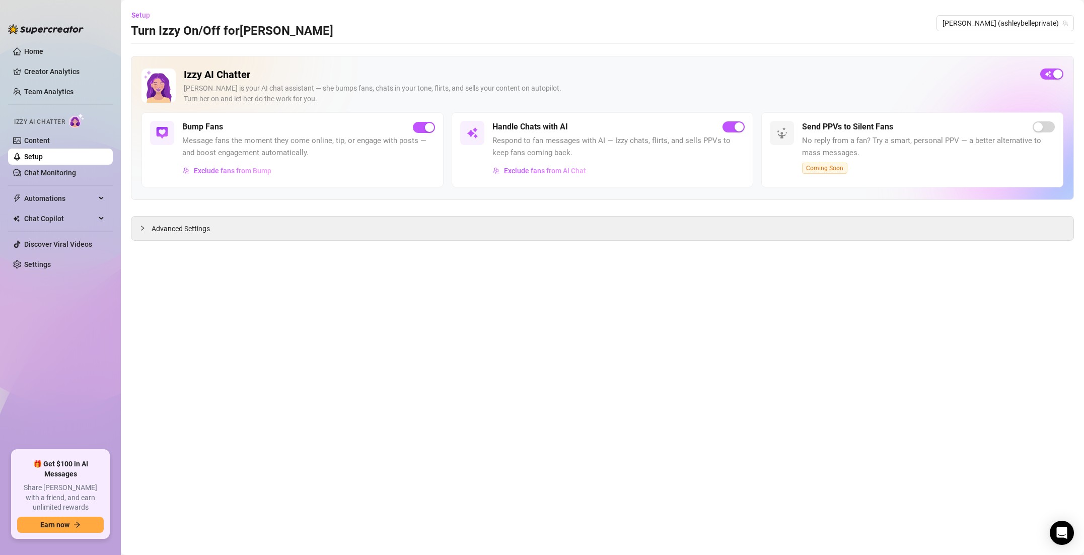
click at [829, 164] on span "Coming Soon" at bounding box center [824, 168] width 45 height 11
click at [50, 140] on link "Content" at bounding box center [37, 140] width 26 height 8
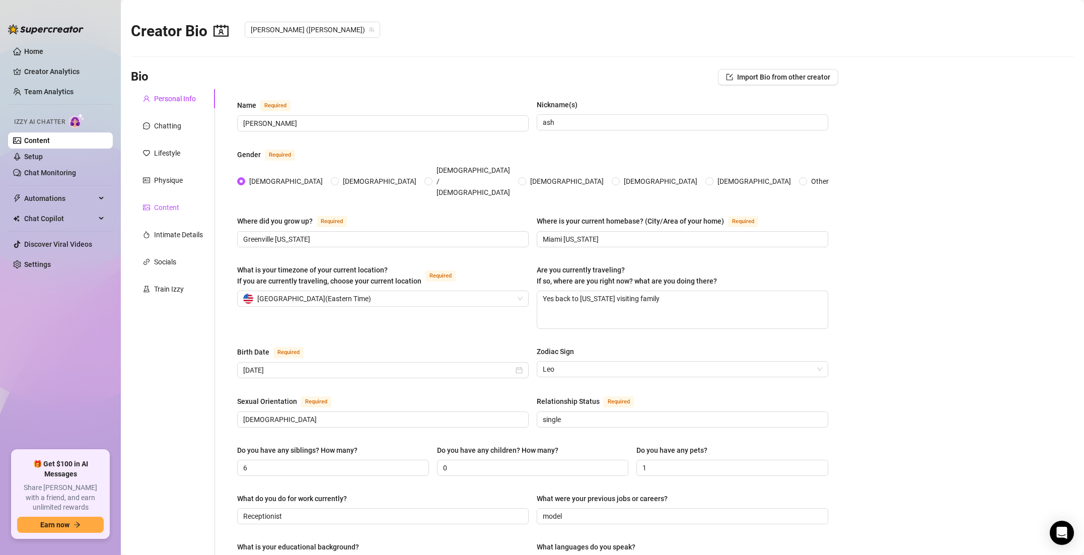
click at [165, 202] on div "Content" at bounding box center [166, 207] width 25 height 11
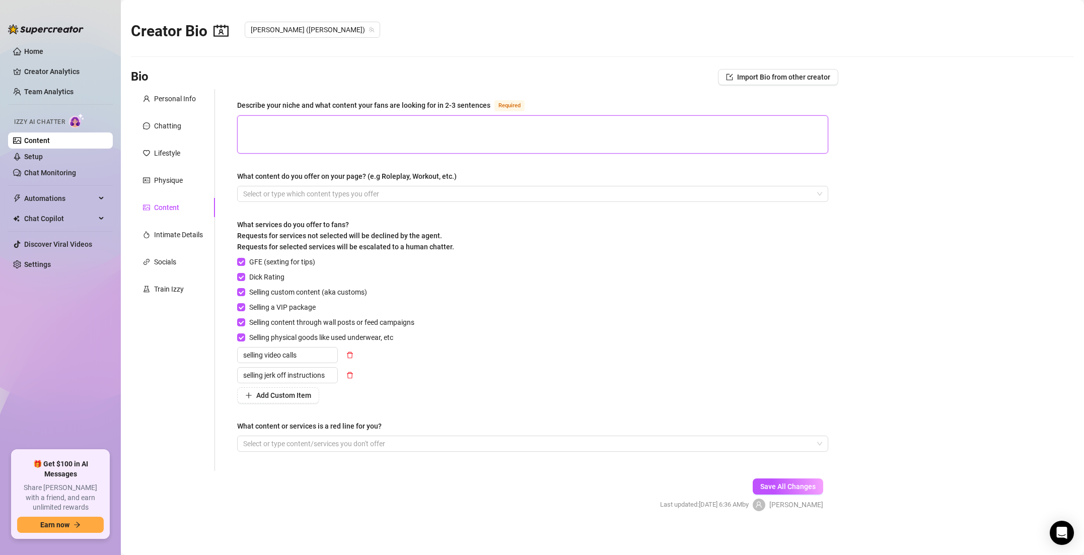
click at [451, 134] on textarea "Describe your niche and what content your fans are looking for in 2-3 sentences…" at bounding box center [533, 134] width 590 height 37
click at [766, 76] on span "Import Bio from other creator" at bounding box center [783, 77] width 93 height 8
click at [769, 103] on input "search" at bounding box center [774, 105] width 80 height 15
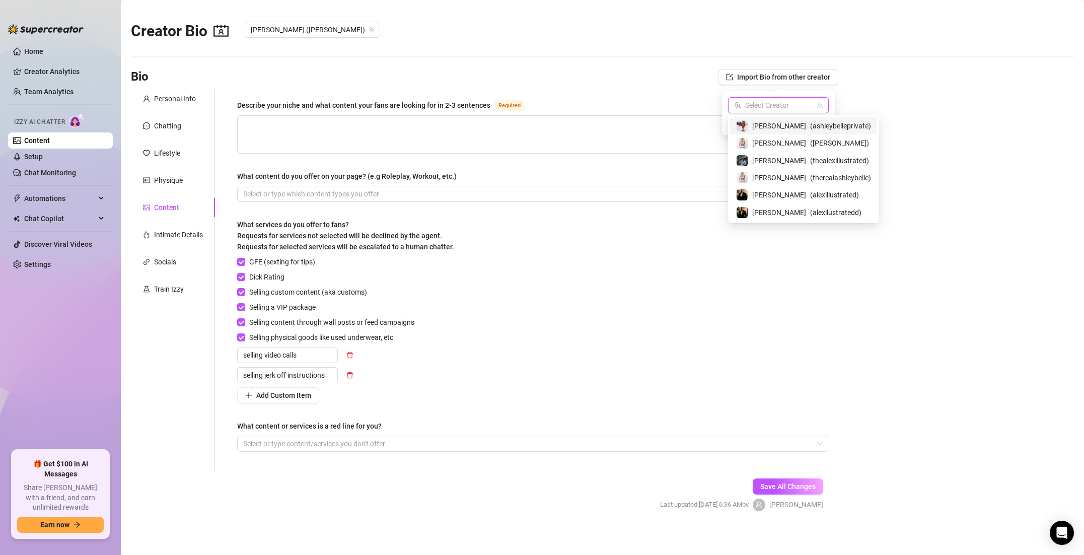
click at [771, 125] on span "[PERSON_NAME]" at bounding box center [779, 125] width 54 height 11
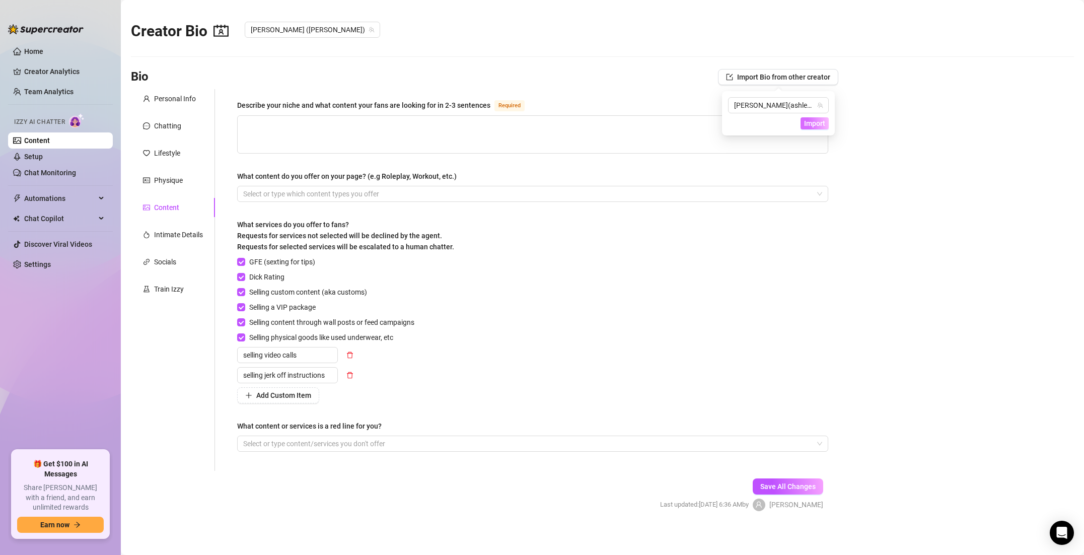
click at [805, 124] on span "Import" at bounding box center [814, 123] width 21 height 8
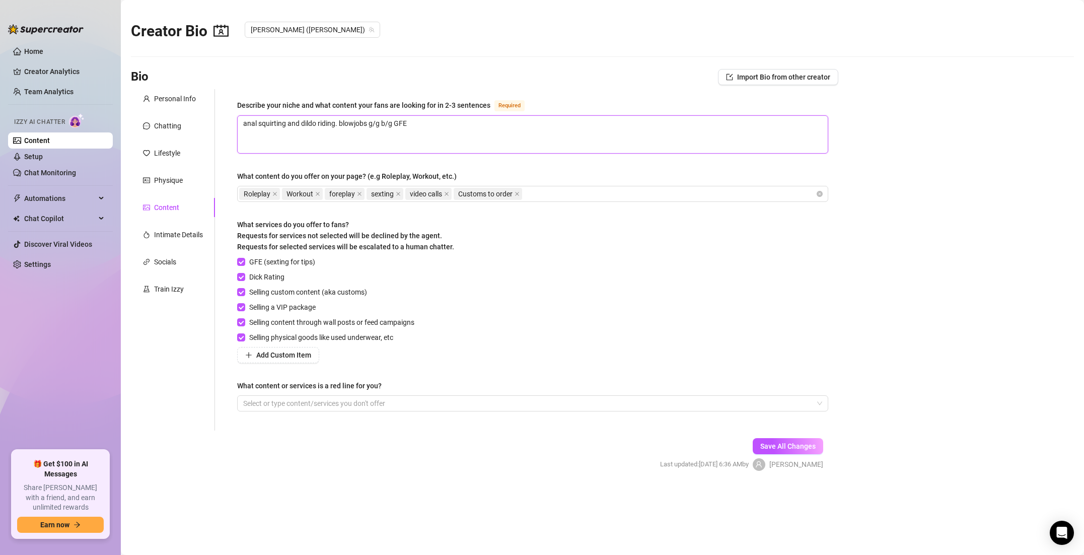
click at [573, 128] on textarea "anal squirting and dildo riding. blowjobs g/g b/g GFE" at bounding box center [533, 134] width 590 height 37
click at [776, 444] on span "Save All Changes" at bounding box center [787, 446] width 55 height 8
click at [289, 352] on span "Add Custom Item" at bounding box center [283, 355] width 55 height 8
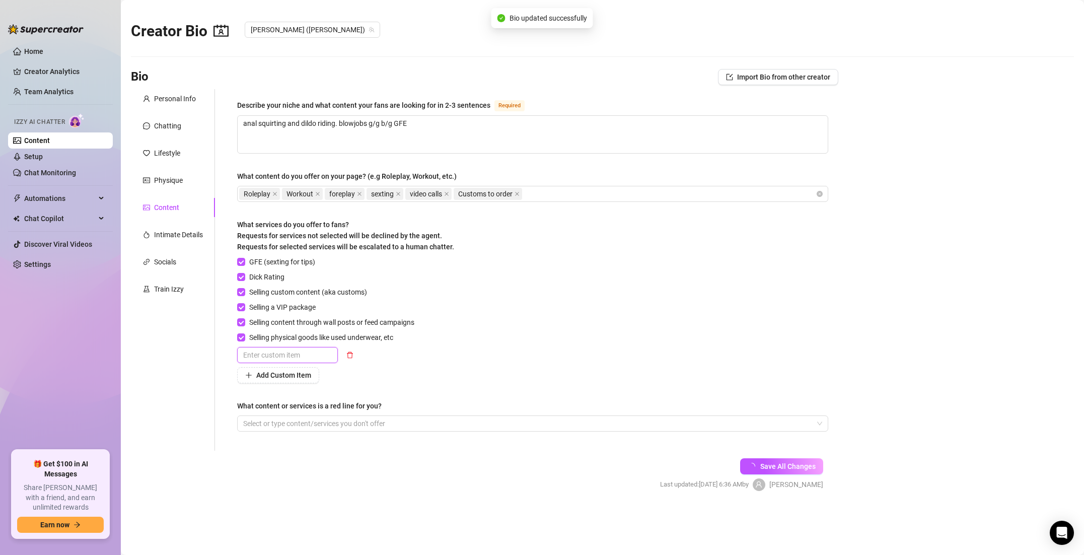
click at [295, 352] on input "text" at bounding box center [287, 355] width 101 height 16
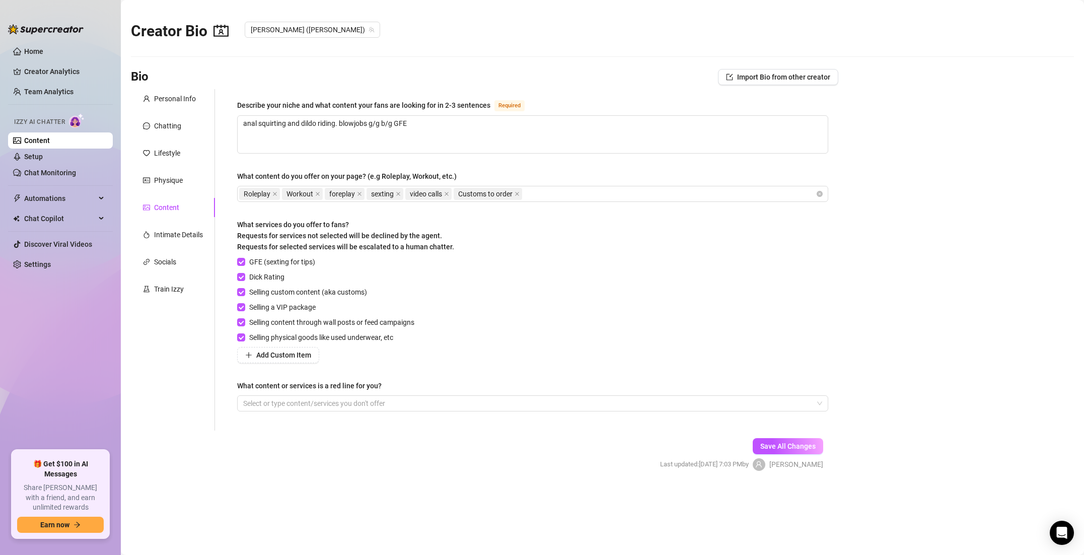
click at [295, 352] on span "Add Custom Item" at bounding box center [283, 355] width 55 height 8
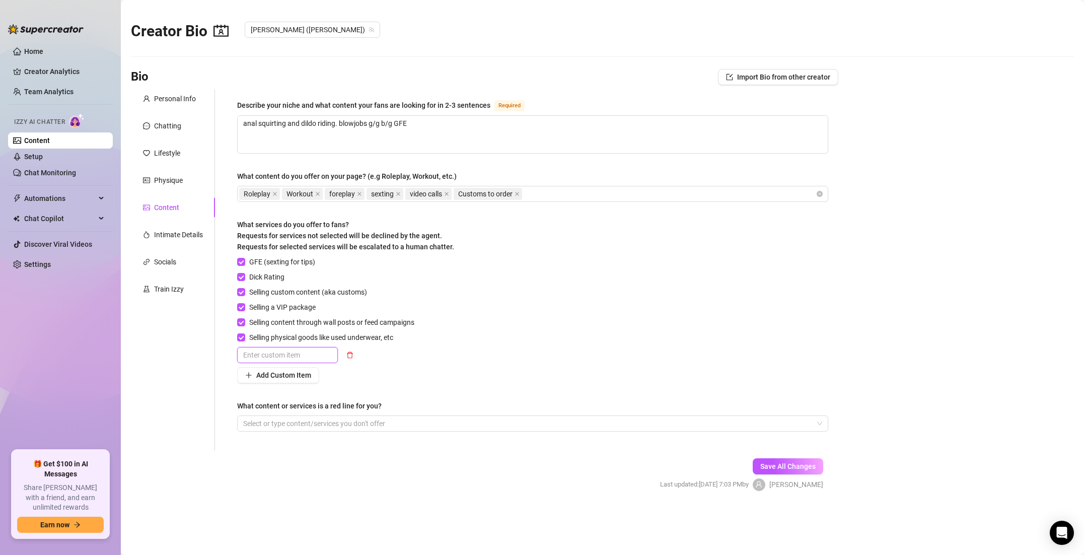
click at [293, 352] on input "text" at bounding box center [287, 355] width 101 height 16
click at [292, 375] on span "Add Custom Item" at bounding box center [283, 375] width 55 height 8
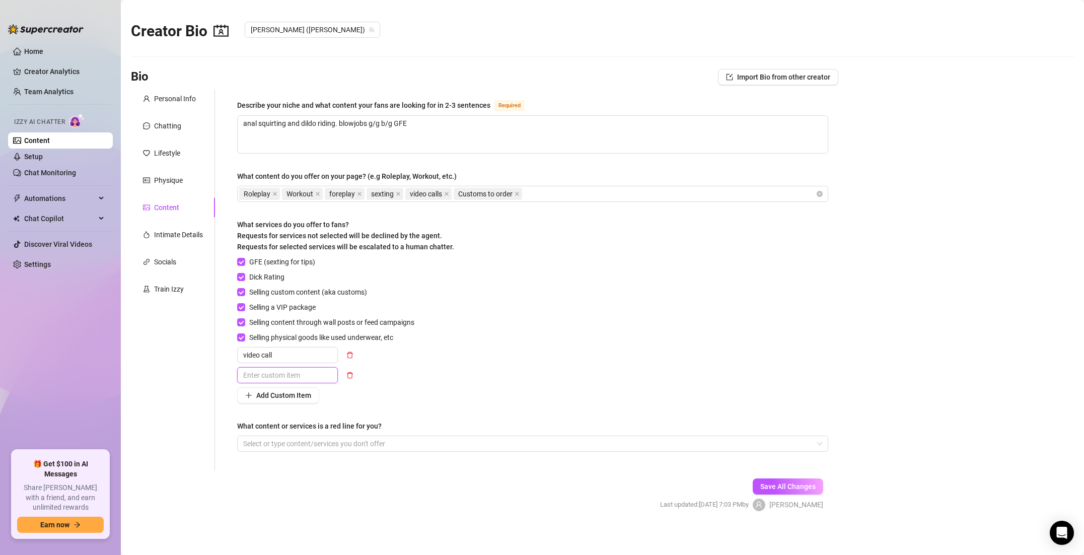
click at [283, 376] on input "text" at bounding box center [287, 375] width 101 height 16
click at [772, 486] on span "Save All Changes" at bounding box center [787, 486] width 55 height 8
click at [188, 239] on div "Intimate Details" at bounding box center [178, 234] width 49 height 11
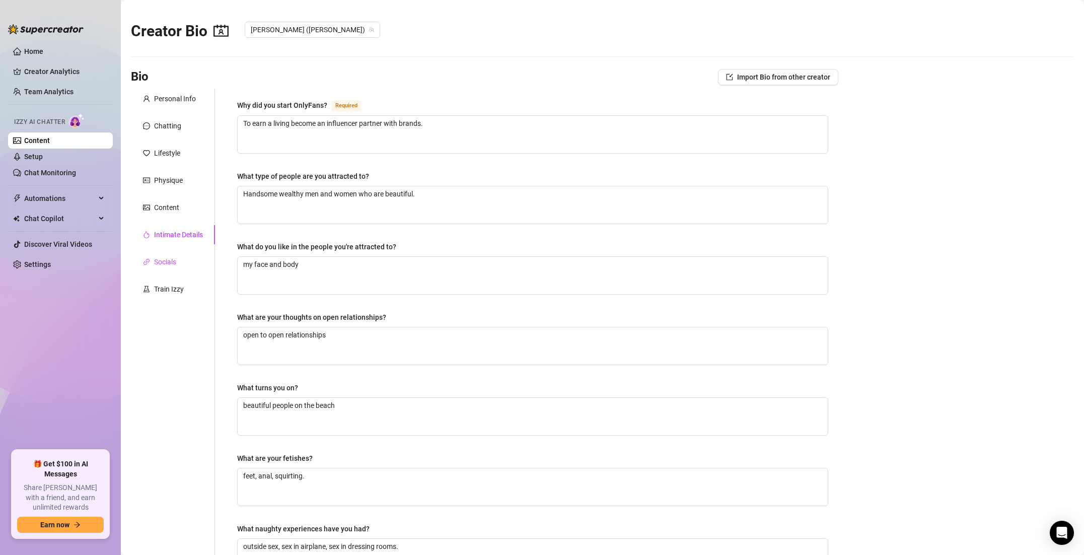
click at [176, 259] on div "Socials" at bounding box center [165, 261] width 22 height 11
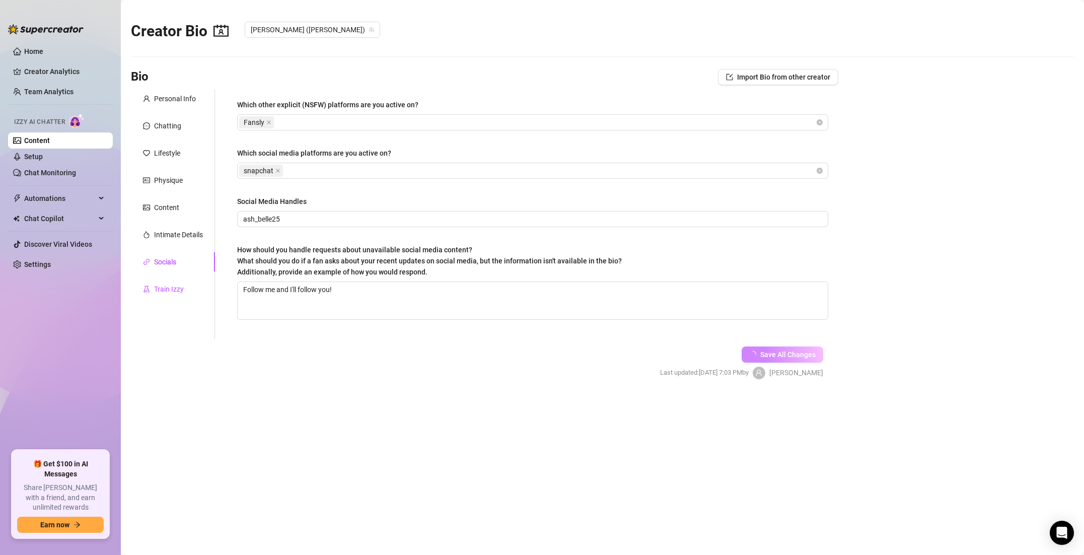
click at [170, 285] on div "Train Izzy" at bounding box center [169, 288] width 30 height 11
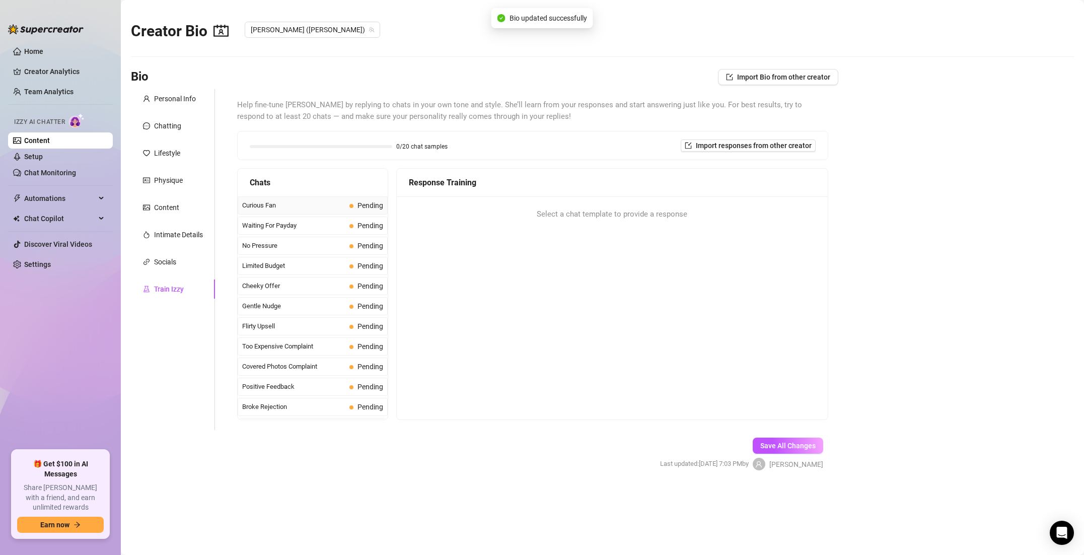
click at [292, 210] on div "Curious Fan Pending" at bounding box center [313, 205] width 150 height 18
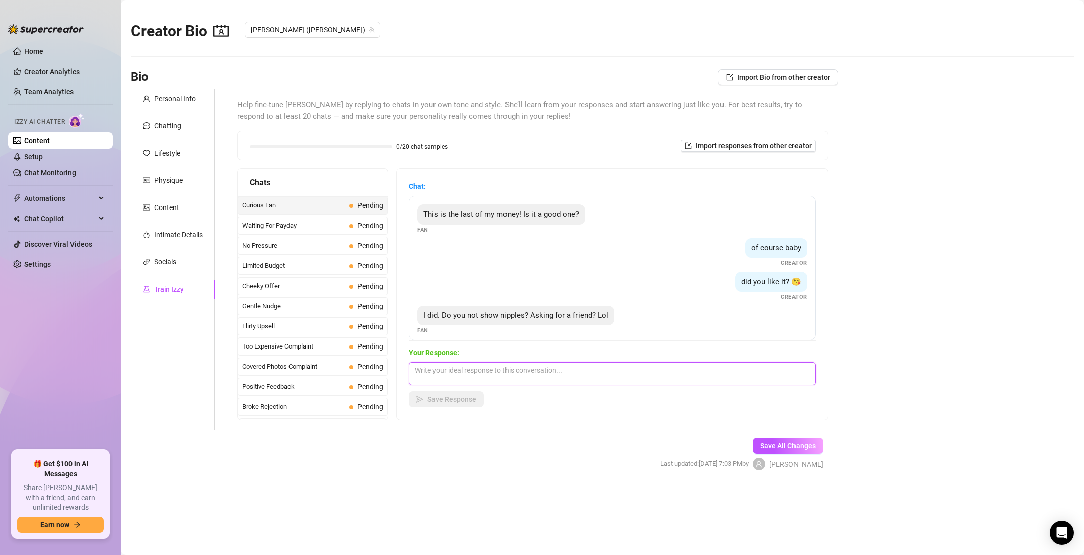
click at [471, 370] on textarea at bounding box center [612, 373] width 407 height 23
click at [459, 401] on span "Save Response" at bounding box center [452, 399] width 49 height 8
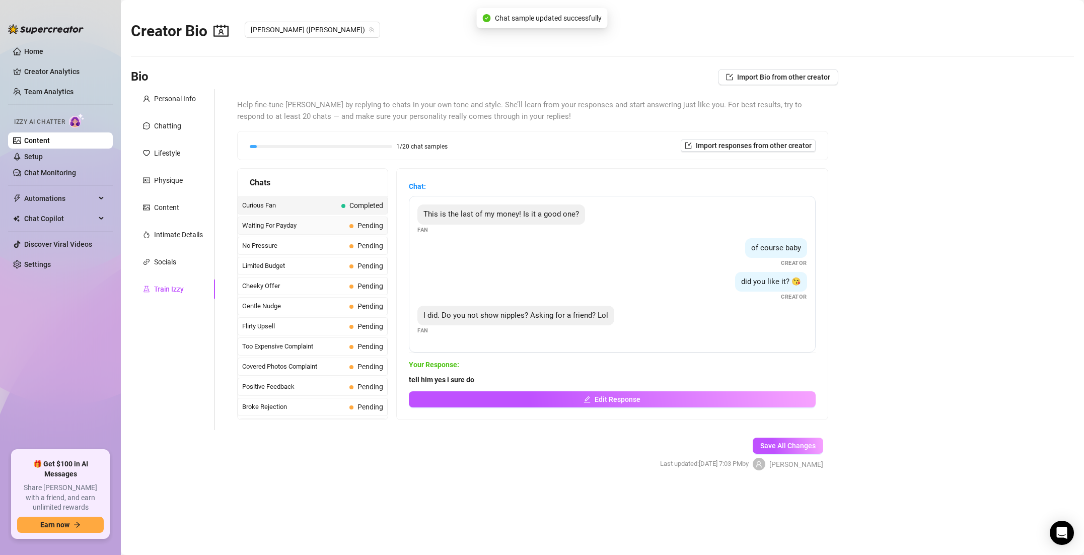
click at [321, 224] on span "Waiting For Payday" at bounding box center [293, 226] width 103 height 10
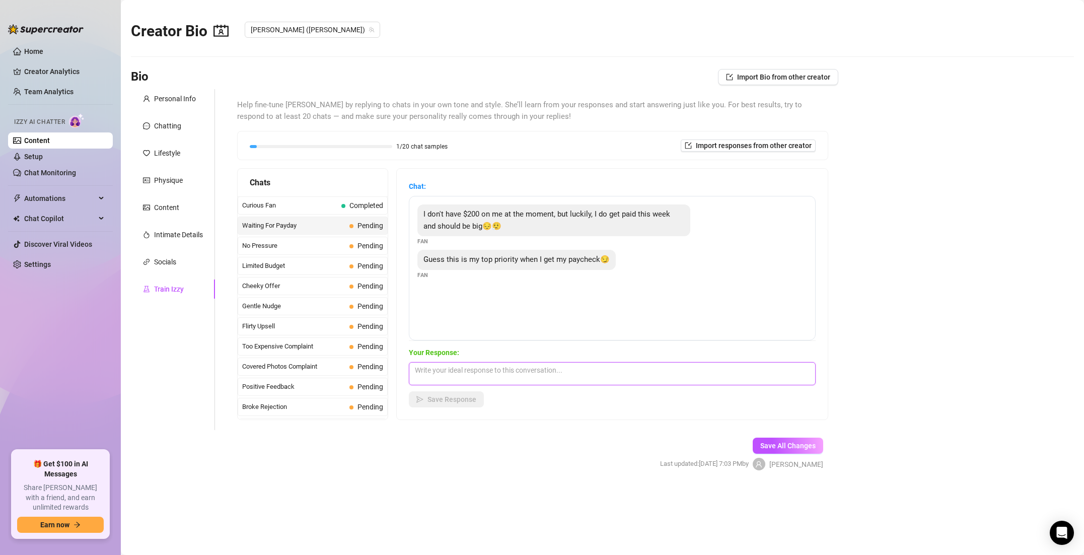
click at [464, 364] on textarea at bounding box center [612, 373] width 407 height 23
click at [782, 445] on span "Save All Changes" at bounding box center [787, 446] width 55 height 8
click at [785, 440] on button "Save All Changes" at bounding box center [788, 446] width 70 height 16
click at [477, 402] on button "Save Response" at bounding box center [446, 399] width 75 height 16
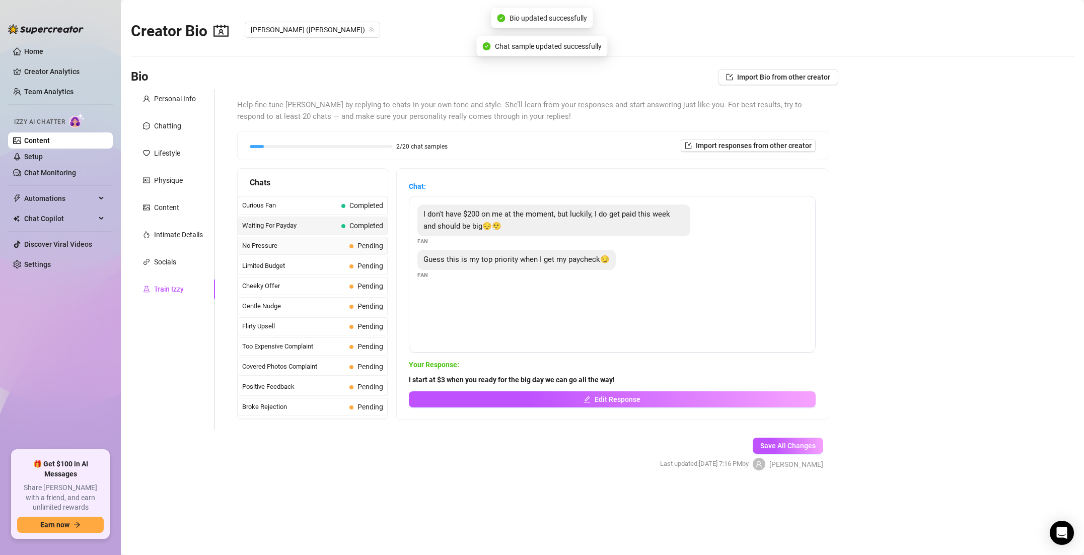
click at [346, 250] on div "No Pressure Pending" at bounding box center [313, 246] width 150 height 18
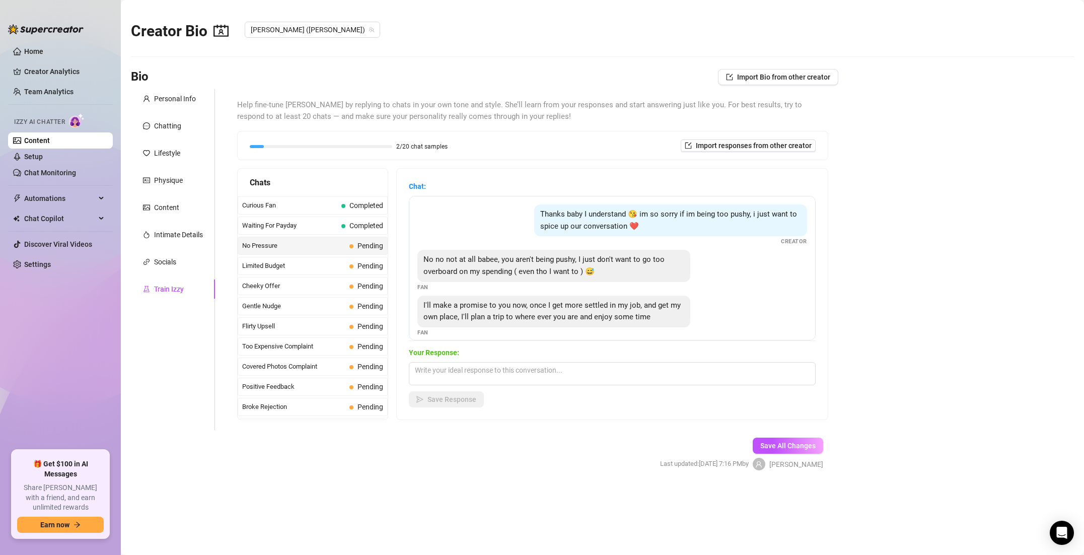
click at [520, 315] on span "I'll make a promise to you now, once I get more settled in my job, and get my o…" at bounding box center [551, 311] width 257 height 21
click at [467, 366] on textarea at bounding box center [612, 373] width 407 height 23
click at [445, 401] on span "Save Response" at bounding box center [452, 399] width 49 height 8
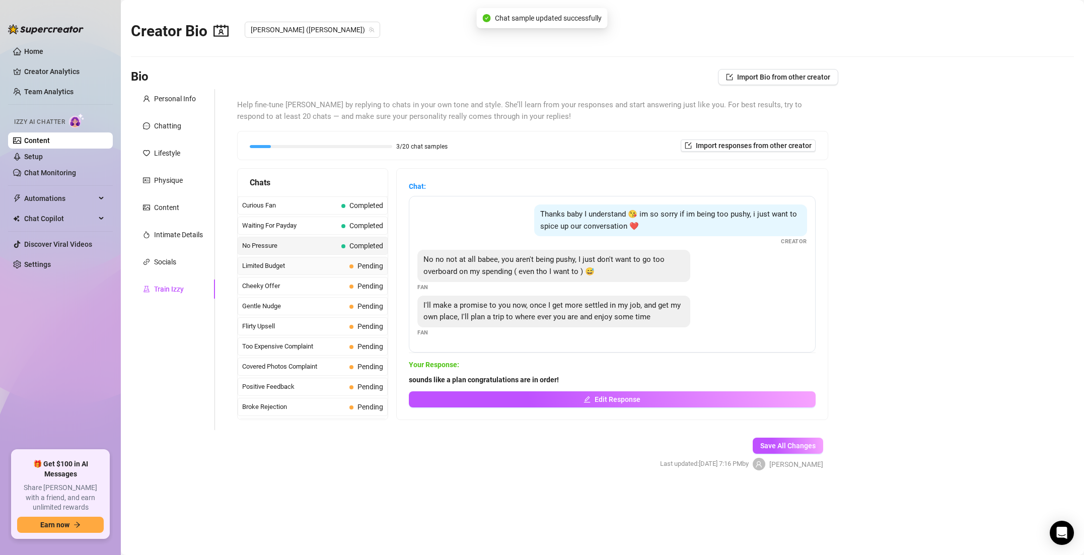
click at [339, 266] on span "Limited Budget" at bounding box center [293, 266] width 103 height 10
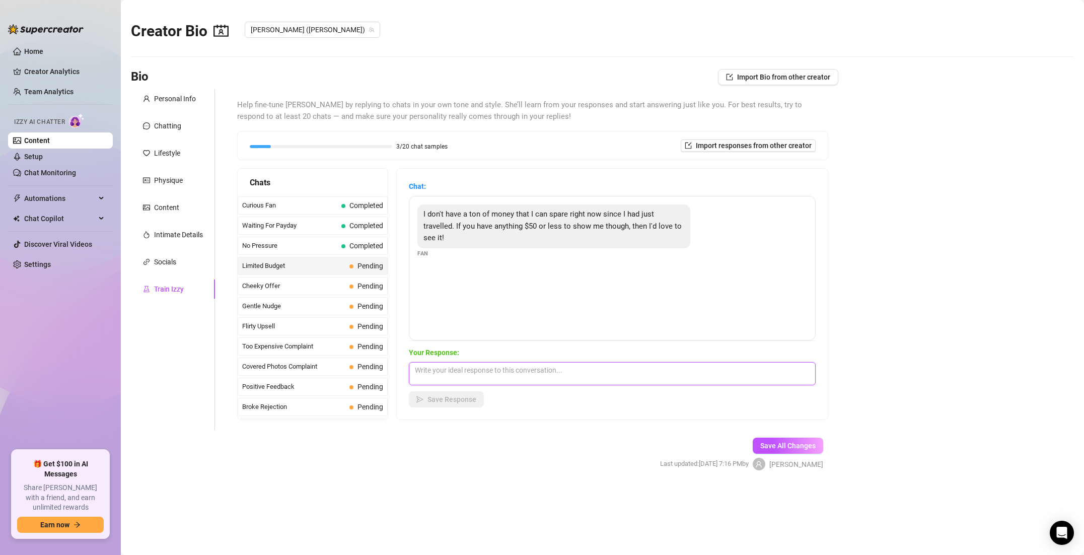
click at [456, 370] on textarea at bounding box center [612, 373] width 407 height 23
click at [457, 398] on span "Save Response" at bounding box center [452, 399] width 49 height 8
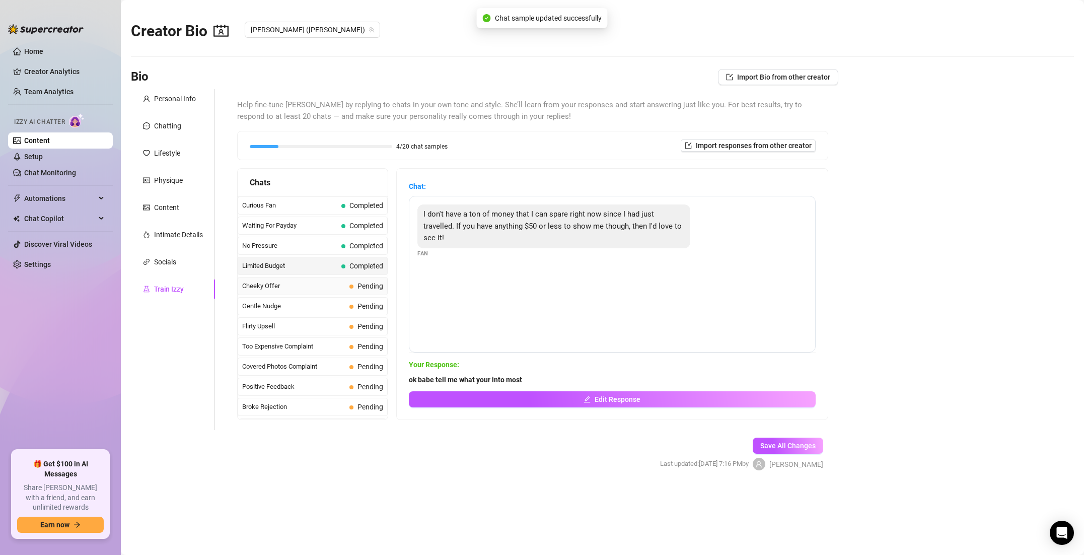
click at [333, 292] on div "Cheeky Offer Pending" at bounding box center [313, 286] width 150 height 18
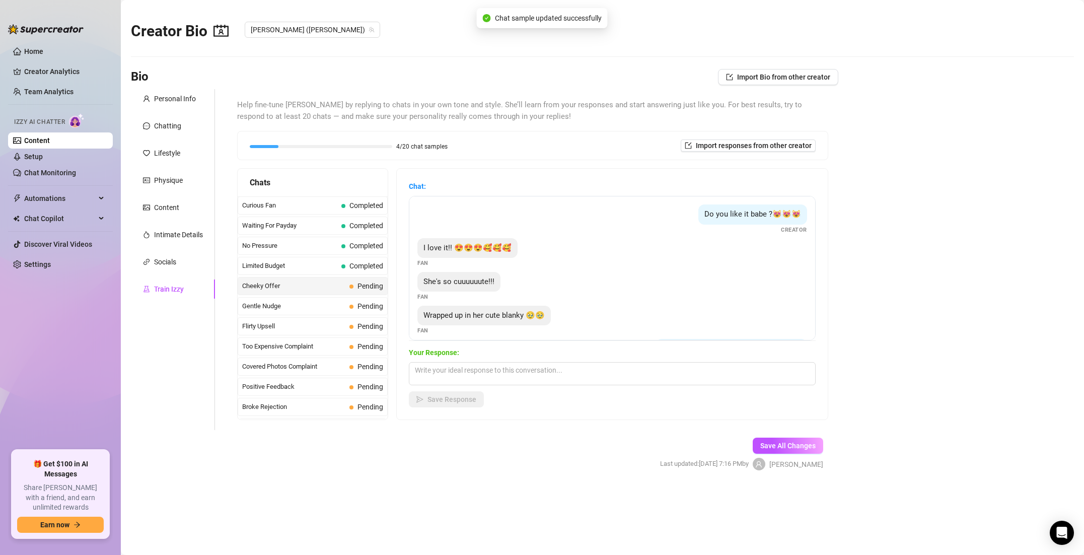
scroll to position [3, 0]
click at [471, 373] on textarea at bounding box center [612, 373] width 407 height 23
click at [443, 397] on span "Save Response" at bounding box center [452, 399] width 49 height 8
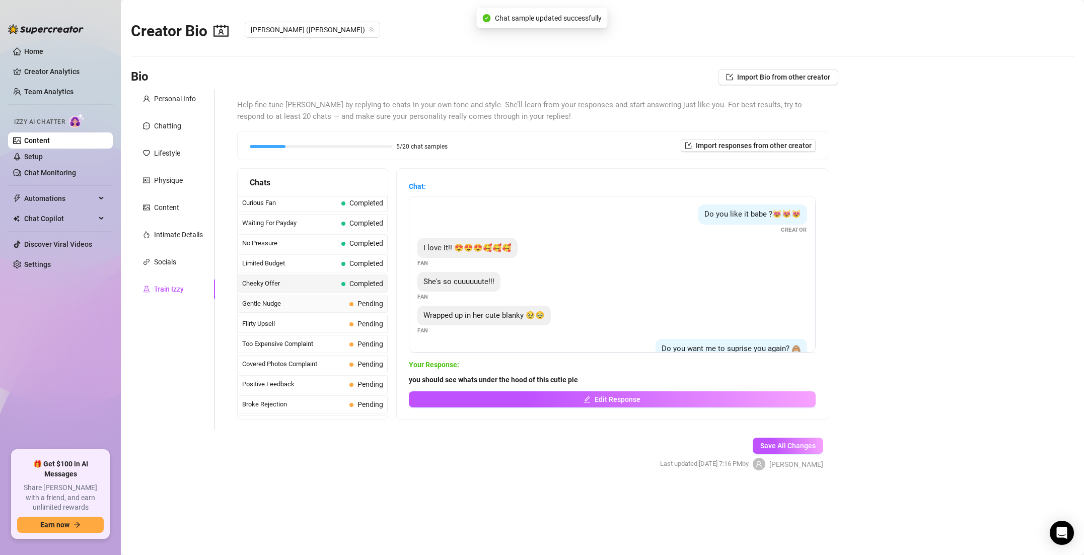
click at [309, 303] on span "Gentle Nudge" at bounding box center [293, 304] width 103 height 10
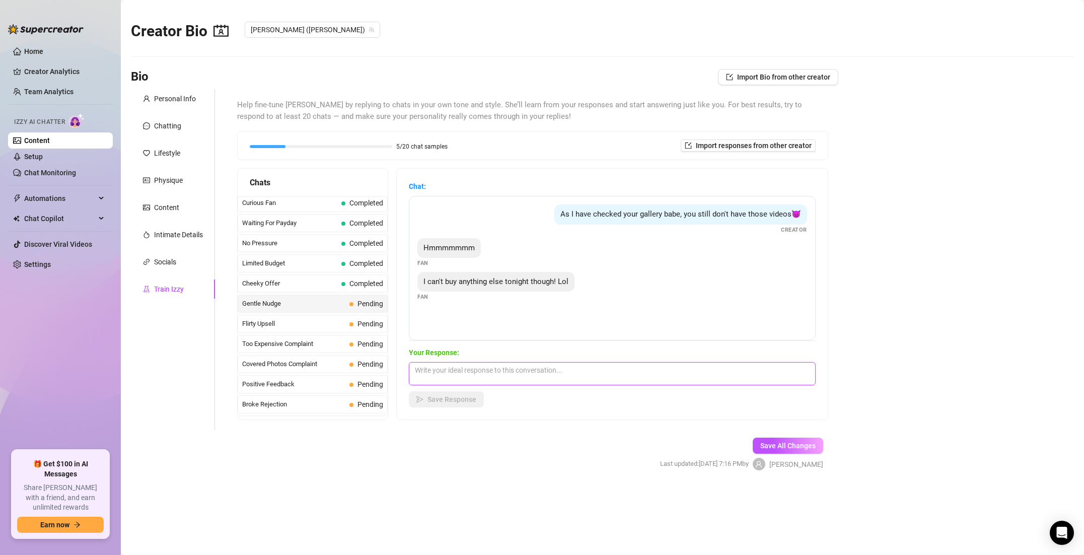
click at [435, 365] on textarea at bounding box center [612, 373] width 407 height 23
click at [431, 400] on span "Save Response" at bounding box center [452, 399] width 49 height 8
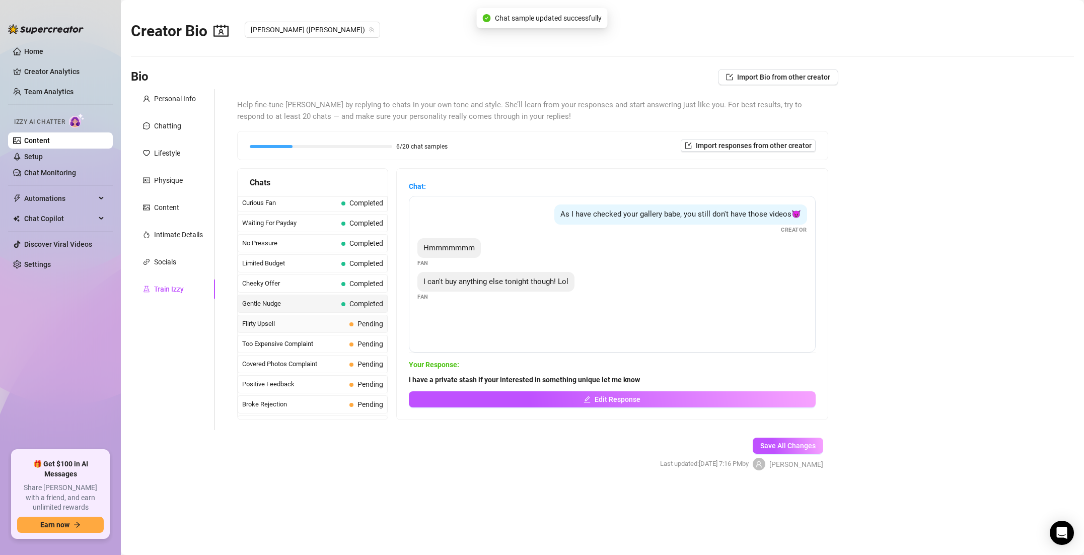
click at [303, 326] on span "Flirty Upsell" at bounding box center [293, 324] width 103 height 10
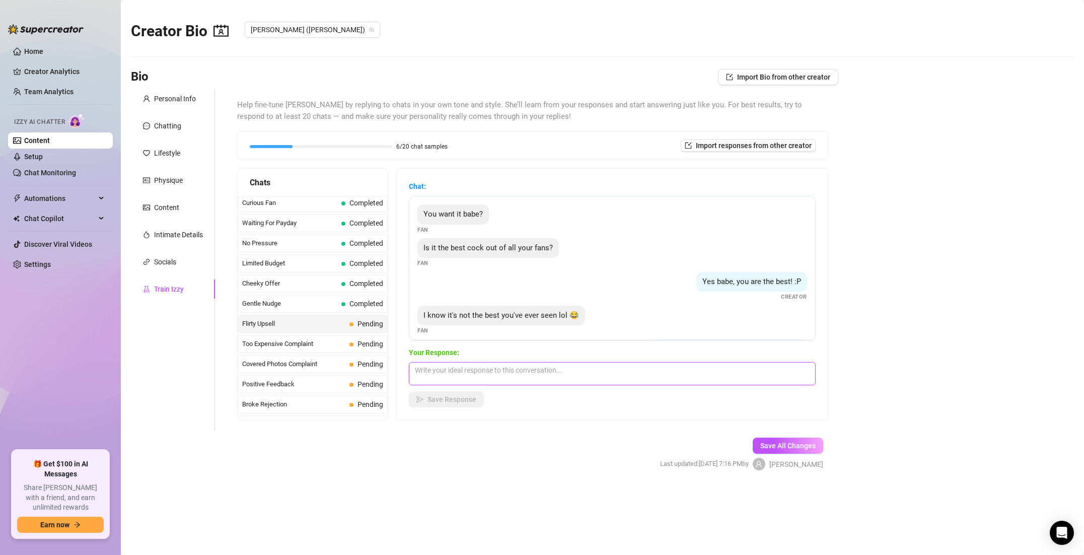
click at [486, 367] on textarea at bounding box center [612, 373] width 407 height 23
click at [460, 395] on span "Save Response" at bounding box center [452, 399] width 49 height 8
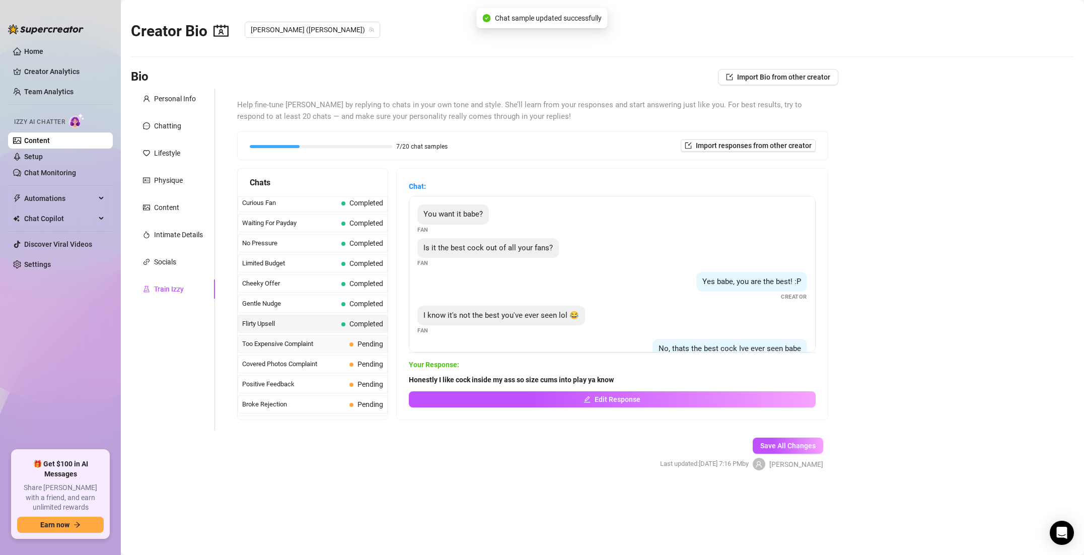
click at [310, 347] on span "Too Expensive Complaint" at bounding box center [293, 344] width 103 height 10
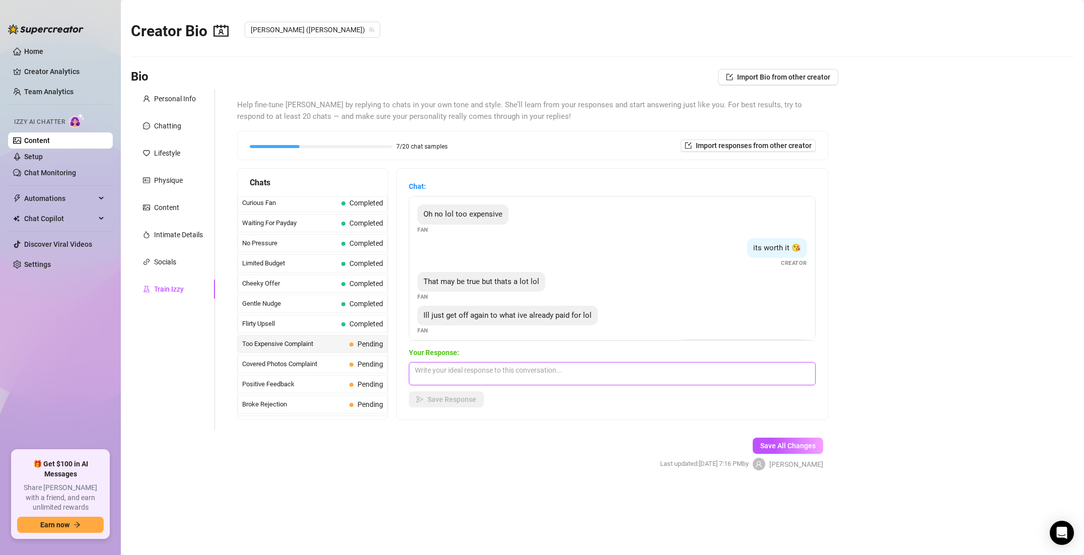
click at [428, 371] on textarea at bounding box center [612, 373] width 407 height 23
drag, startPoint x: 450, startPoint y: 410, endPoint x: 456, endPoint y: 406, distance: 7.7
click at [450, 410] on div "Chat: Oh no lol too expensive Fan its worth it 😘 Creator That may be true but t…" at bounding box center [612, 294] width 431 height 251
click at [463, 402] on span "Save Response" at bounding box center [452, 399] width 49 height 8
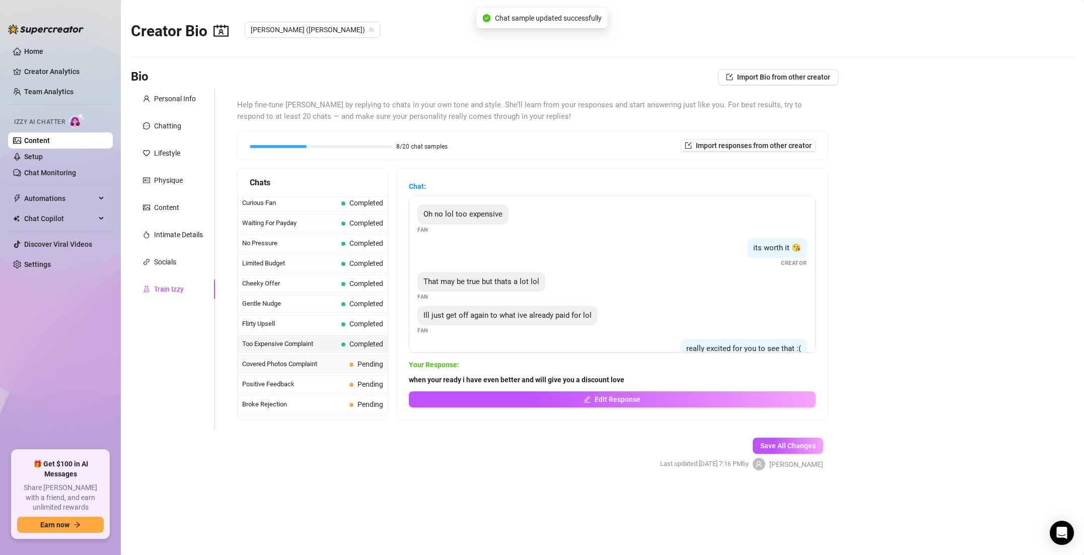
click at [334, 369] on div "Covered Photos Complaint Pending" at bounding box center [313, 364] width 150 height 18
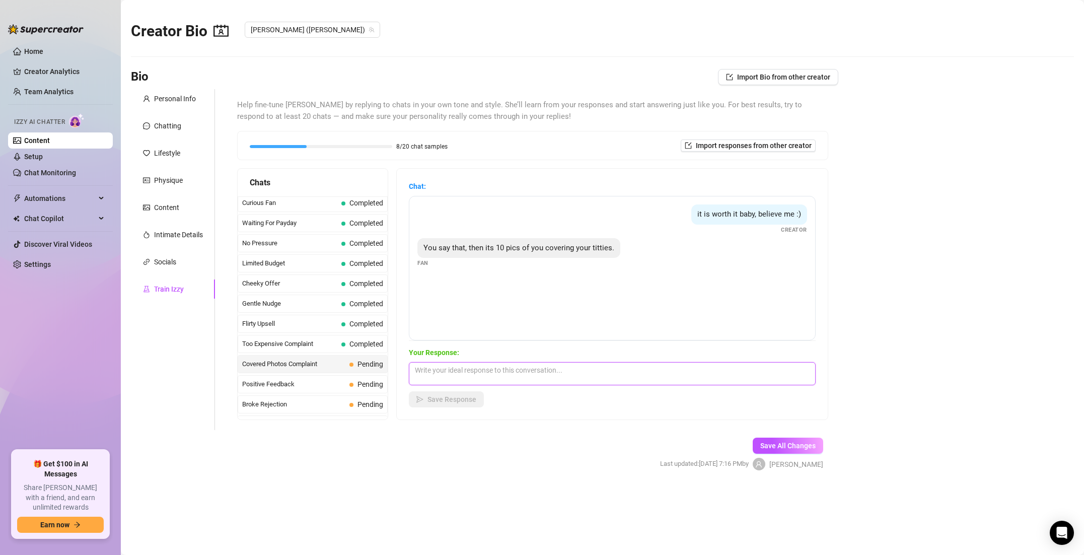
click at [444, 365] on textarea at bounding box center [612, 373] width 407 height 23
click at [438, 393] on button "Save Response" at bounding box center [446, 399] width 75 height 16
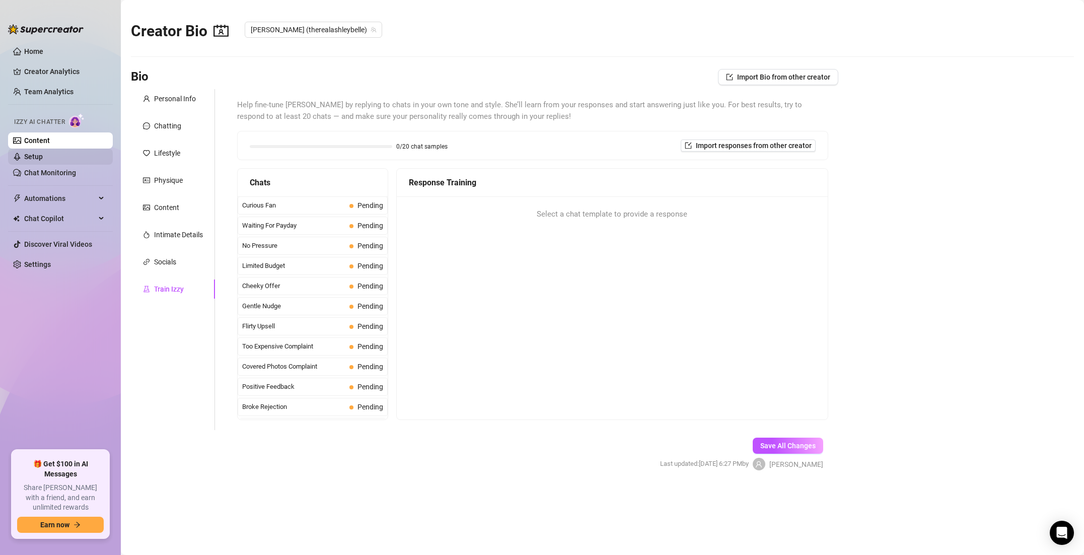
click at [43, 158] on link "Setup" at bounding box center [33, 157] width 19 height 8
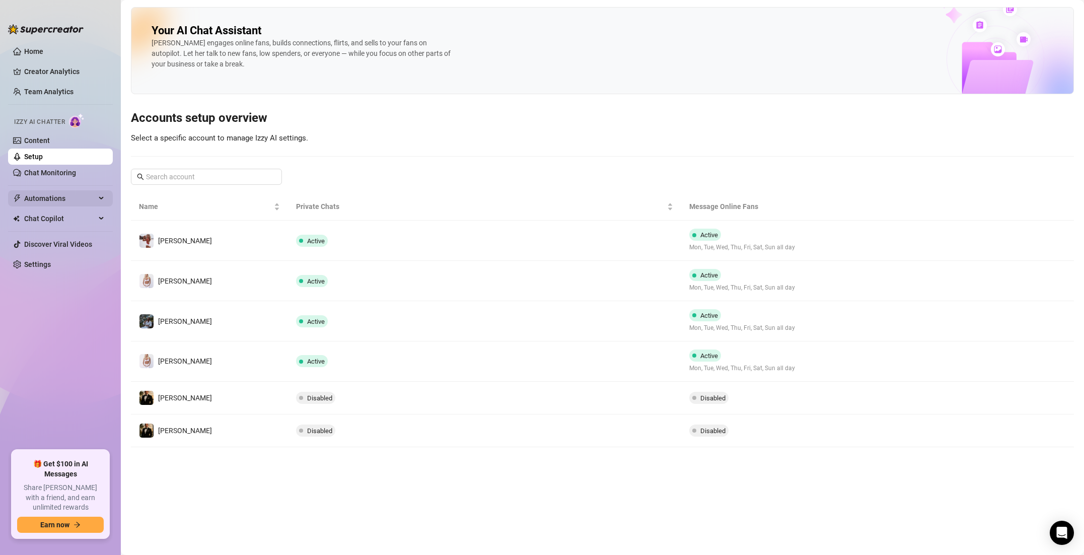
click at [50, 197] on span "Automations" at bounding box center [60, 198] width 72 height 16
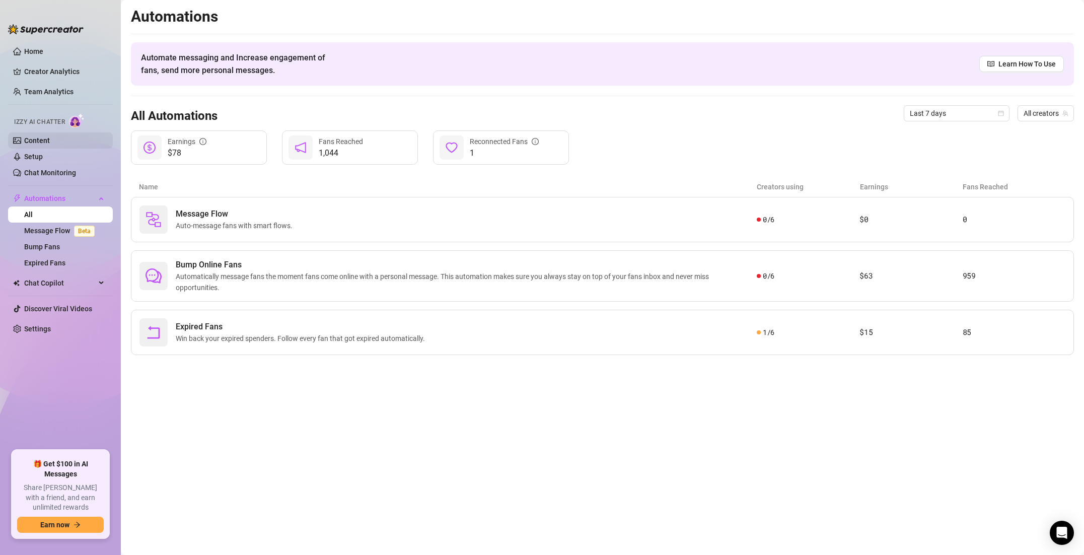
click at [40, 136] on link "Content" at bounding box center [37, 140] width 26 height 8
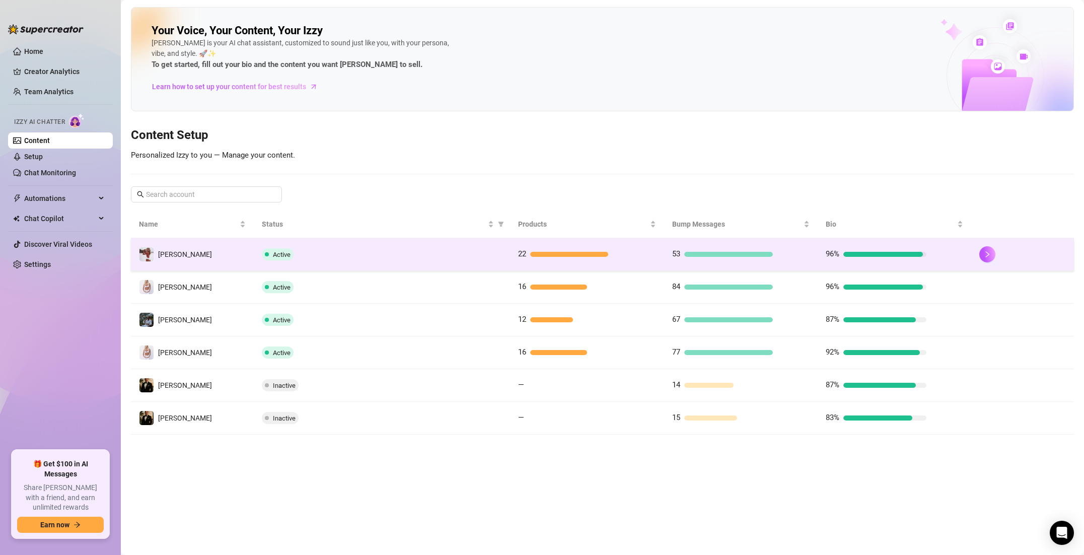
click at [321, 249] on div "Active" at bounding box center [382, 254] width 240 height 12
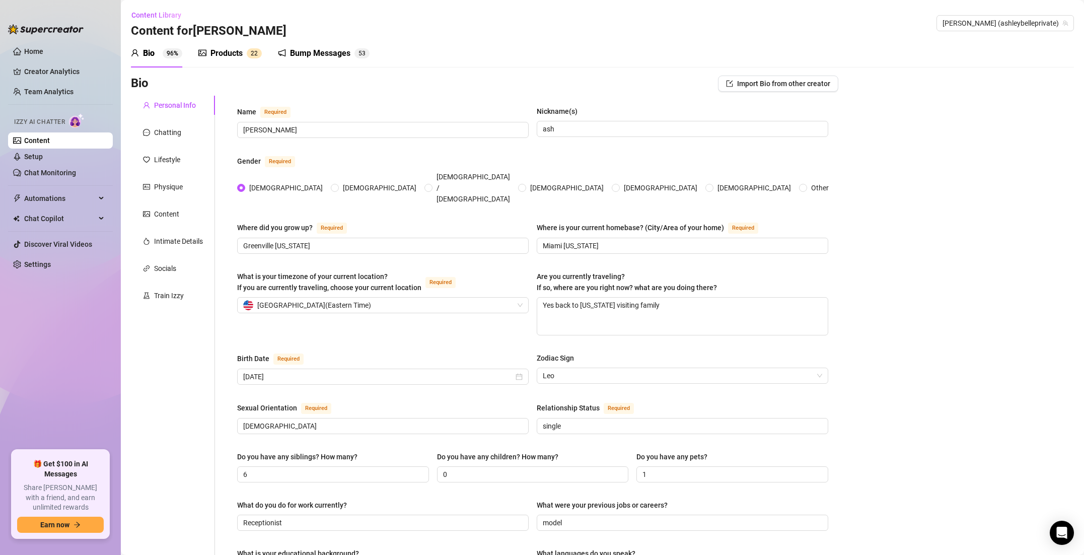
click at [214, 55] on div "Products" at bounding box center [226, 53] width 32 height 12
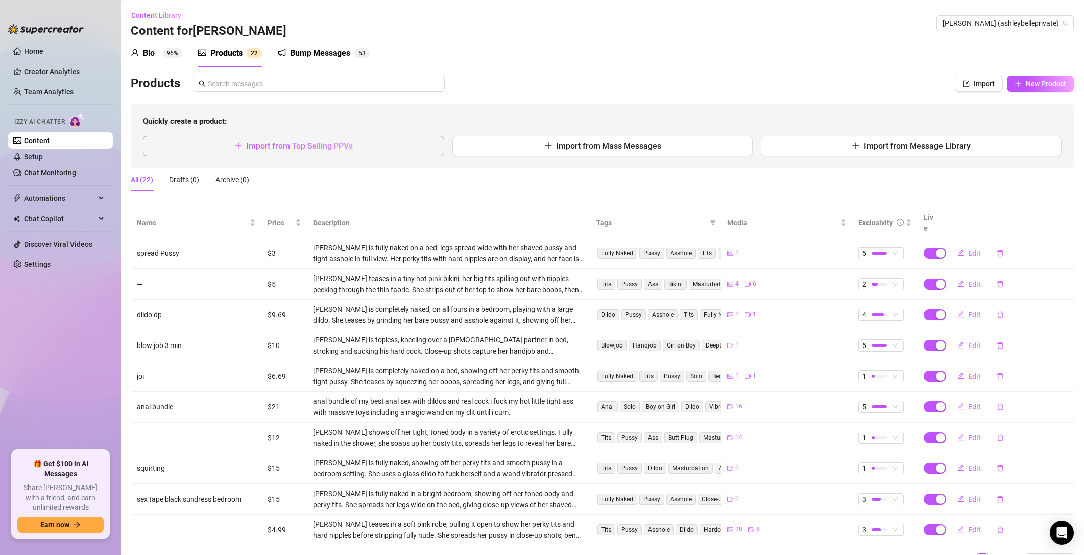
click at [394, 146] on button "Import from Top Selling PPVs" at bounding box center [293, 146] width 301 height 20
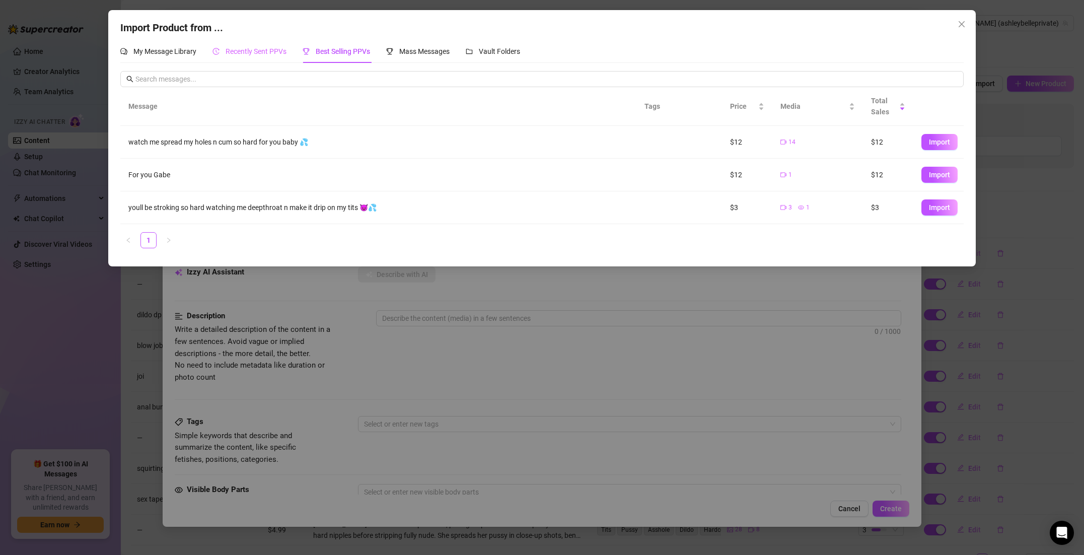
click at [265, 58] on div "Recently Sent PPVs" at bounding box center [249, 51] width 74 height 23
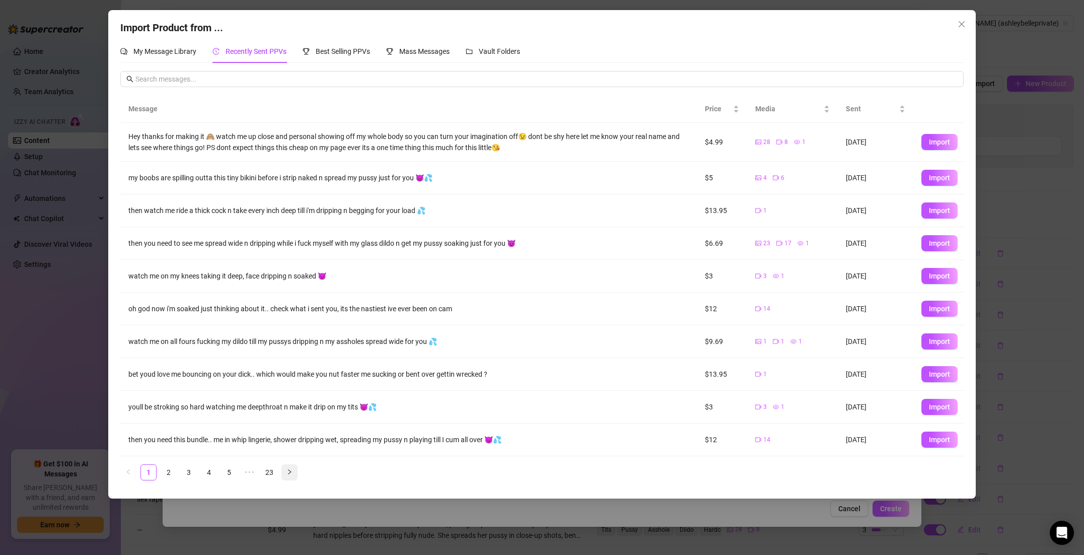
click at [291, 473] on icon "right" at bounding box center [290, 472] width 6 height 6
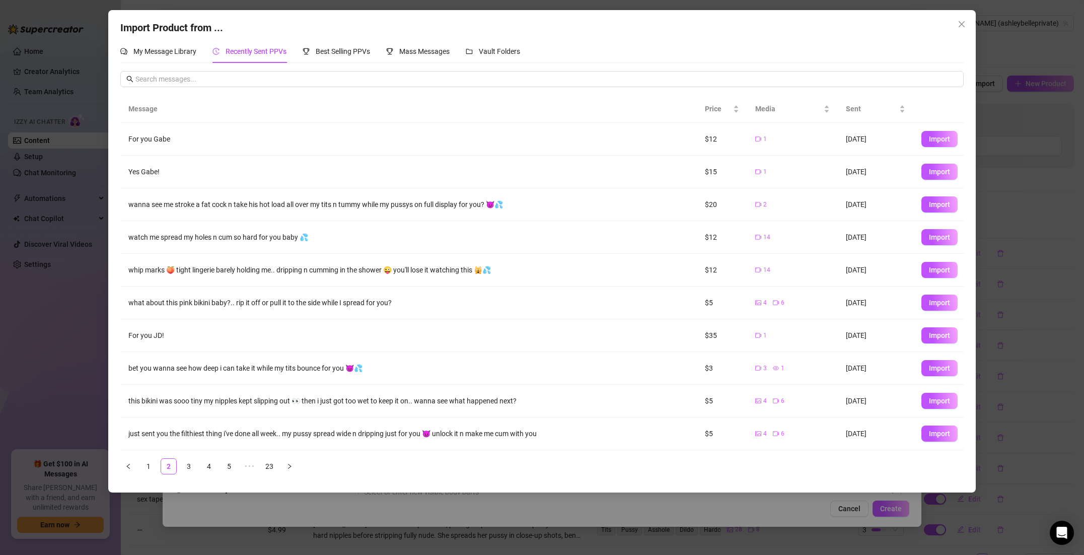
click at [962, 27] on icon "close" at bounding box center [962, 24] width 8 height 8
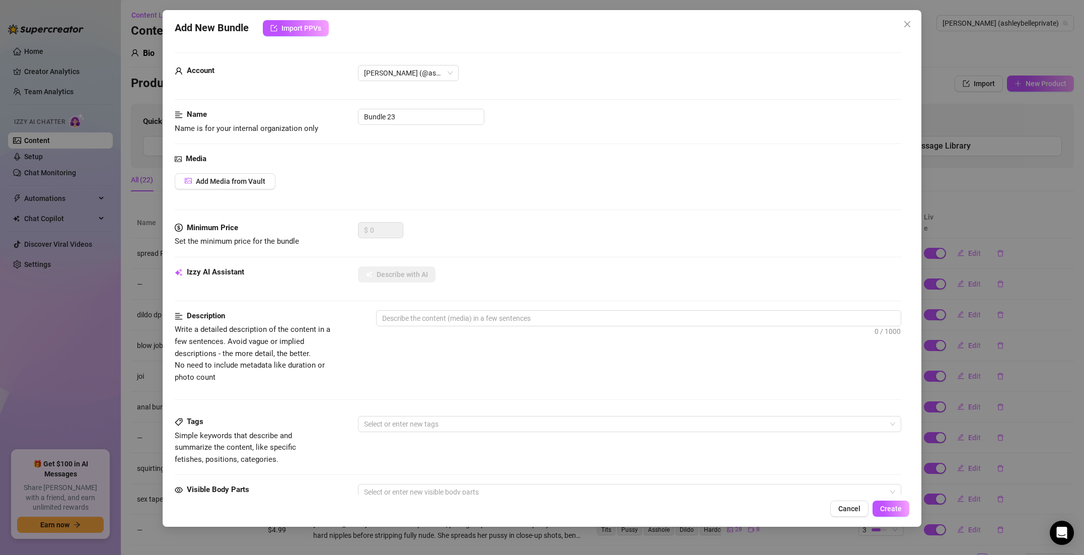
click at [846, 507] on span "Cancel" at bounding box center [849, 509] width 22 height 8
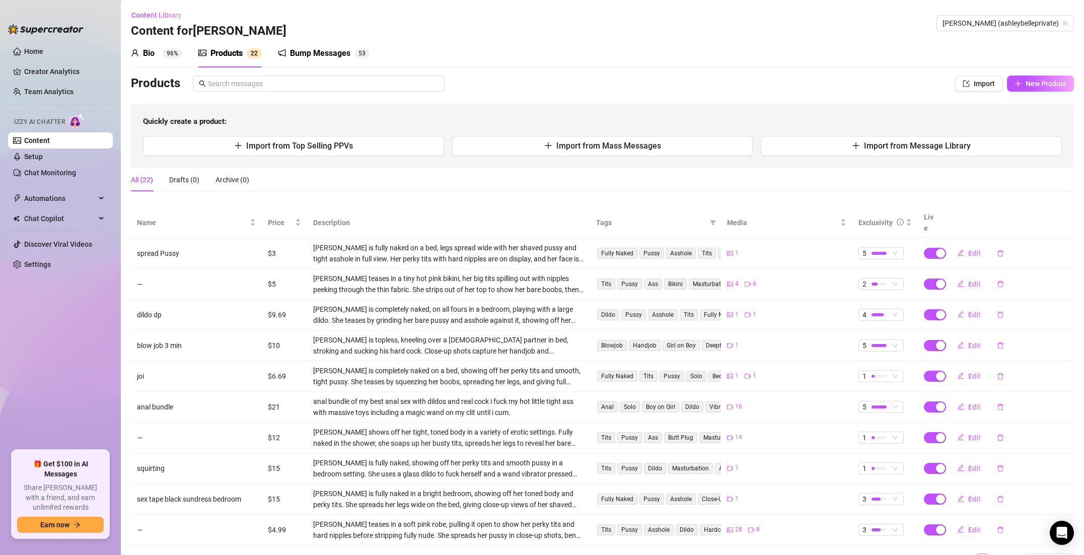
scroll to position [1, 0]
click at [479, 143] on button "Import from Mass Messages" at bounding box center [602, 145] width 301 height 20
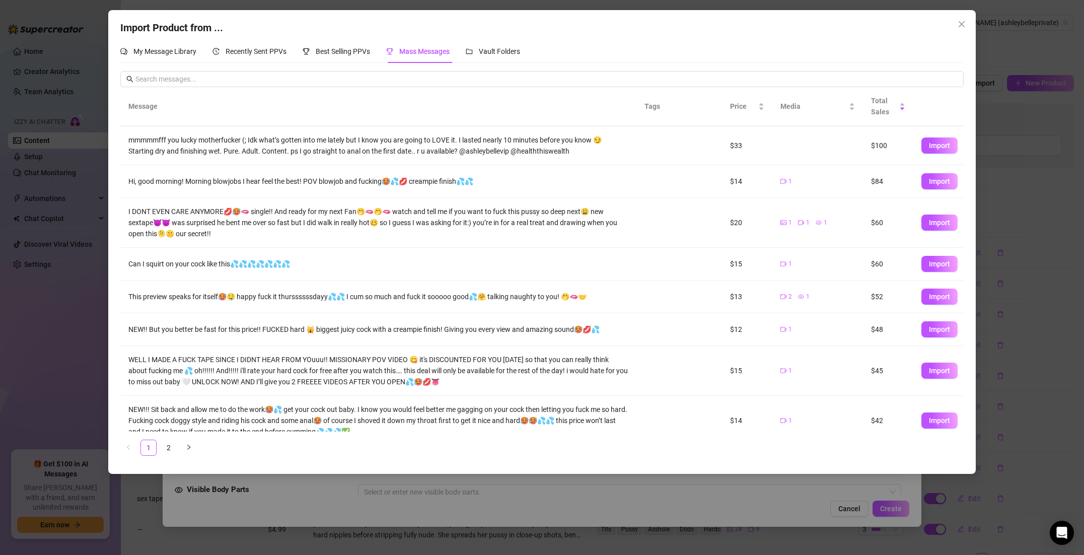
scroll to position [97, 0]
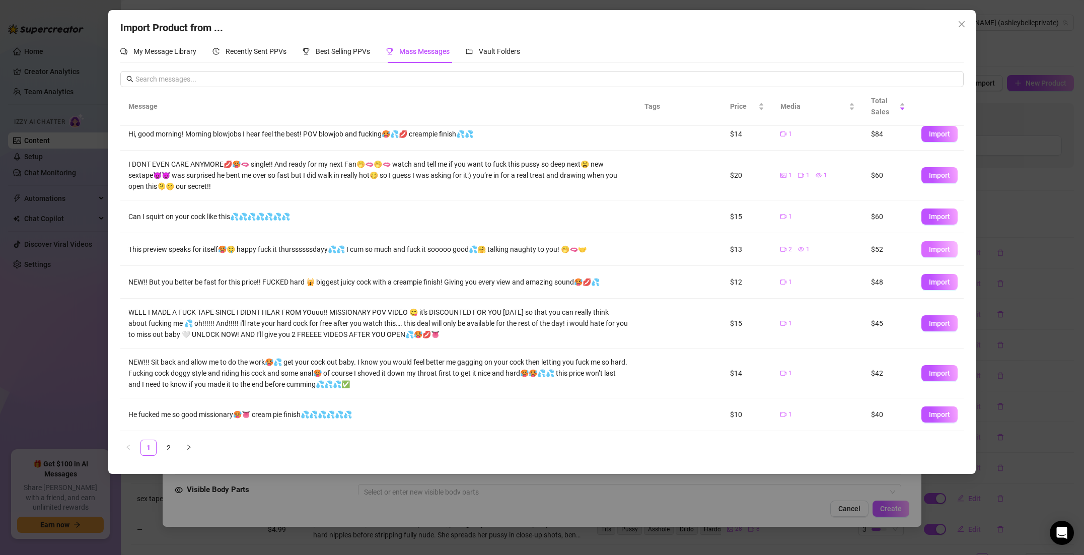
click at [939, 248] on span "Import" at bounding box center [939, 249] width 21 height 8
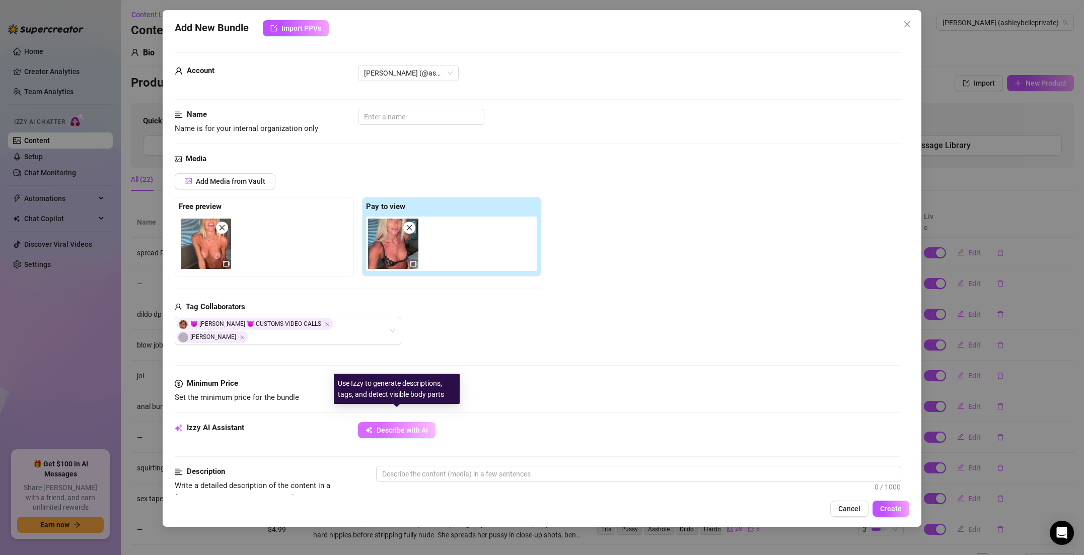
click at [405, 426] on span "Describe with AI" at bounding box center [402, 430] width 51 height 8
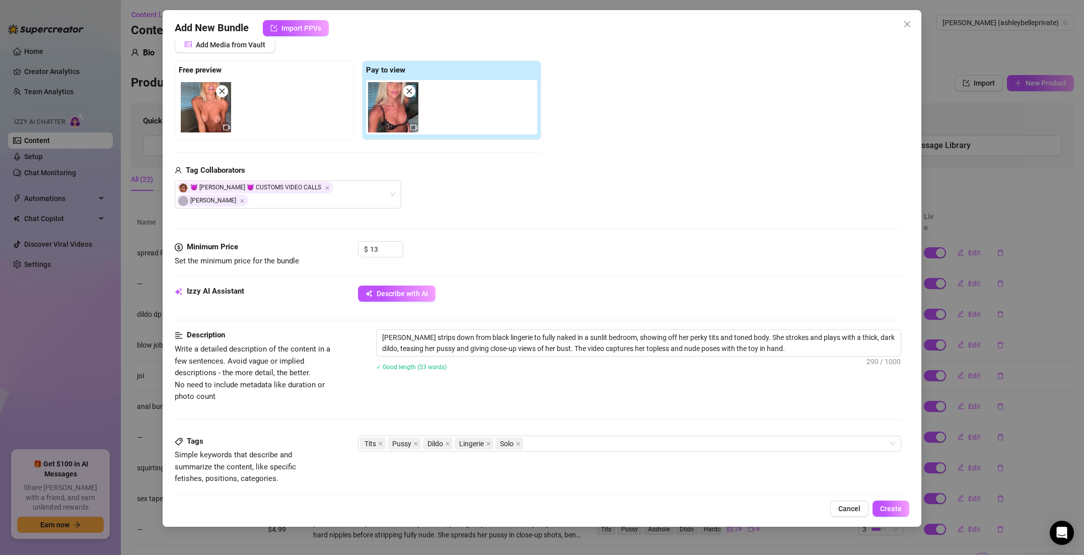
scroll to position [137, 0]
drag, startPoint x: 516, startPoint y: 337, endPoint x: 770, endPoint y: 336, distance: 254.8
click at [769, 336] on textarea "Ashley strips down from black lingerie to fully naked in a sunlit bedroom, show…" at bounding box center [639, 342] width 524 height 26
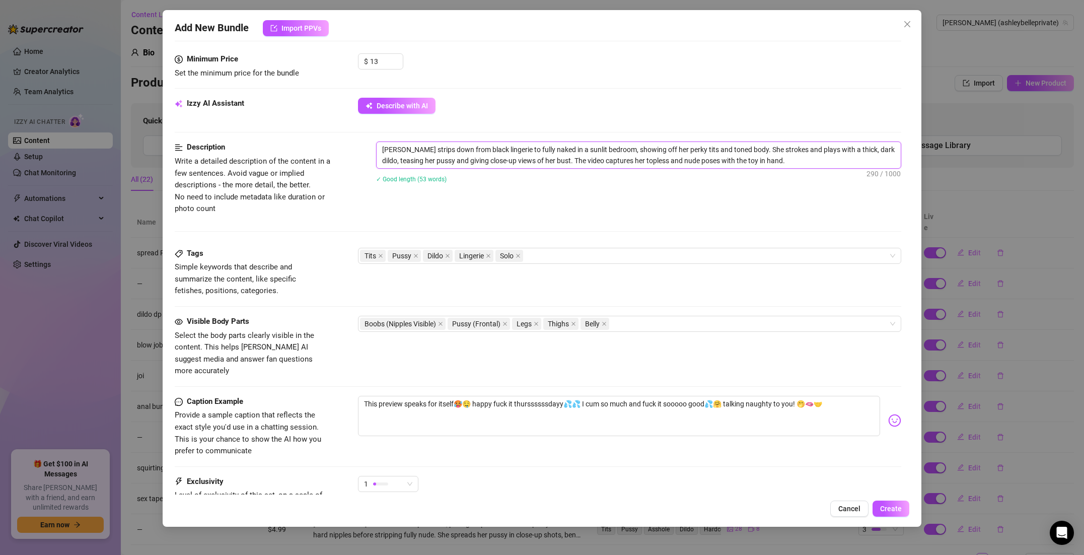
scroll to position [326, 0]
click at [535, 247] on div "Tits Pussy Dildo Lingerie Solo" at bounding box center [624, 254] width 529 height 14
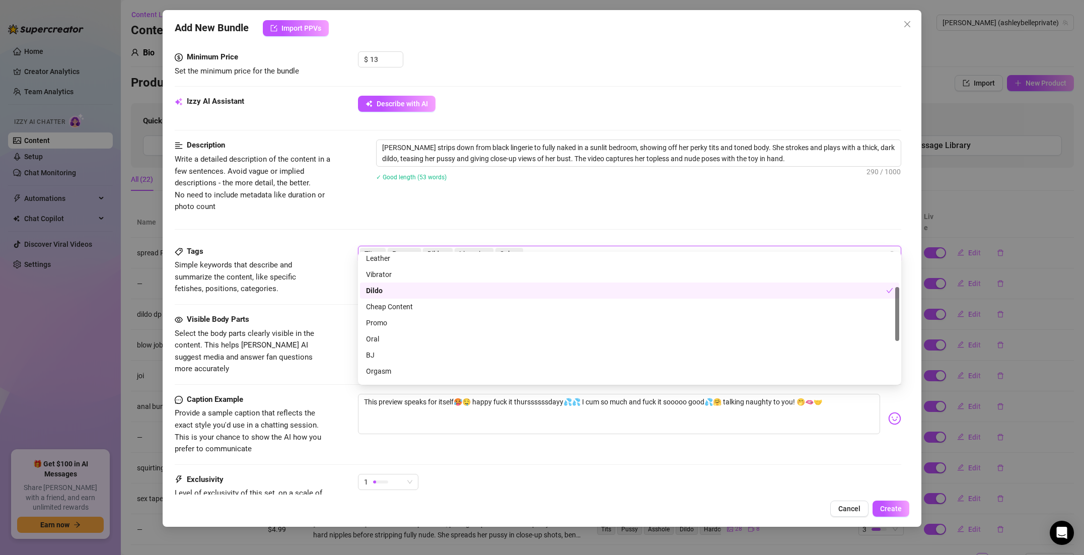
scroll to position [94, 0]
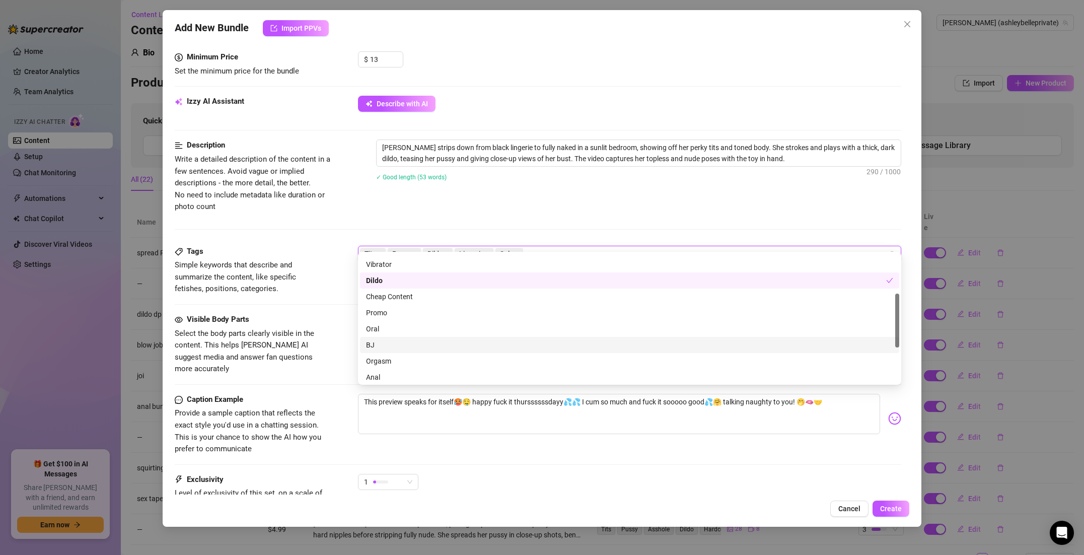
click at [319, 349] on span "Select the body parts clearly visible in the content. This helps [PERSON_NAME] …" at bounding box center [250, 351] width 151 height 47
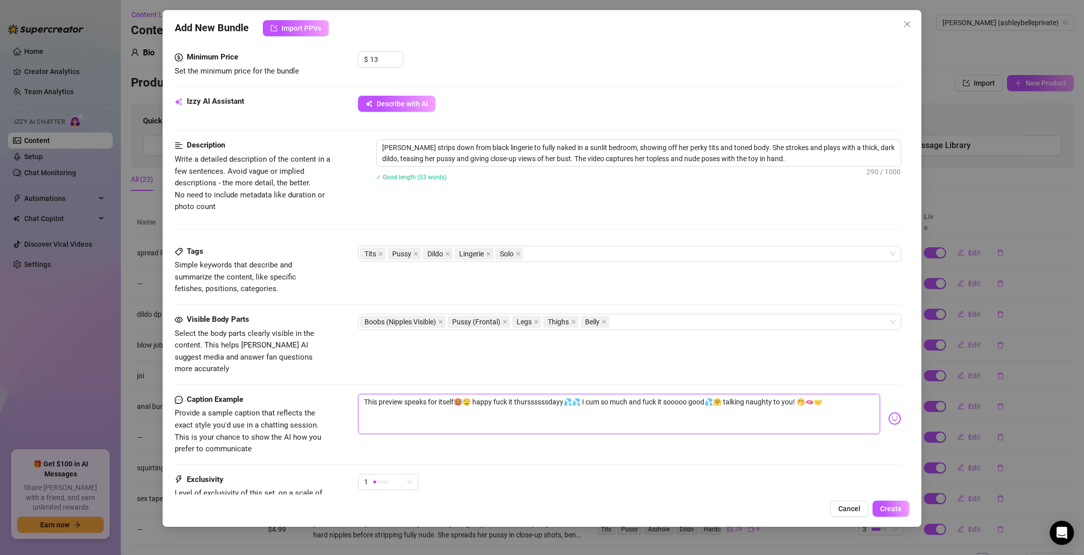
drag, startPoint x: 365, startPoint y: 377, endPoint x: 804, endPoint y: 378, distance: 438.6
click at [805, 394] on textarea "This preview speaks for itself🥵🤤 happy fuck it thurssssssdayy💦💦 I cum so much a…" at bounding box center [619, 414] width 522 height 40
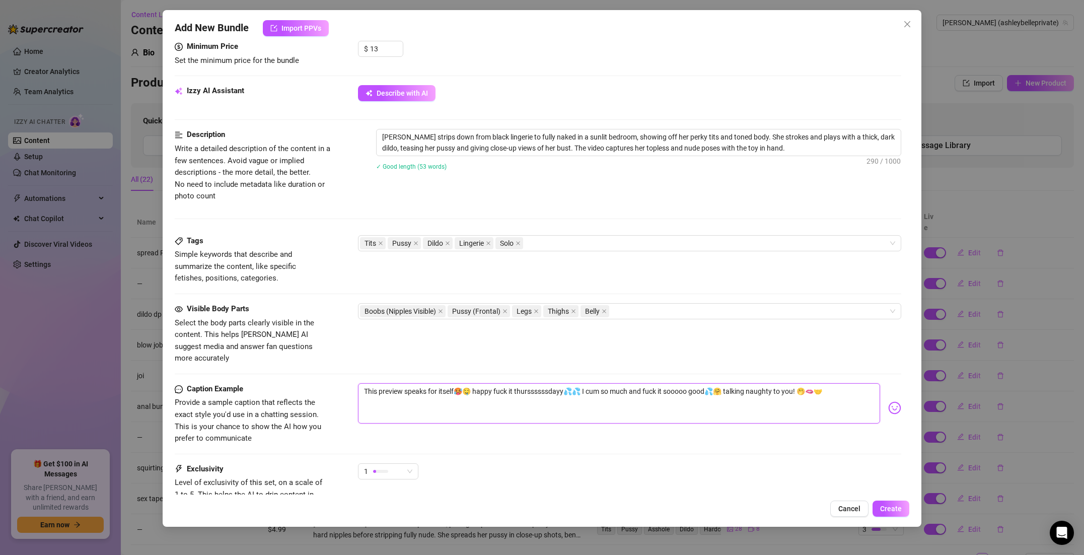
scroll to position [337, 0]
drag, startPoint x: 224, startPoint y: 403, endPoint x: 269, endPoint y: 410, distance: 45.9
click at [269, 410] on span "Provide a sample caption that reflects the exact style you'd use in a chatting …" at bounding box center [250, 419] width 151 height 47
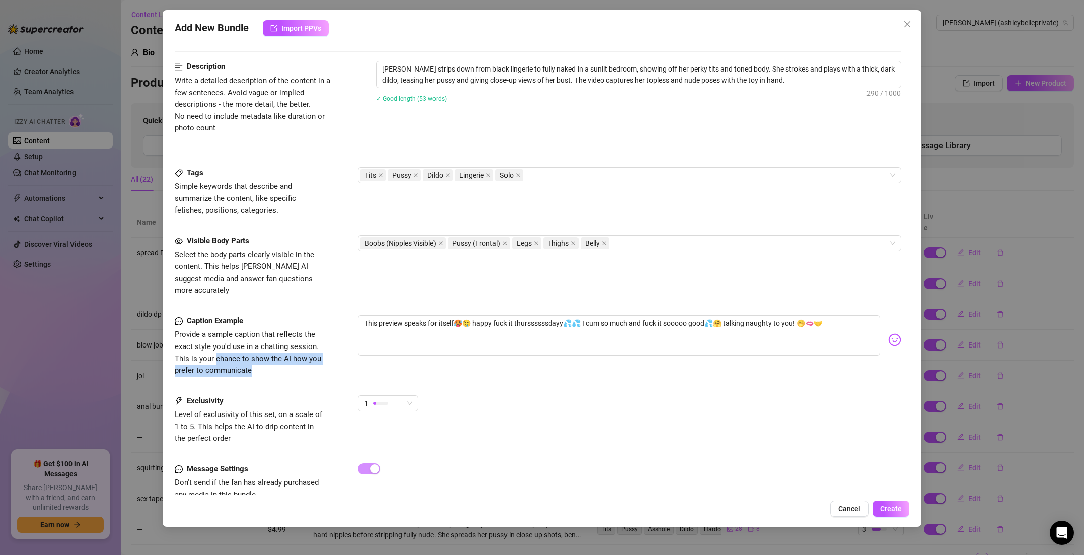
scroll to position [406, 0]
drag, startPoint x: 225, startPoint y: 402, endPoint x: 245, endPoint y: 404, distance: 20.7
click at [245, 409] on span "Level of exclusivity of this set, on a scale of 1 to 5. This helps the AI to dr…" at bounding box center [249, 425] width 148 height 33
click at [244, 408] on span "Level of exclusivity of this set, on a scale of 1 to 5. This helps the AI to dr…" at bounding box center [250, 426] width 151 height 36
drag, startPoint x: 251, startPoint y: 402, endPoint x: 249, endPoint y: 410, distance: 8.3
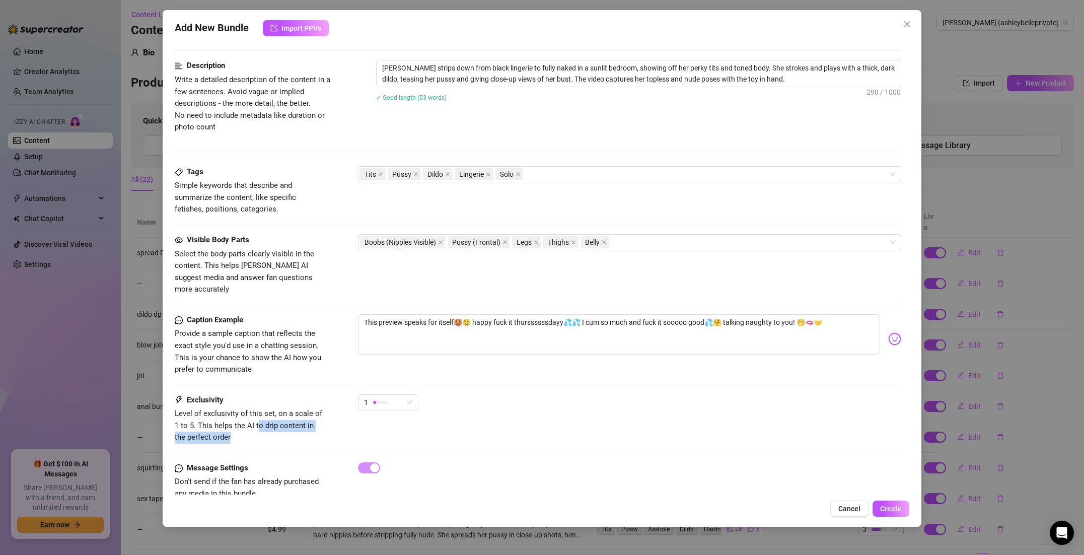
click at [249, 410] on span "Level of exclusivity of this set, on a scale of 1 to 5. This helps the AI to dr…" at bounding box center [250, 426] width 151 height 36
click at [413, 394] on div "1" at bounding box center [388, 402] width 60 height 16
click at [269, 419] on span "Level of exclusivity of this set, on a scale of 1 to 5. This helps the AI to dr…" at bounding box center [250, 426] width 151 height 36
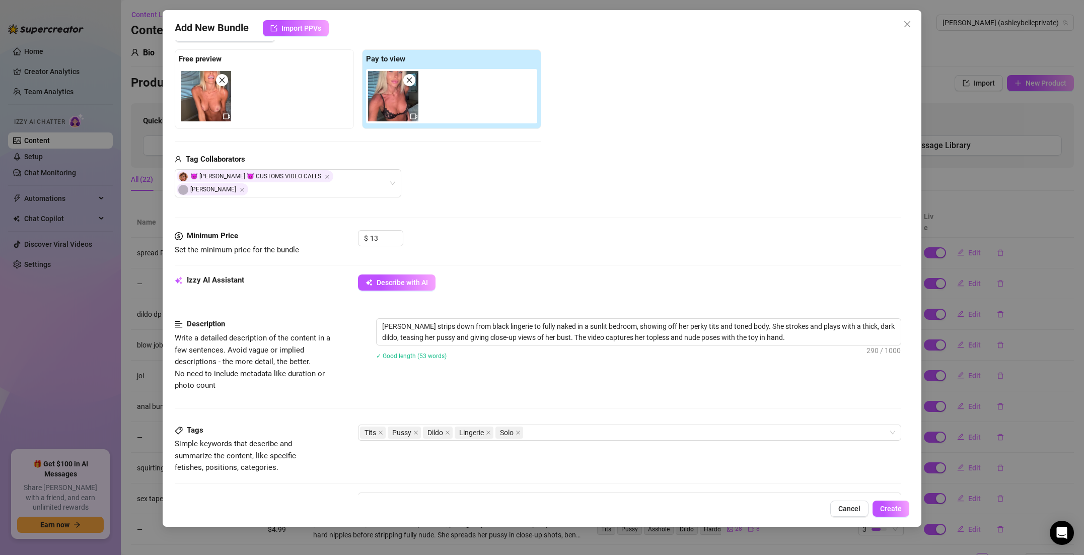
scroll to position [0, 0]
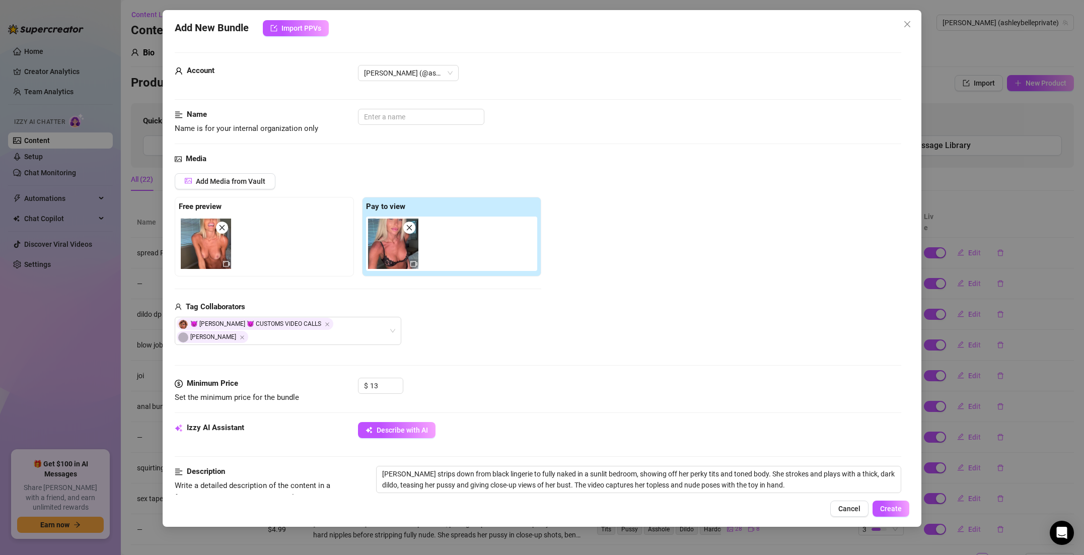
click at [181, 380] on icon "dollar" at bounding box center [179, 384] width 8 height 8
click at [179, 380] on icon "dollar" at bounding box center [179, 384] width 8 height 8
click at [222, 227] on icon "close" at bounding box center [223, 228] width 6 height 6
click at [223, 227] on div at bounding box center [264, 242] width 171 height 50
click at [846, 508] on span "Cancel" at bounding box center [849, 509] width 22 height 8
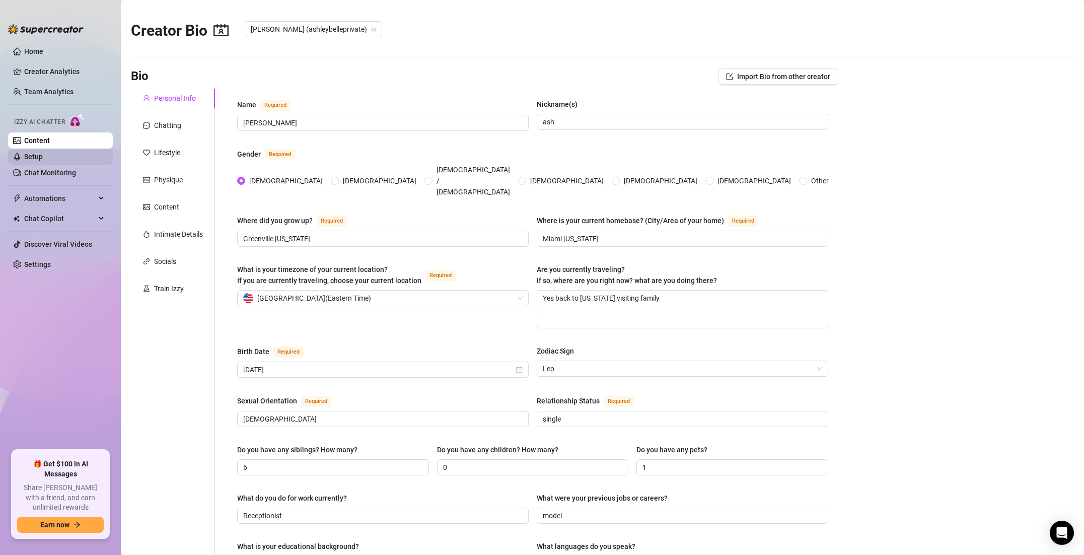
click at [41, 153] on link "Setup" at bounding box center [33, 157] width 19 height 8
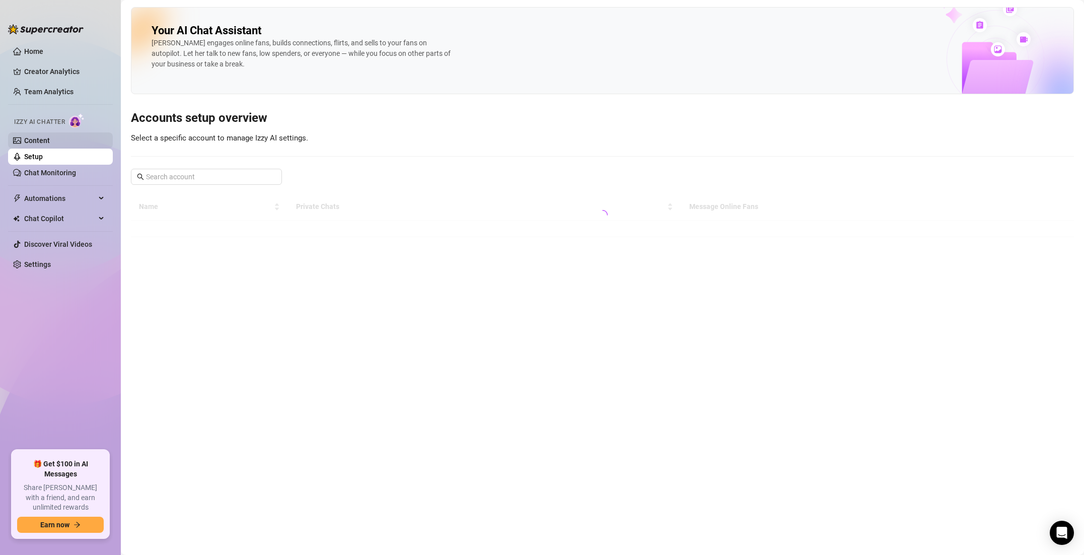
click at [50, 139] on link "Content" at bounding box center [37, 140] width 26 height 8
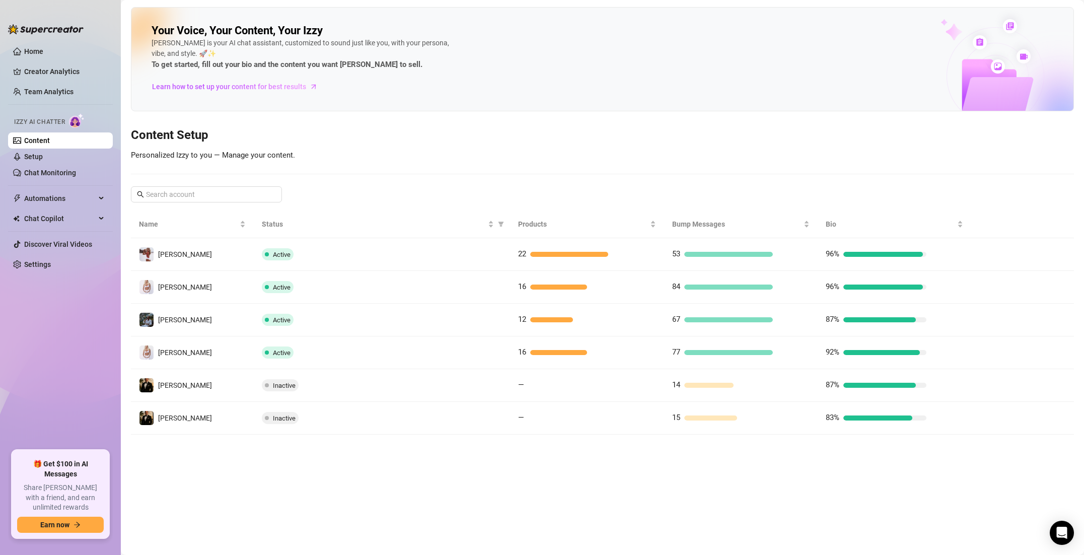
click at [50, 142] on link "Content" at bounding box center [37, 140] width 26 height 8
click at [43, 155] on link "Setup" at bounding box center [33, 157] width 19 height 8
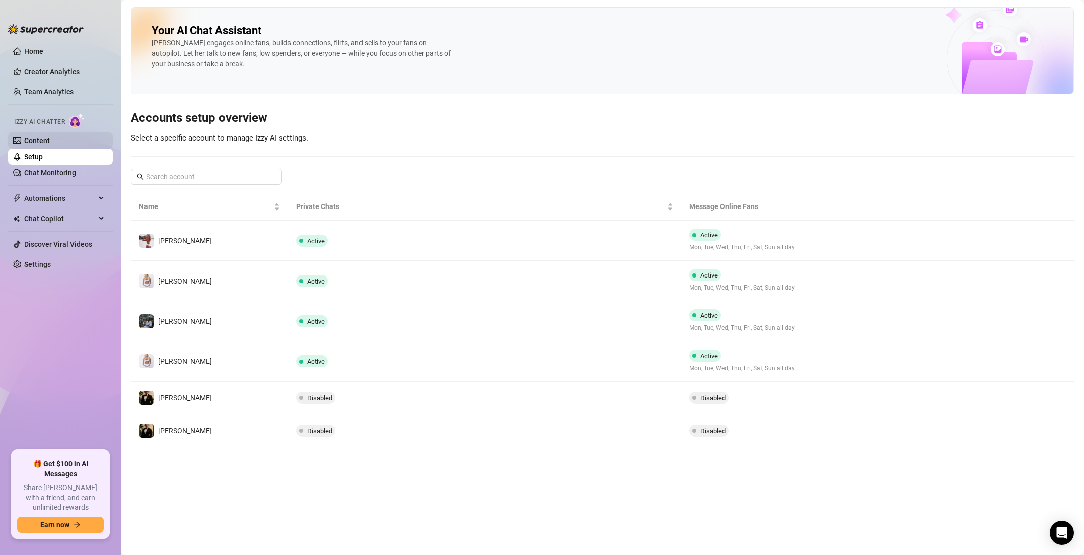
click at [50, 142] on link "Content" at bounding box center [37, 140] width 26 height 8
